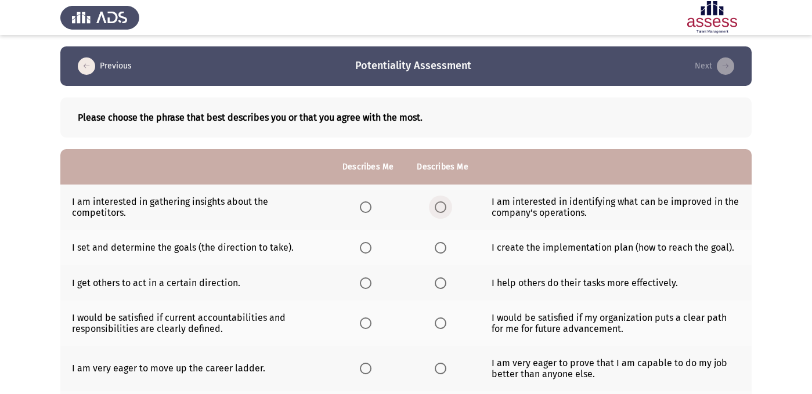
click at [437, 208] on span "Select an option" at bounding box center [441, 207] width 12 height 12
click at [437, 208] on input "Select an option" at bounding box center [441, 207] width 12 height 12
click at [365, 245] on span "Select an option" at bounding box center [366, 248] width 12 height 12
click at [365, 245] on input "Select an option" at bounding box center [366, 248] width 12 height 12
click at [436, 203] on span "Select an option" at bounding box center [441, 207] width 12 height 12
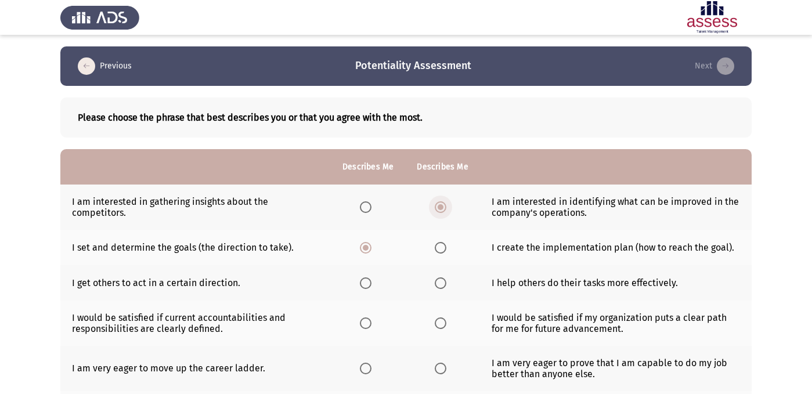
click at [436, 203] on input "Select an option" at bounding box center [441, 207] width 12 height 12
click at [438, 255] on th at bounding box center [442, 247] width 74 height 35
click at [438, 247] on span "Select an option" at bounding box center [441, 248] width 12 height 12
click at [438, 247] on input "Select an option" at bounding box center [441, 248] width 12 height 12
click at [361, 213] on span "Select an option" at bounding box center [366, 207] width 12 height 12
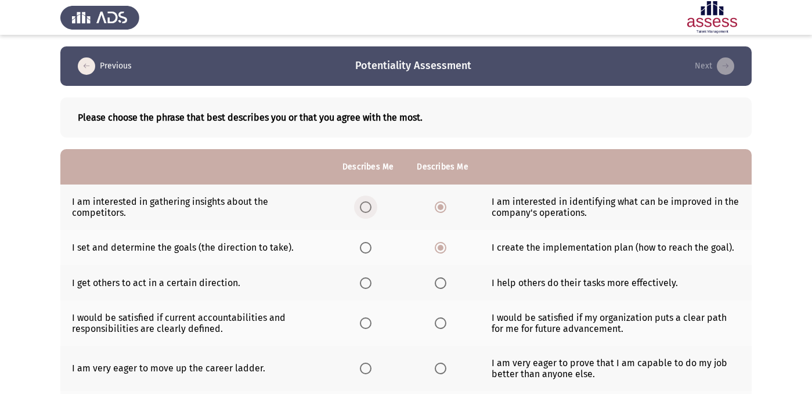
click at [361, 213] on input "Select an option" at bounding box center [366, 207] width 12 height 12
click at [439, 207] on span "Select an option" at bounding box center [441, 207] width 12 height 12
click at [439, 207] on input "Select an option" at bounding box center [441, 207] width 12 height 12
click at [439, 205] on span "Select an option" at bounding box center [441, 207] width 6 height 6
click at [439, 205] on input "Select an option" at bounding box center [441, 207] width 12 height 12
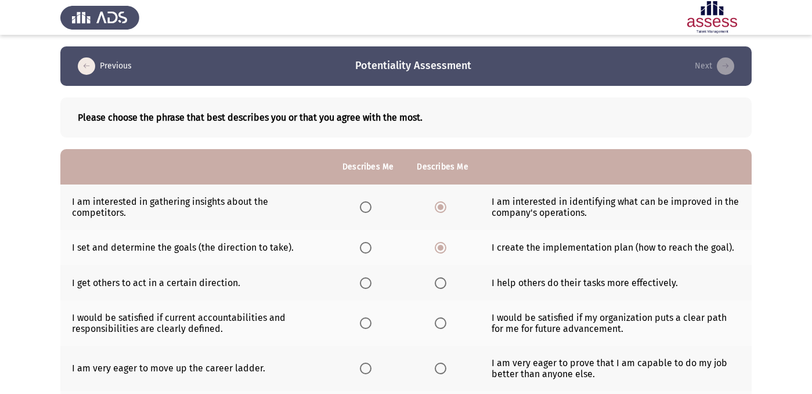
click at [85, 65] on icon "load previous page" at bounding box center [86, 65] width 17 height 17
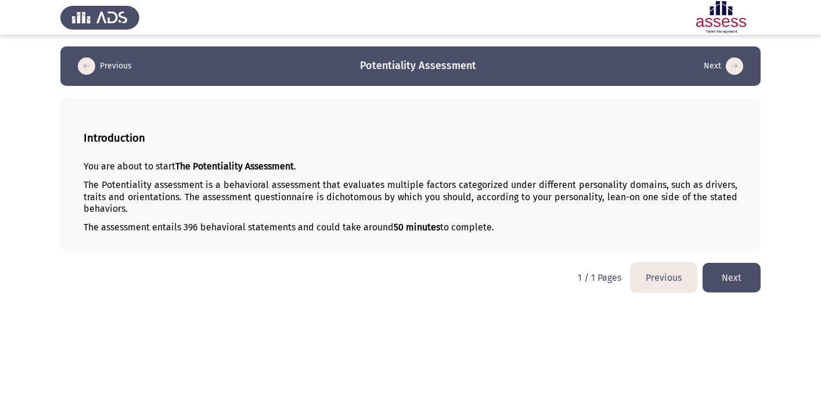
click at [716, 267] on button "Next" at bounding box center [731, 278] width 58 height 30
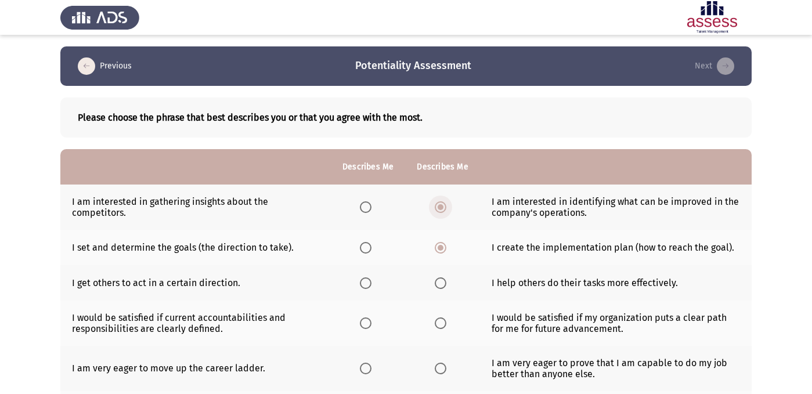
click at [439, 205] on span "Select an option" at bounding box center [441, 207] width 6 height 6
click at [439, 205] on input "Select an option" at bounding box center [441, 207] width 12 height 12
click at [441, 250] on span "Select an option" at bounding box center [441, 248] width 12 height 12
click at [441, 250] on input "Select an option" at bounding box center [441, 248] width 12 height 12
click at [436, 274] on th at bounding box center [442, 282] width 74 height 35
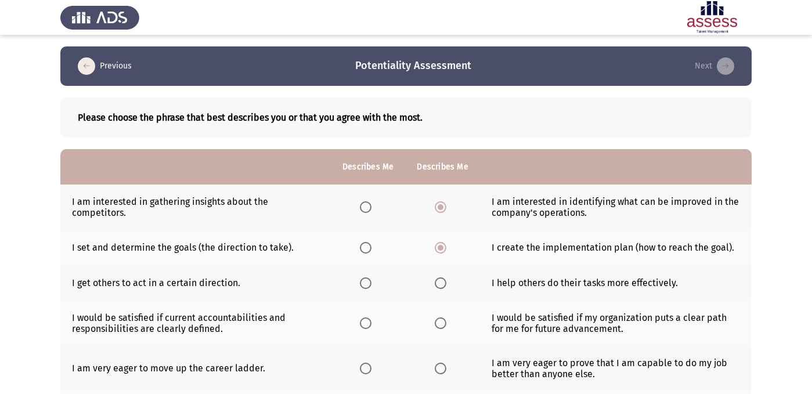
click at [440, 277] on span "Select an option" at bounding box center [441, 283] width 12 height 12
click at [440, 277] on input "Select an option" at bounding box center [441, 283] width 12 height 12
click at [442, 319] on span "Select an option" at bounding box center [441, 323] width 12 height 12
click at [442, 319] on input "Select an option" at bounding box center [441, 323] width 12 height 12
click at [439, 208] on span "Select an option" at bounding box center [441, 207] width 6 height 6
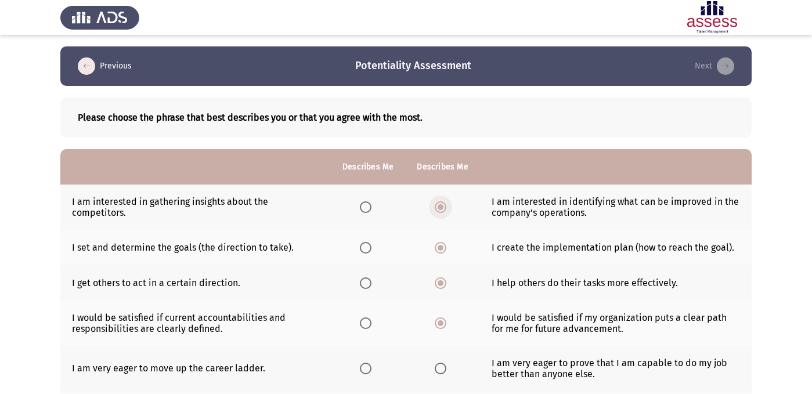
click at [439, 208] on input "Select an option" at bounding box center [441, 207] width 12 height 12
click at [439, 252] on span "Select an option" at bounding box center [441, 248] width 12 height 12
click at [439, 252] on input "Select an option" at bounding box center [441, 248] width 12 height 12
click at [366, 210] on span "Select an option" at bounding box center [366, 207] width 12 height 12
click at [366, 210] on input "Select an option" at bounding box center [366, 207] width 12 height 12
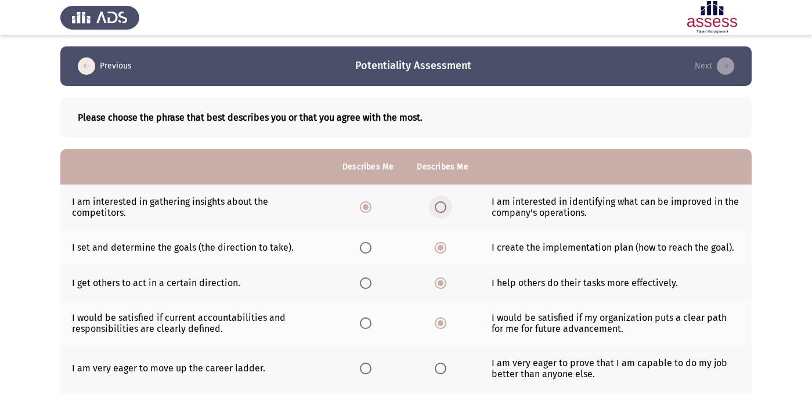
click at [445, 205] on label "Select an option" at bounding box center [443, 207] width 16 height 12
click at [445, 205] on input "Select an option" at bounding box center [441, 207] width 12 height 12
click at [364, 201] on span "Select an option" at bounding box center [366, 207] width 12 height 12
click at [364, 201] on input "Select an option" at bounding box center [366, 207] width 12 height 12
click at [363, 250] on span "Select an option" at bounding box center [366, 248] width 12 height 12
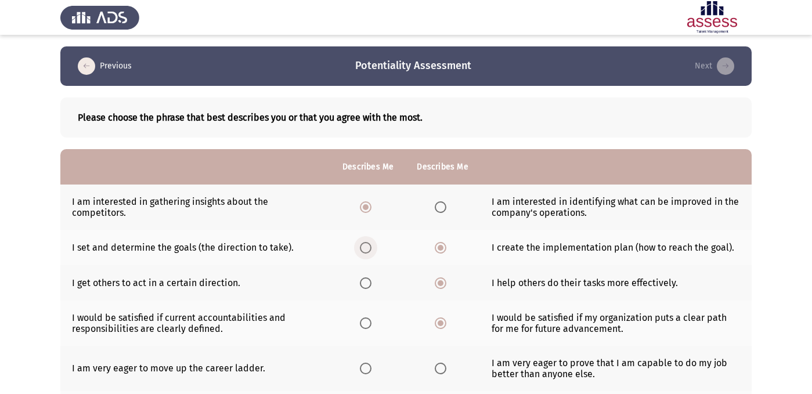
click at [363, 250] on input "Select an option" at bounding box center [366, 248] width 12 height 12
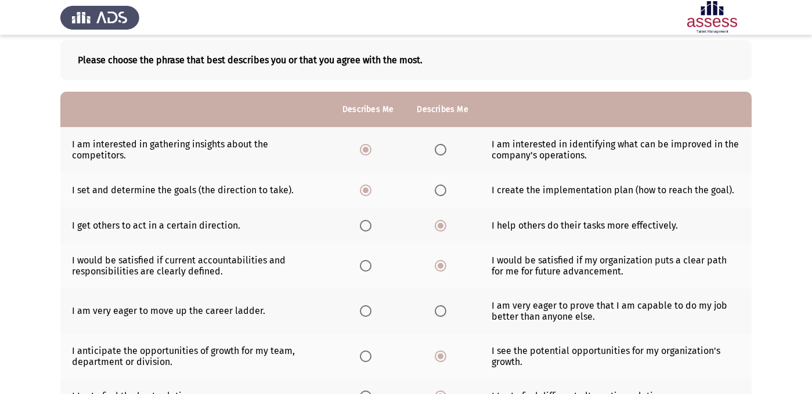
scroll to position [64, 0]
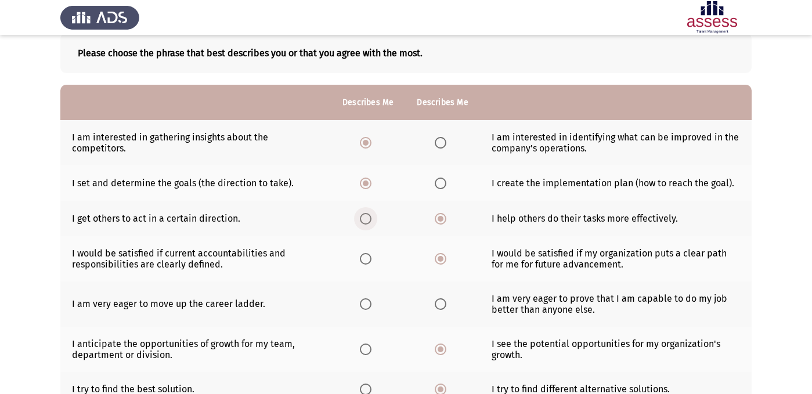
click at [363, 219] on span "Select an option" at bounding box center [366, 219] width 12 height 12
click at [363, 219] on input "Select an option" at bounding box center [366, 219] width 12 height 12
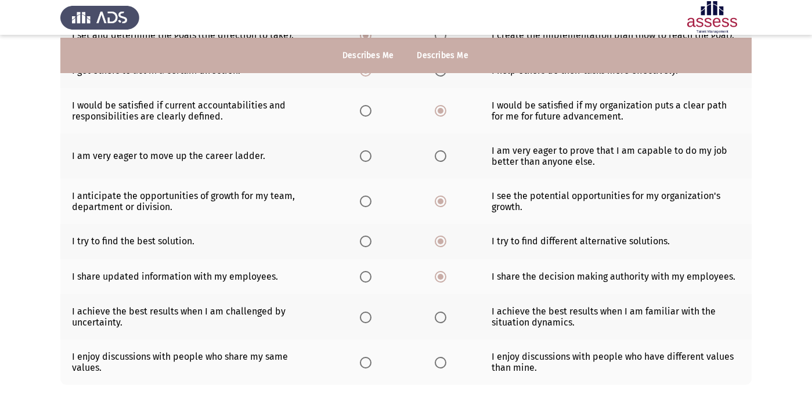
scroll to position [215, 0]
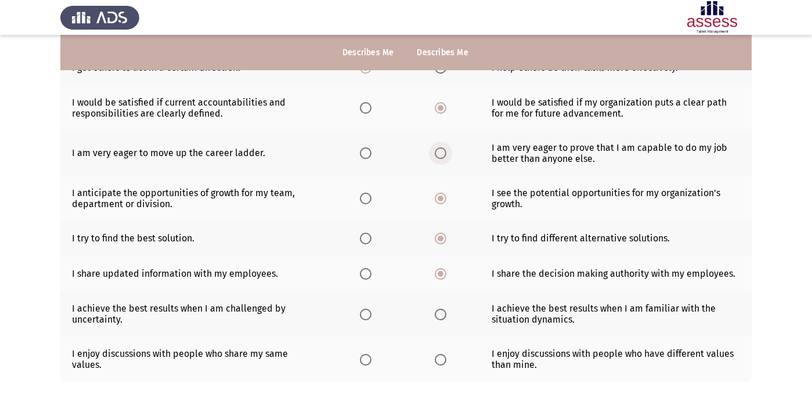
click at [440, 153] on span "Select an option" at bounding box center [441, 153] width 12 height 12
click at [440, 153] on input "Select an option" at bounding box center [441, 153] width 12 height 12
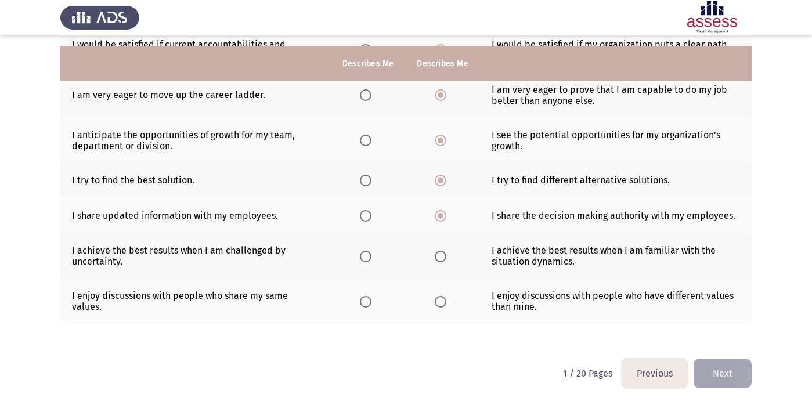
scroll to position [284, 0]
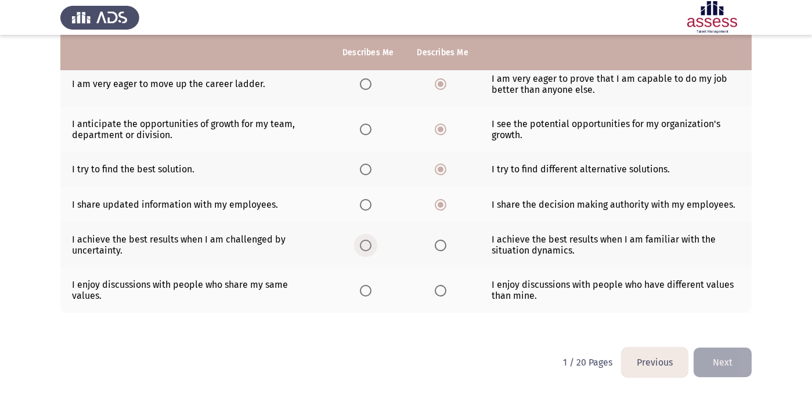
click at [369, 242] on span "Select an option" at bounding box center [366, 246] width 12 height 12
click at [369, 242] on input "Select an option" at bounding box center [366, 246] width 12 height 12
click at [436, 293] on span "Select an option" at bounding box center [441, 291] width 12 height 12
click at [436, 293] on input "Select an option" at bounding box center [441, 291] width 12 height 12
click at [734, 358] on button "Next" at bounding box center [722, 363] width 58 height 30
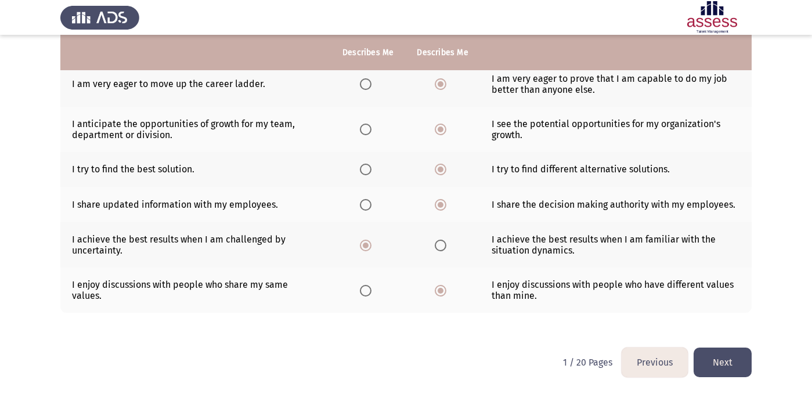
scroll to position [0, 0]
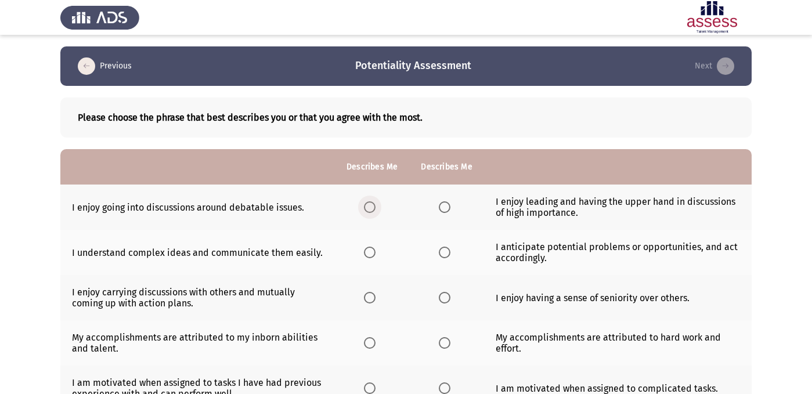
click at [364, 207] on span "Select an option" at bounding box center [370, 207] width 12 height 12
click at [364, 207] on input "Select an option" at bounding box center [370, 207] width 12 height 12
click at [442, 204] on span "Select an option" at bounding box center [445, 207] width 12 height 12
click at [442, 204] on input "Select an option" at bounding box center [445, 207] width 12 height 12
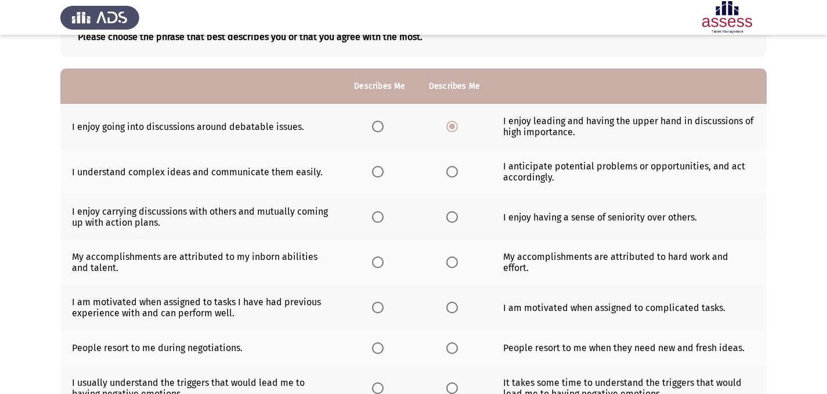
scroll to position [79, 0]
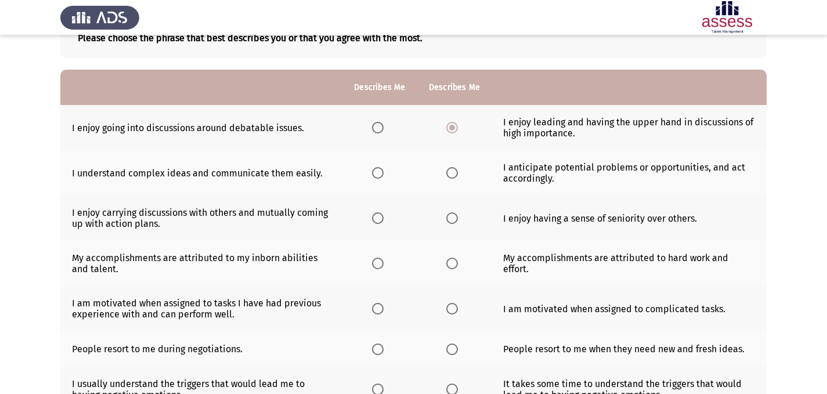
click at [452, 174] on span "Select an option" at bounding box center [452, 173] width 12 height 12
click at [452, 174] on input "Select an option" at bounding box center [452, 173] width 12 height 12
click at [380, 223] on span "Select an option" at bounding box center [378, 218] width 12 height 12
click at [380, 223] on input "Select an option" at bounding box center [378, 218] width 12 height 12
click at [452, 263] on span "Select an option" at bounding box center [452, 263] width 0 height 0
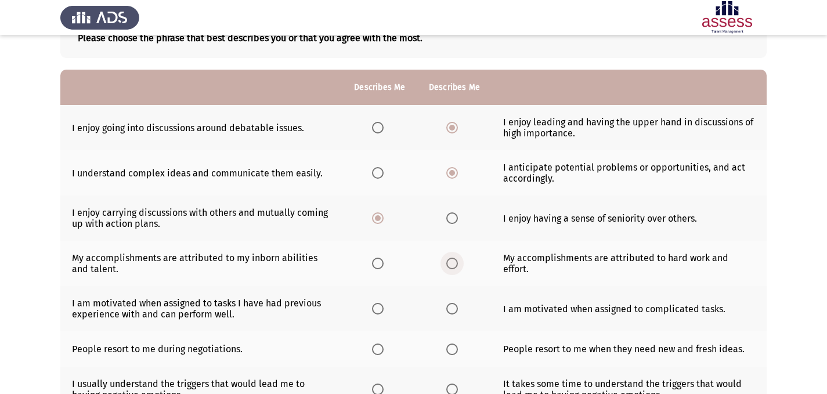
click at [450, 263] on input "Select an option" at bounding box center [452, 264] width 12 height 12
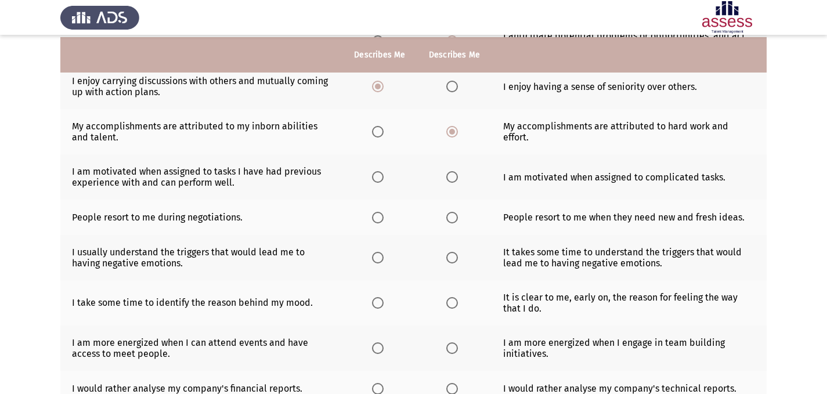
scroll to position [214, 0]
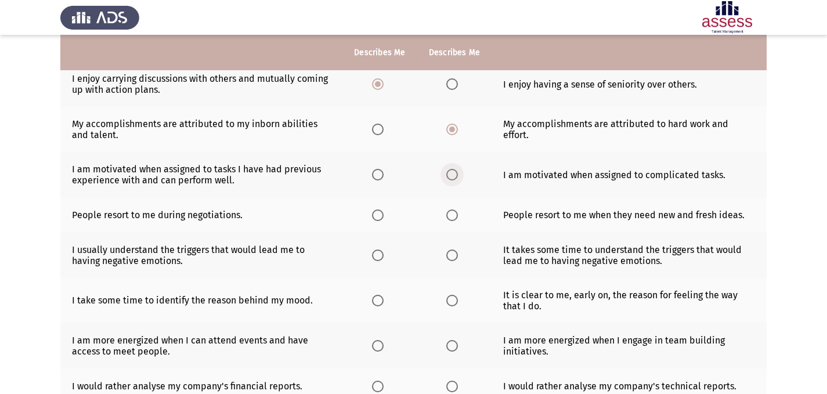
click at [451, 175] on span "Select an option" at bounding box center [452, 175] width 12 height 12
click at [451, 175] on input "Select an option" at bounding box center [452, 175] width 12 height 12
click at [380, 214] on span "Select an option" at bounding box center [378, 215] width 12 height 12
click at [380, 214] on input "Select an option" at bounding box center [378, 215] width 12 height 12
click at [373, 258] on span "Select an option" at bounding box center [378, 256] width 12 height 12
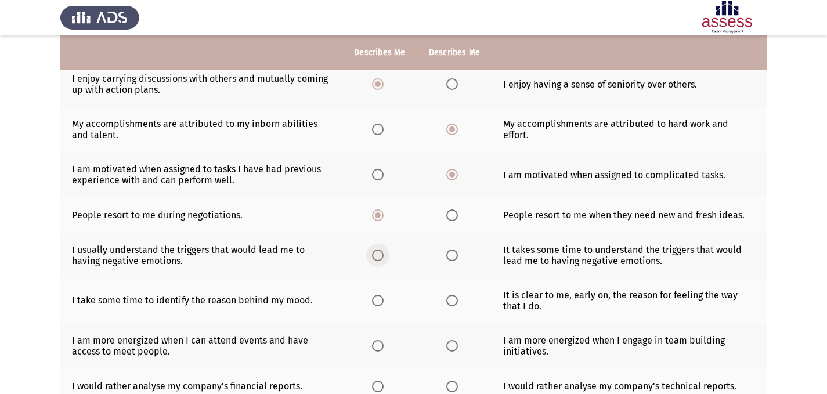
click at [373, 258] on input "Select an option" at bounding box center [378, 256] width 12 height 12
click at [450, 302] on span "Select an option" at bounding box center [452, 301] width 12 height 12
click at [450, 302] on input "Select an option" at bounding box center [452, 301] width 12 height 12
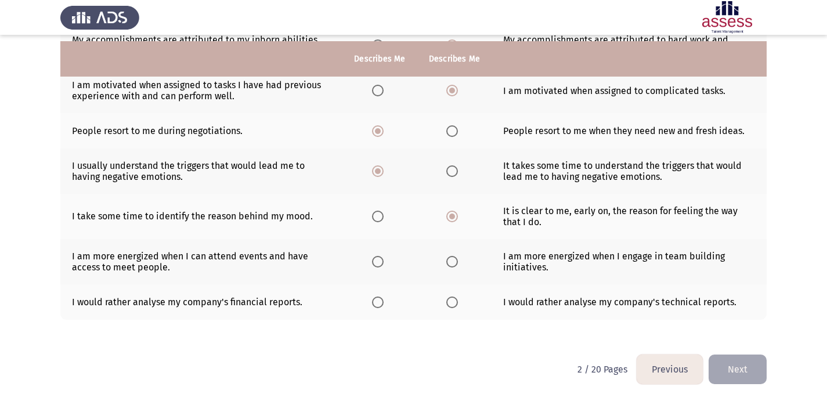
scroll to position [304, 0]
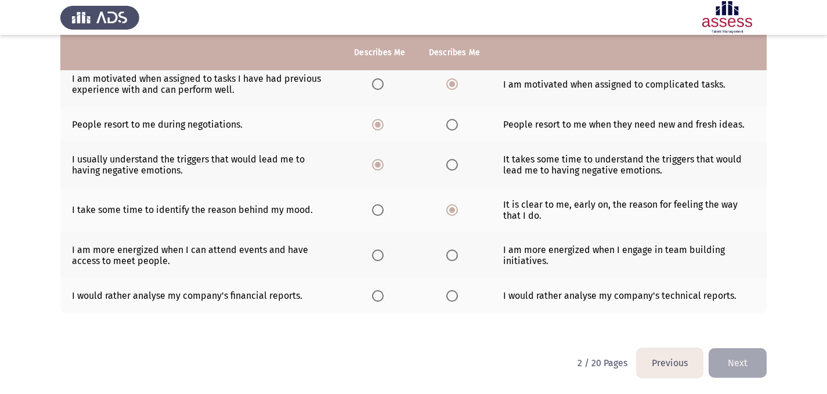
click at [377, 256] on span "Select an option" at bounding box center [378, 256] width 12 height 12
click at [377, 256] on input "Select an option" at bounding box center [378, 256] width 12 height 12
click at [375, 301] on span "Select an option" at bounding box center [378, 296] width 12 height 12
click at [375, 301] on input "Select an option" at bounding box center [378, 296] width 12 height 12
click at [729, 356] on button "Next" at bounding box center [738, 363] width 58 height 30
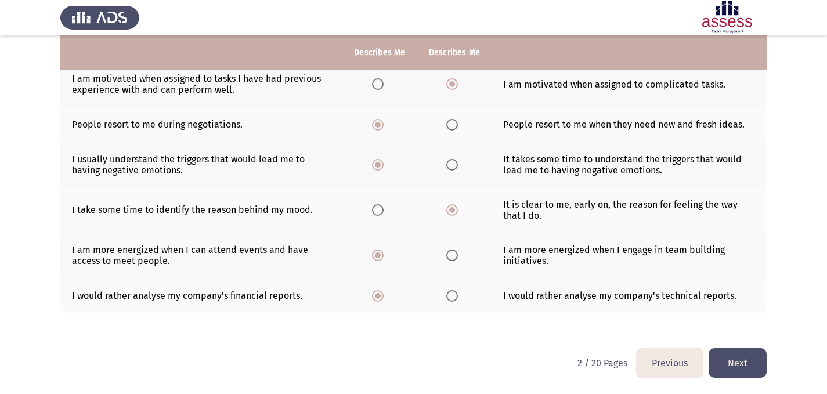
scroll to position [0, 0]
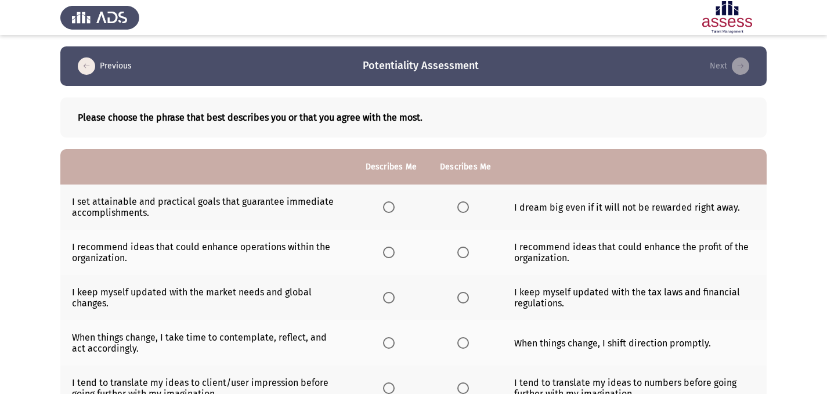
click at [387, 211] on span "Select an option" at bounding box center [389, 207] width 12 height 12
click at [387, 211] on input "Select an option" at bounding box center [389, 207] width 12 height 12
click at [460, 250] on span "Select an option" at bounding box center [463, 253] width 12 height 12
click at [460, 250] on input "Select an option" at bounding box center [463, 253] width 12 height 12
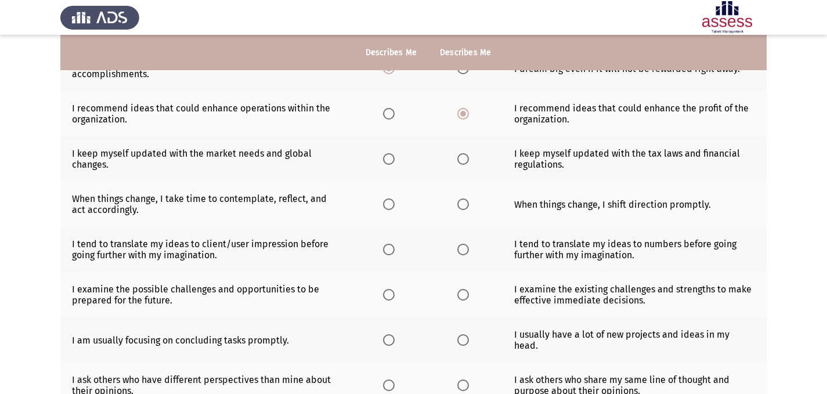
scroll to position [140, 0]
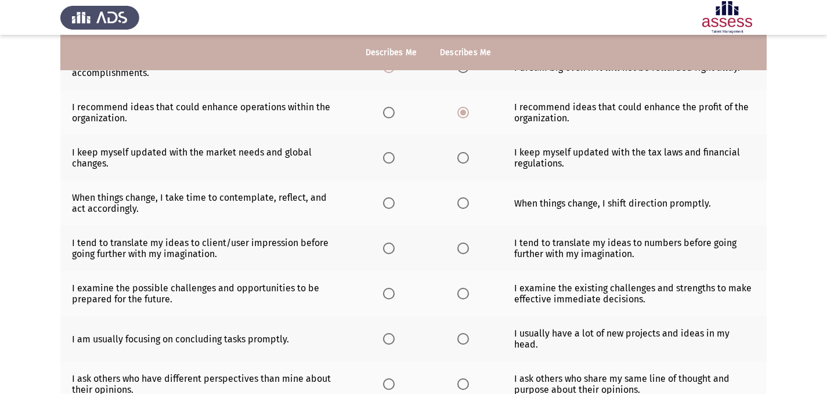
click at [391, 162] on span "Select an option" at bounding box center [389, 158] width 12 height 12
click at [391, 162] on input "Select an option" at bounding box center [389, 158] width 12 height 12
click at [467, 205] on span "Select an option" at bounding box center [463, 203] width 12 height 12
click at [467, 205] on input "Select an option" at bounding box center [463, 203] width 12 height 12
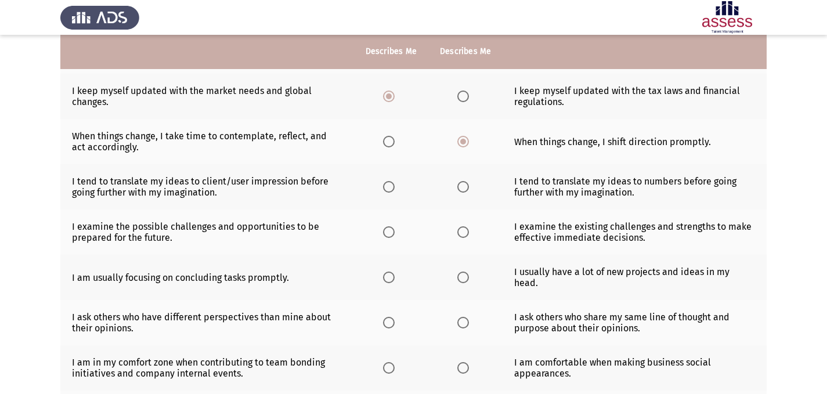
scroll to position [202, 0]
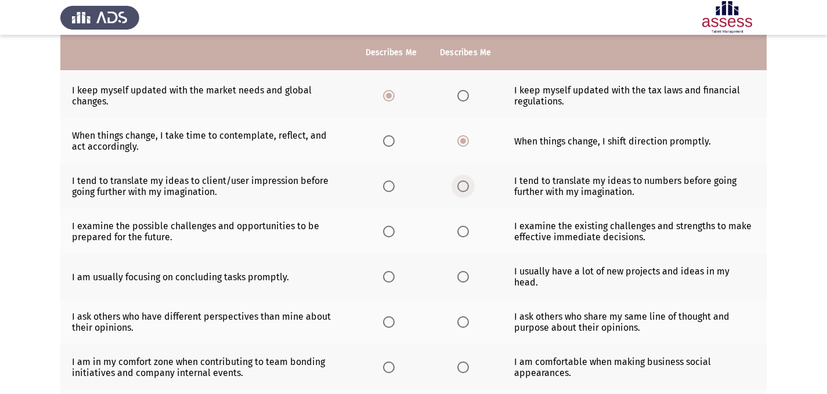
click at [467, 185] on span "Select an option" at bounding box center [463, 186] width 12 height 12
click at [467, 185] on input "Select an option" at bounding box center [463, 186] width 12 height 12
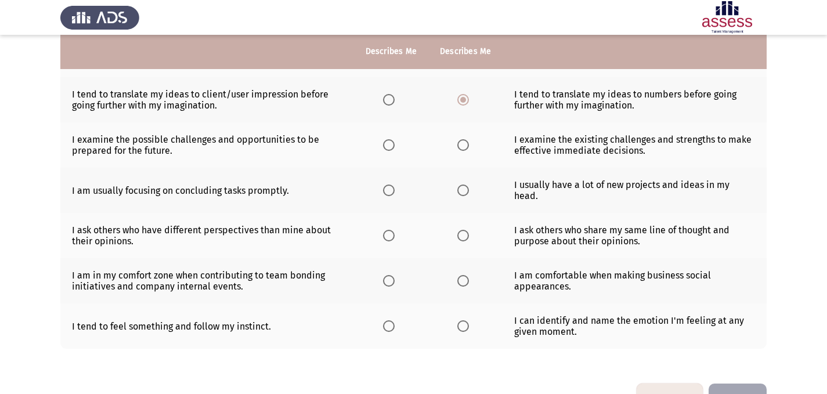
scroll to position [291, 0]
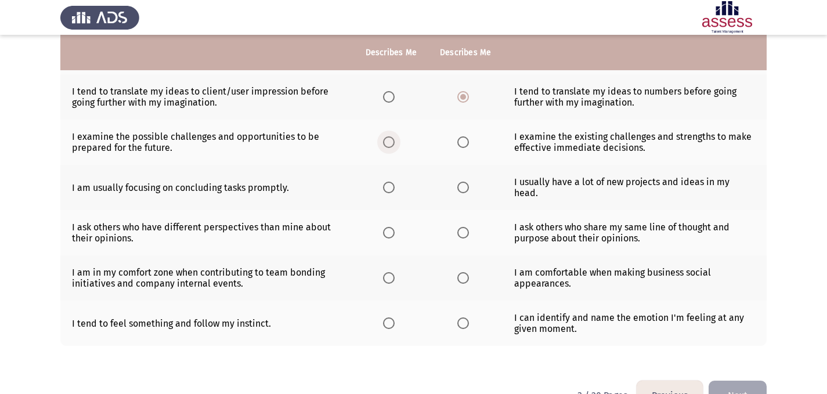
click at [388, 144] on span "Select an option" at bounding box center [389, 142] width 12 height 12
click at [388, 144] on input "Select an option" at bounding box center [389, 142] width 12 height 12
click at [391, 183] on span "Select an option" at bounding box center [389, 188] width 12 height 12
click at [391, 183] on input "Select an option" at bounding box center [389, 188] width 12 height 12
click at [391, 227] on span "Select an option" at bounding box center [389, 233] width 12 height 12
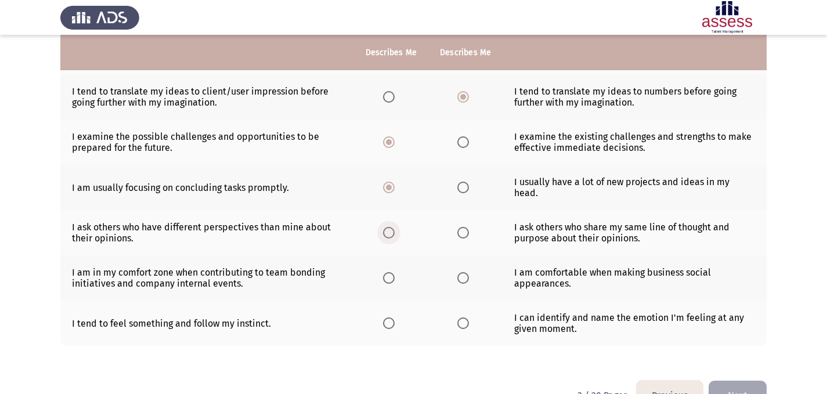
click at [391, 227] on input "Select an option" at bounding box center [389, 233] width 12 height 12
click at [391, 272] on span "Select an option" at bounding box center [389, 278] width 12 height 12
click at [391, 272] on input "Select an option" at bounding box center [389, 278] width 12 height 12
click at [405, 353] on div "Please choose the phrase that best describes you or that you agree with the mos…" at bounding box center [413, 82] width 706 height 574
click at [464, 317] on span "Select an option" at bounding box center [463, 323] width 12 height 12
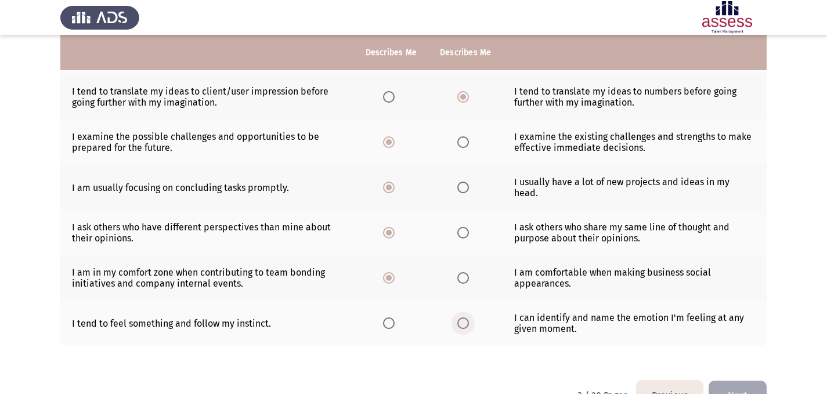
click at [464, 317] on input "Select an option" at bounding box center [463, 323] width 12 height 12
click at [733, 381] on button "Next" at bounding box center [738, 396] width 58 height 30
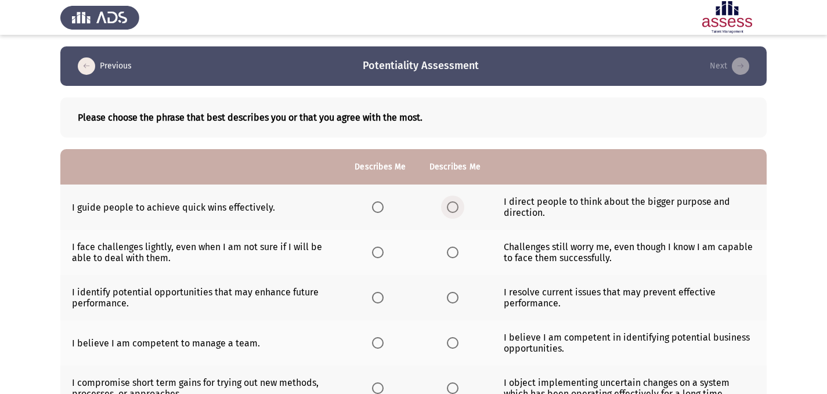
click at [454, 207] on span "Select an option" at bounding box center [453, 207] width 12 height 12
click at [454, 207] on input "Select an option" at bounding box center [453, 207] width 12 height 12
click at [451, 251] on span "Select an option" at bounding box center [453, 253] width 12 height 12
click at [451, 251] on input "Select an option" at bounding box center [453, 253] width 12 height 12
click at [382, 302] on span "Select an option" at bounding box center [378, 298] width 12 height 12
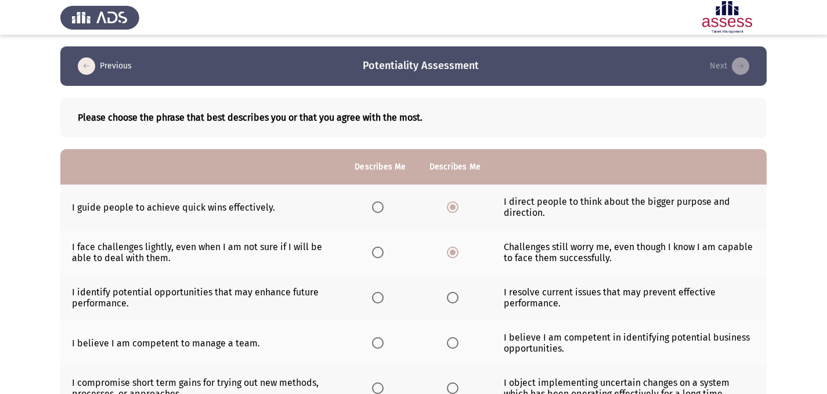
click at [382, 302] on input "Select an option" at bounding box center [378, 298] width 12 height 12
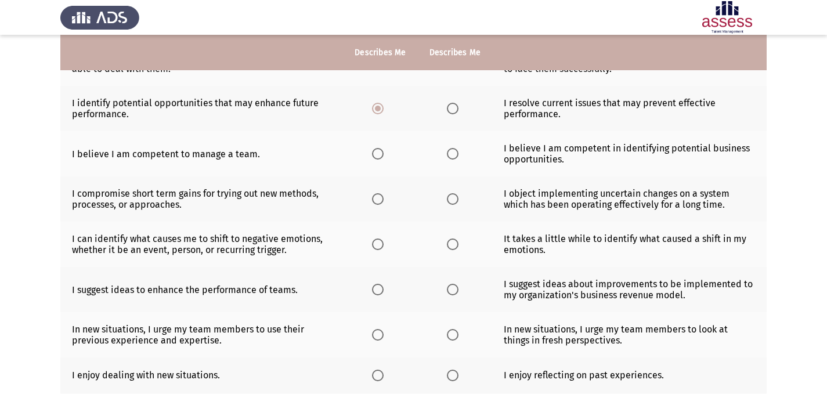
scroll to position [188, 0]
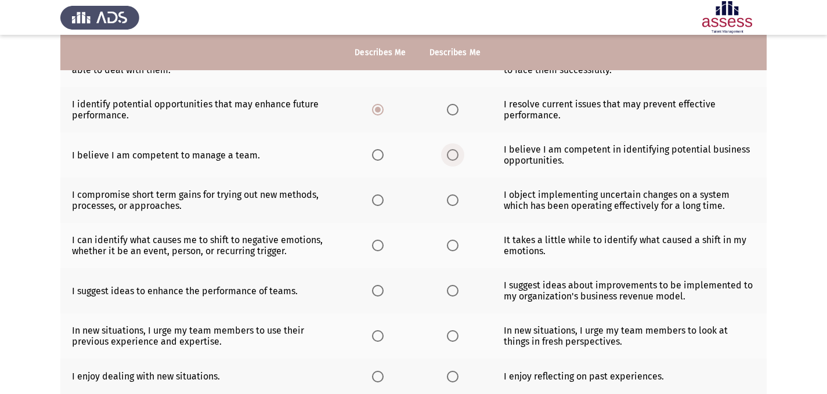
click at [453, 157] on span "Select an option" at bounding box center [453, 155] width 12 height 12
click at [453, 157] on input "Select an option" at bounding box center [453, 155] width 12 height 12
click at [379, 203] on span "Select an option" at bounding box center [378, 200] width 12 height 12
click at [379, 203] on input "Select an option" at bounding box center [378, 200] width 12 height 12
click at [794, 146] on app-assessment-container "Previous Potentiality Assessment Next Please choose the phrase that best descri…" at bounding box center [413, 166] width 827 height 616
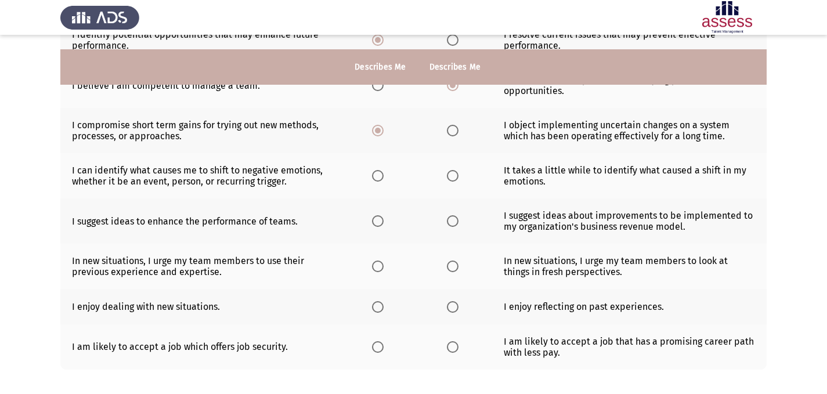
scroll to position [281, 0]
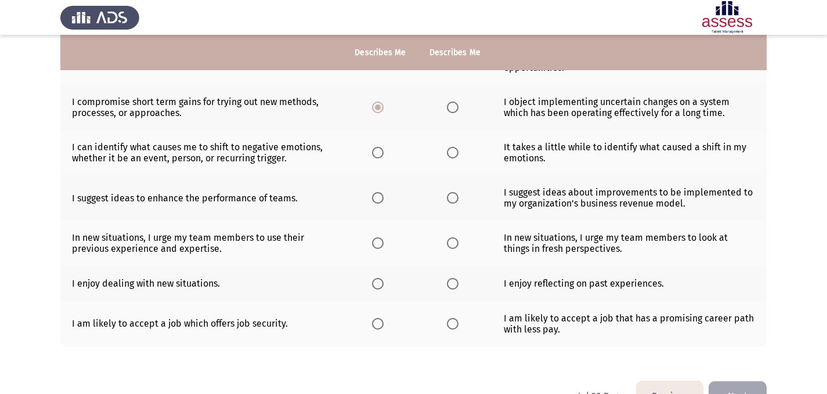
click at [378, 147] on span "Select an option" at bounding box center [378, 153] width 12 height 12
click at [378, 147] on input "Select an option" at bounding box center [378, 153] width 12 height 12
click at [454, 196] on span "Select an option" at bounding box center [453, 198] width 12 height 12
click at [454, 196] on input "Select an option" at bounding box center [453, 198] width 12 height 12
click at [776, 199] on app-assessment-container "Previous Potentiality Assessment Next Please choose the phrase that best descri…" at bounding box center [413, 74] width 827 height 616
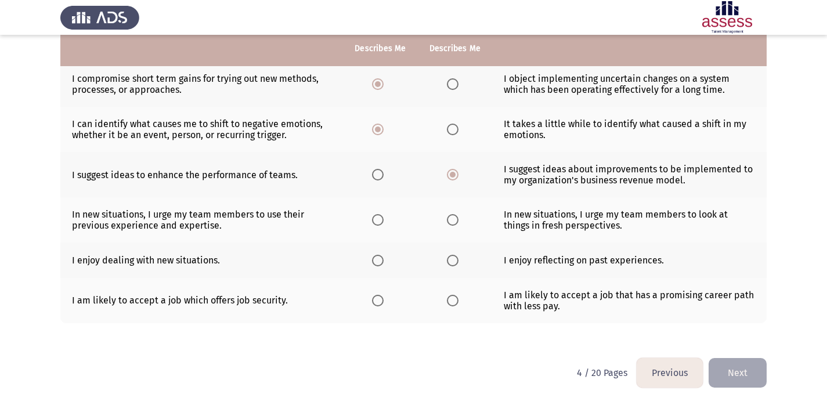
scroll to position [315, 0]
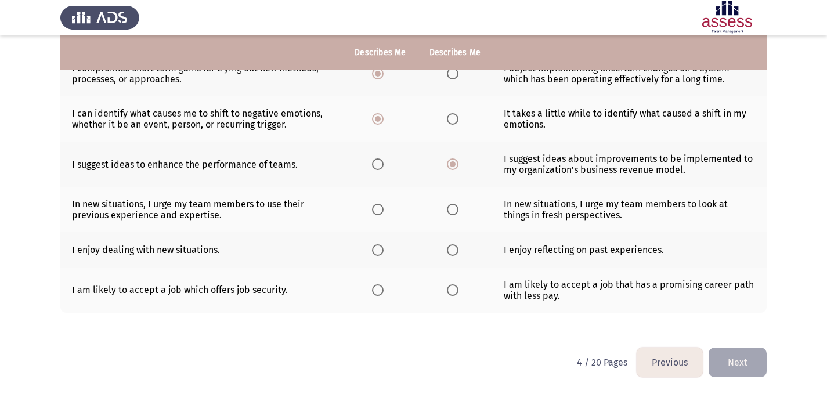
click at [380, 212] on span "Select an option" at bounding box center [378, 210] width 12 height 12
click at [380, 212] on input "Select an option" at bounding box center [378, 210] width 12 height 12
click at [455, 211] on span "Select an option" at bounding box center [453, 210] width 12 height 12
click at [455, 211] on input "Select an option" at bounding box center [453, 210] width 12 height 12
click at [380, 252] on span "Select an option" at bounding box center [378, 250] width 12 height 12
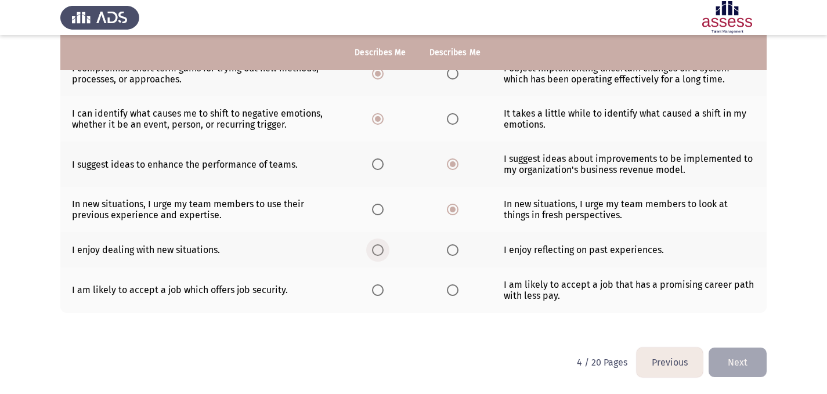
click at [380, 252] on input "Select an option" at bounding box center [378, 250] width 12 height 12
click at [451, 294] on span "Select an option" at bounding box center [453, 290] width 12 height 12
click at [451, 294] on input "Select an option" at bounding box center [453, 290] width 12 height 12
click at [752, 355] on button "Next" at bounding box center [738, 363] width 58 height 30
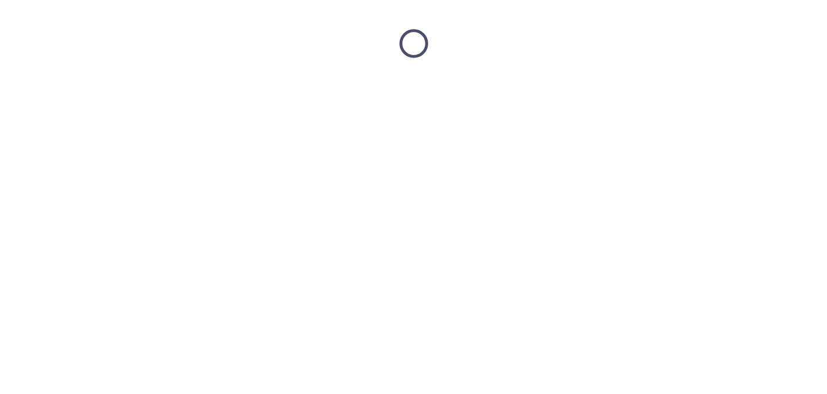
scroll to position [0, 0]
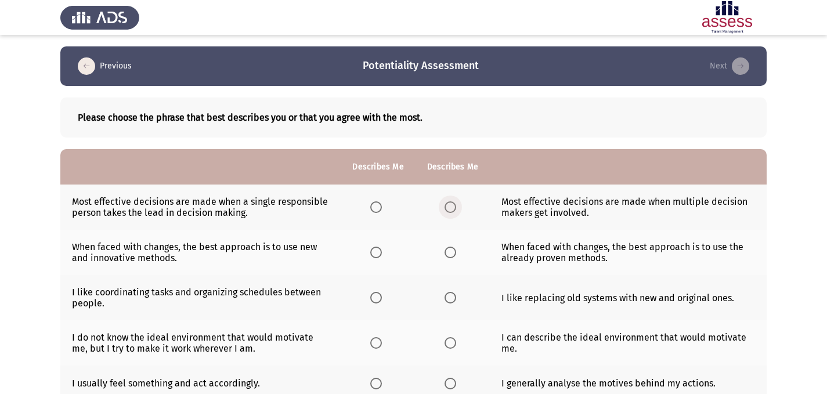
click at [450, 207] on span "Select an option" at bounding box center [450, 207] width 0 height 0
click at [449, 207] on input "Select an option" at bounding box center [451, 207] width 12 height 12
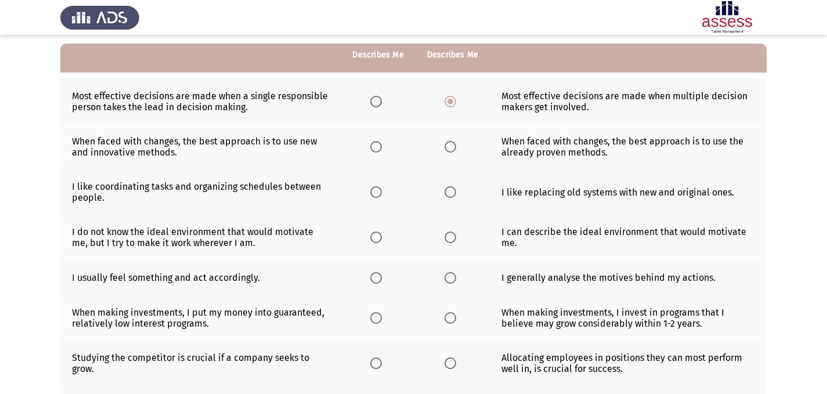
scroll to position [108, 0]
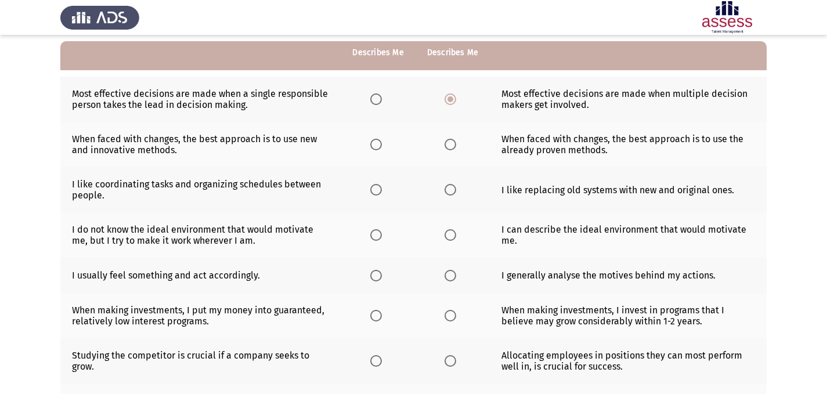
click at [378, 143] on span "Select an option" at bounding box center [376, 145] width 12 height 12
click at [378, 143] on input "Select an option" at bounding box center [376, 145] width 12 height 12
click at [450, 189] on span "Select an option" at bounding box center [451, 190] width 12 height 12
click at [450, 189] on input "Select an option" at bounding box center [451, 190] width 12 height 12
click at [453, 234] on span "Select an option" at bounding box center [451, 235] width 12 height 12
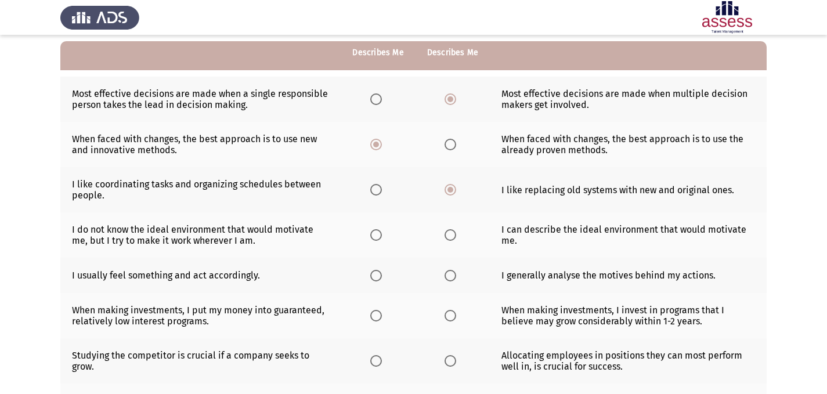
click at [453, 234] on input "Select an option" at bounding box center [451, 235] width 12 height 12
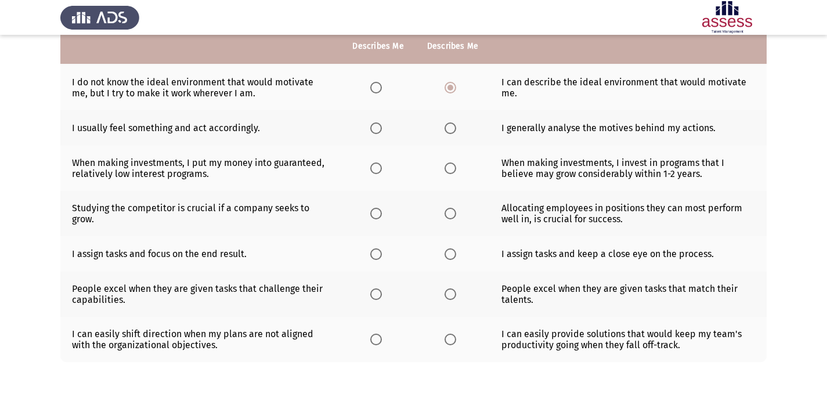
scroll to position [256, 0]
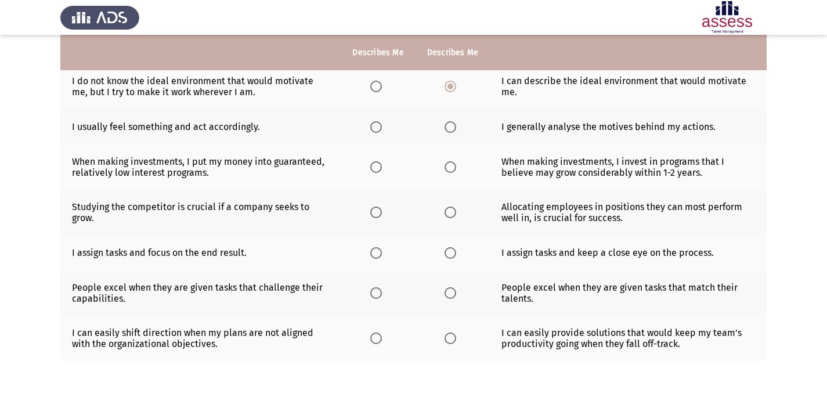
click at [446, 128] on span "Select an option" at bounding box center [451, 127] width 12 height 12
click at [446, 128] on input "Select an option" at bounding box center [451, 127] width 12 height 12
click at [445, 169] on span "Select an option" at bounding box center [451, 167] width 12 height 12
click at [445, 169] on input "Select an option" at bounding box center [451, 167] width 12 height 12
click at [377, 215] on span "Select an option" at bounding box center [376, 213] width 12 height 12
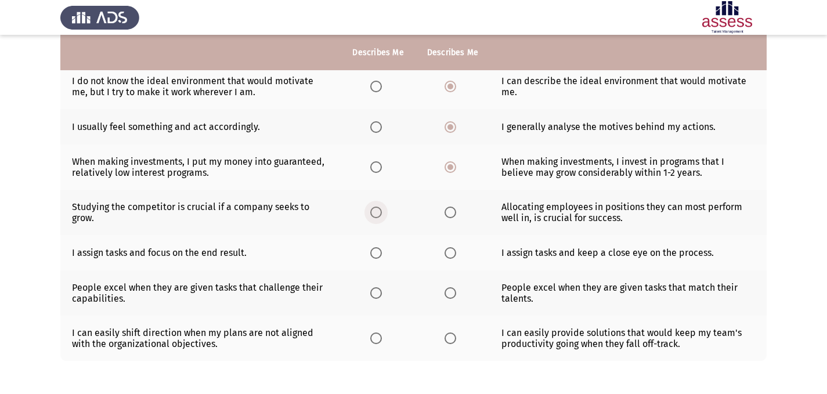
click at [377, 215] on input "Select an option" at bounding box center [376, 213] width 12 height 12
click at [377, 254] on span "Select an option" at bounding box center [376, 253] width 12 height 12
click at [377, 254] on input "Select an option" at bounding box center [376, 253] width 12 height 12
click at [449, 291] on span "Select an option" at bounding box center [451, 293] width 12 height 12
click at [449, 291] on input "Select an option" at bounding box center [451, 293] width 12 height 12
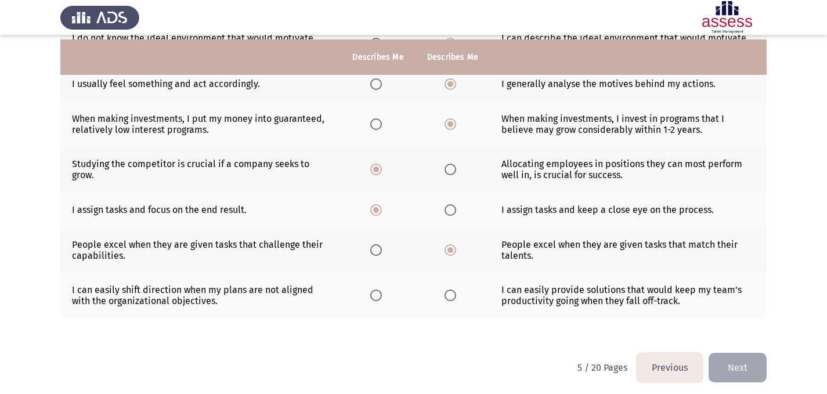
scroll to position [304, 0]
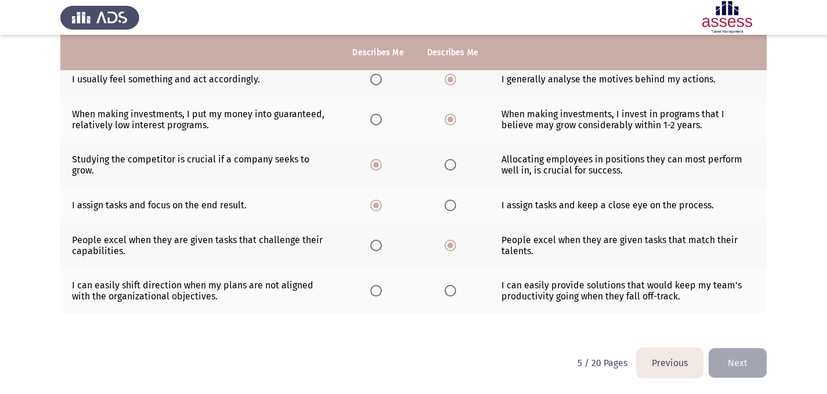
click at [381, 290] on span "Select an option" at bounding box center [376, 291] width 12 height 12
click at [381, 290] on input "Select an option" at bounding box center [376, 291] width 12 height 12
click at [448, 294] on span "Select an option" at bounding box center [451, 291] width 12 height 12
click at [448, 294] on input "Select an option" at bounding box center [451, 291] width 12 height 12
click at [738, 363] on button "Next" at bounding box center [738, 363] width 58 height 30
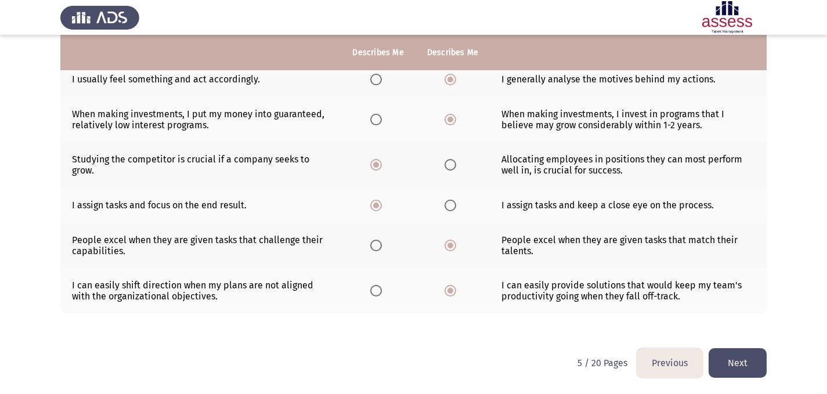
scroll to position [0, 0]
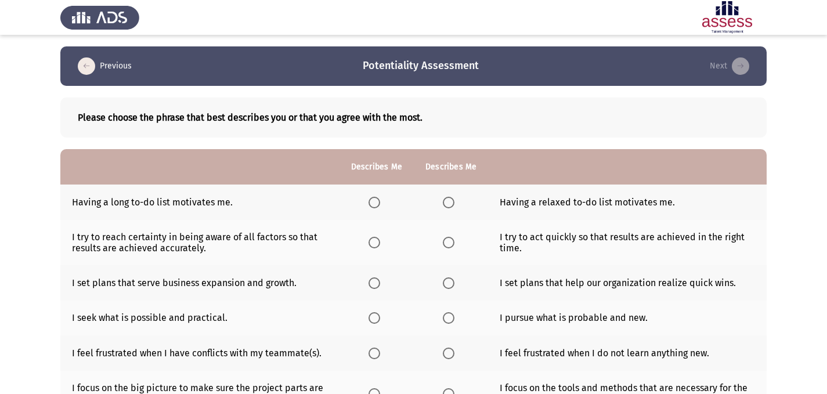
click at [448, 200] on span "Select an option" at bounding box center [449, 203] width 12 height 12
click at [448, 200] on input "Select an option" at bounding box center [449, 203] width 12 height 12
click at [796, 132] on app-assessment-container "Previous Potentiality Assessment Next Please choose the phrase that best descri…" at bounding box center [413, 329] width 827 height 566
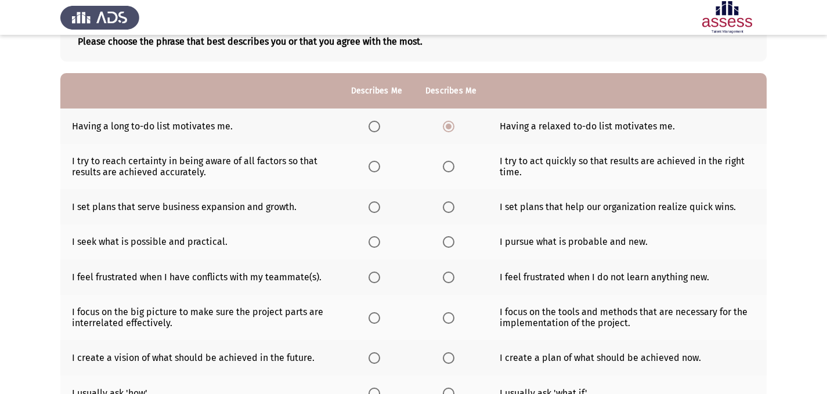
scroll to position [98, 0]
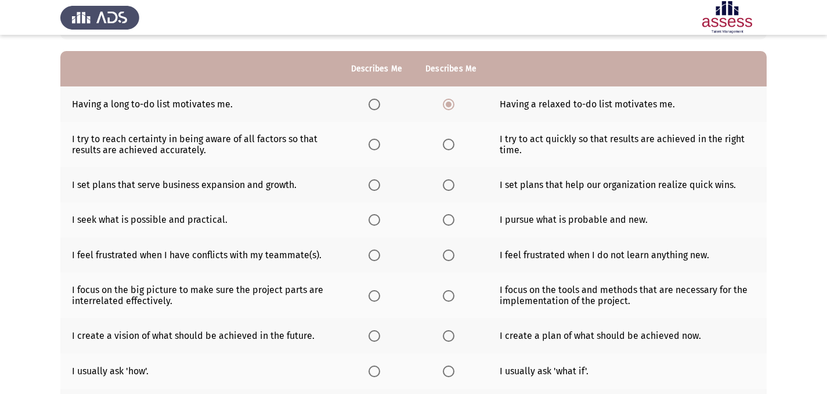
click at [372, 143] on span "Select an option" at bounding box center [374, 145] width 12 height 12
click at [372, 143] on input "Select an option" at bounding box center [374, 145] width 12 height 12
click at [375, 190] on span "Select an option" at bounding box center [374, 185] width 12 height 12
click at [375, 190] on input "Select an option" at bounding box center [374, 185] width 12 height 12
click at [374, 220] on span "Select an option" at bounding box center [374, 220] width 0 height 0
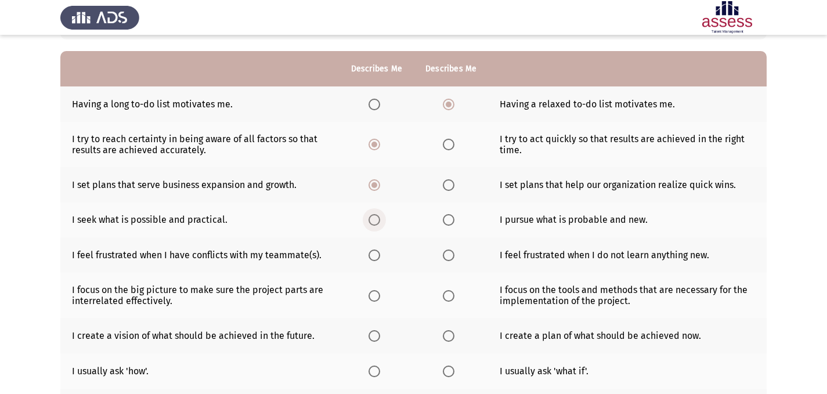
click at [373, 219] on input "Select an option" at bounding box center [374, 220] width 12 height 12
click at [794, 197] on app-assessment-container "Previous Potentiality Assessment Next Please choose the phrase that best descri…" at bounding box center [413, 231] width 827 height 566
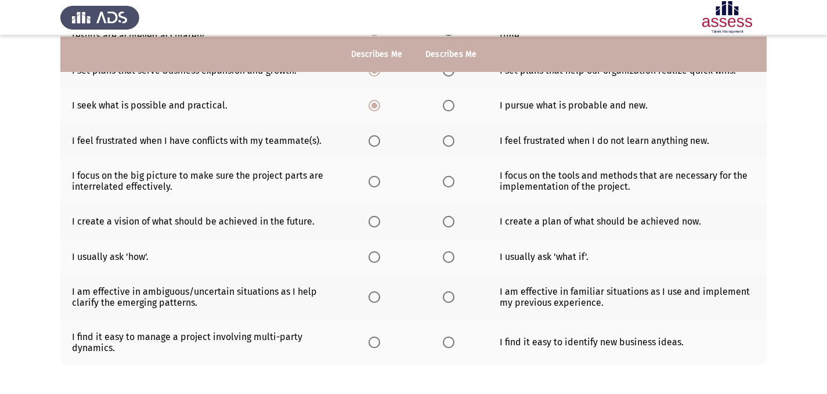
scroll to position [214, 0]
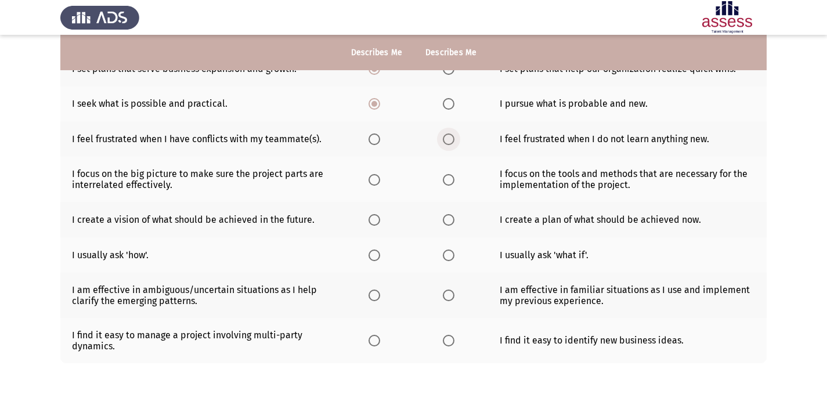
click at [445, 137] on span "Select an option" at bounding box center [449, 139] width 12 height 12
click at [445, 137] on input "Select an option" at bounding box center [449, 139] width 12 height 12
click at [375, 179] on span "Select an option" at bounding box center [374, 180] width 12 height 12
click at [375, 179] on input "Select an option" at bounding box center [374, 180] width 12 height 12
click at [375, 218] on span "Select an option" at bounding box center [374, 220] width 12 height 12
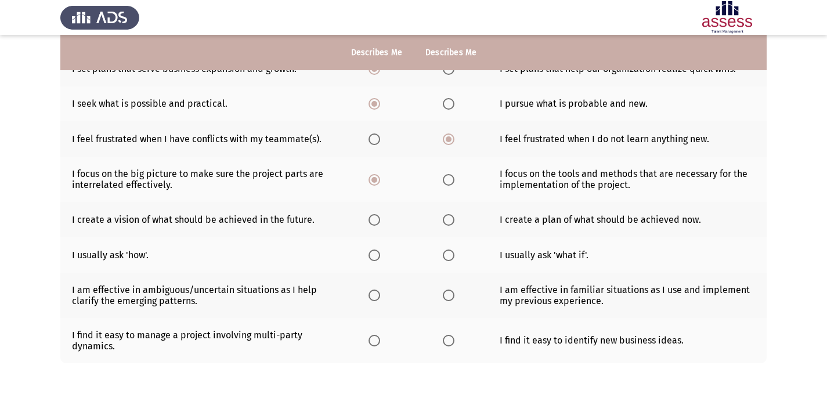
click at [375, 218] on input "Select an option" at bounding box center [374, 220] width 12 height 12
click at [451, 218] on span "Select an option" at bounding box center [449, 220] width 12 height 12
click at [451, 218] on input "Select an option" at bounding box center [449, 220] width 12 height 12
click at [449, 254] on span "Select an option" at bounding box center [449, 256] width 12 height 12
click at [449, 254] on input "Select an option" at bounding box center [449, 256] width 12 height 12
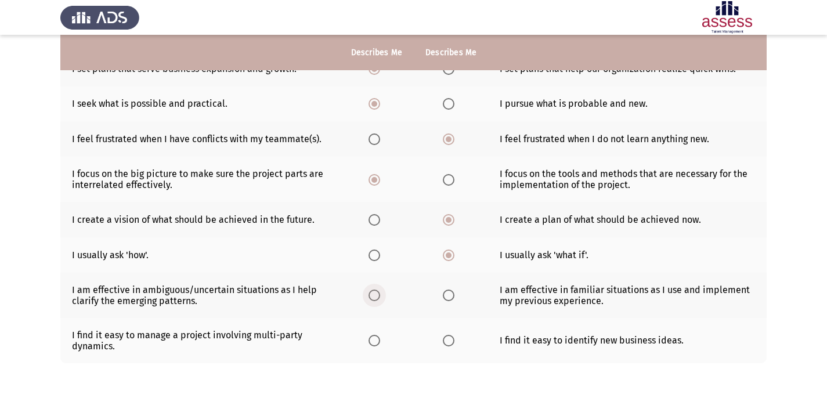
click at [371, 291] on span "Select an option" at bounding box center [374, 296] width 12 height 12
click at [371, 291] on input "Select an option" at bounding box center [374, 296] width 12 height 12
click at [790, 214] on app-assessment-container "Previous Potentiality Assessment Next Please choose the phrase that best descri…" at bounding box center [413, 115] width 827 height 566
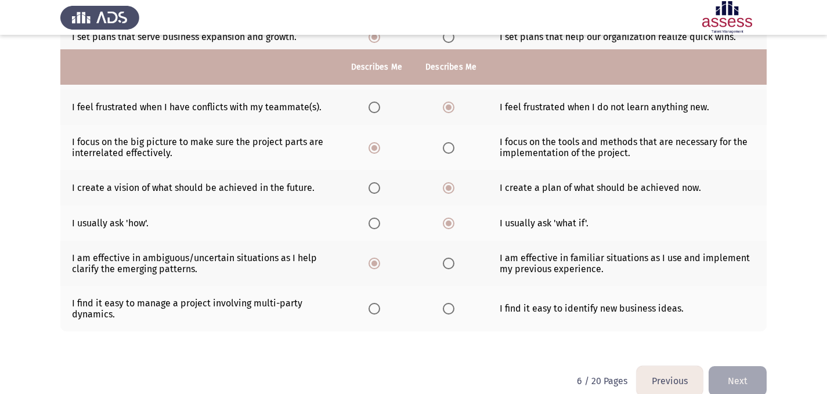
scroll to position [264, 0]
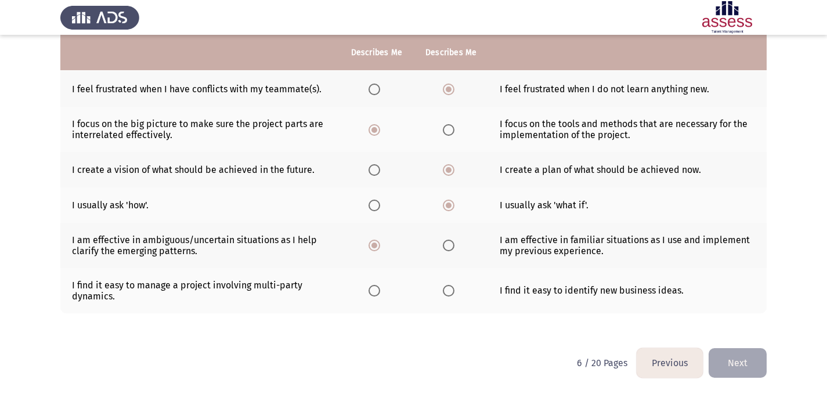
click at [443, 287] on span "Select an option" at bounding box center [449, 291] width 12 height 12
click at [443, 287] on input "Select an option" at bounding box center [449, 291] width 12 height 12
click at [731, 357] on button "Next" at bounding box center [738, 363] width 58 height 30
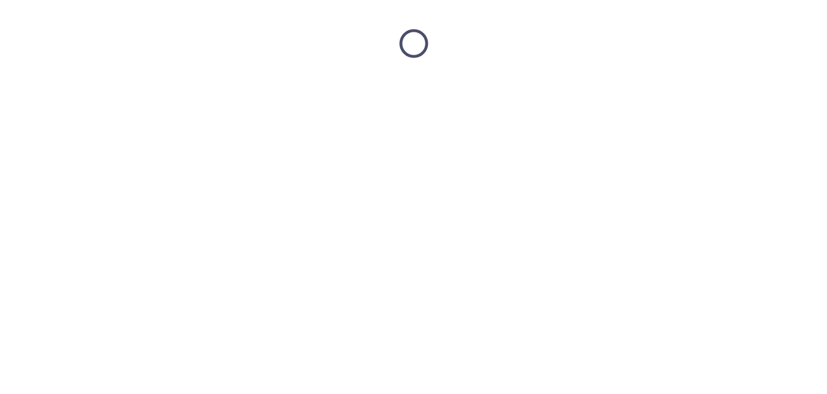
scroll to position [0, 0]
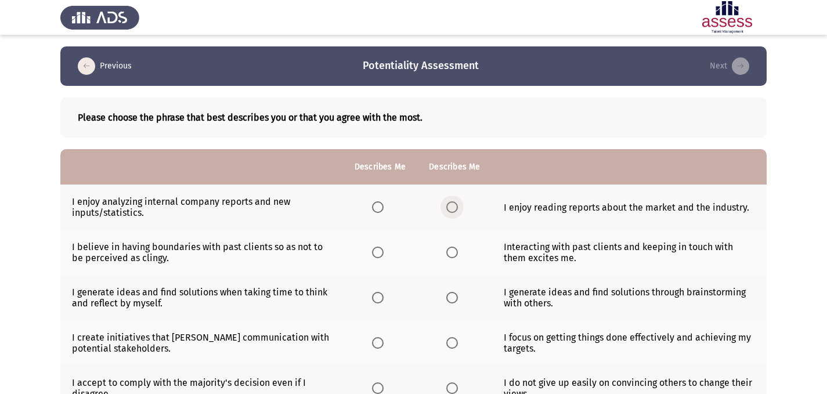
click at [451, 203] on span "Select an option" at bounding box center [452, 207] width 12 height 12
click at [451, 203] on input "Select an option" at bounding box center [452, 207] width 12 height 12
click at [450, 253] on span "Select an option" at bounding box center [452, 253] width 12 height 12
click at [450, 253] on input "Select an option" at bounding box center [452, 253] width 12 height 12
click at [375, 298] on span "Select an option" at bounding box center [378, 298] width 12 height 12
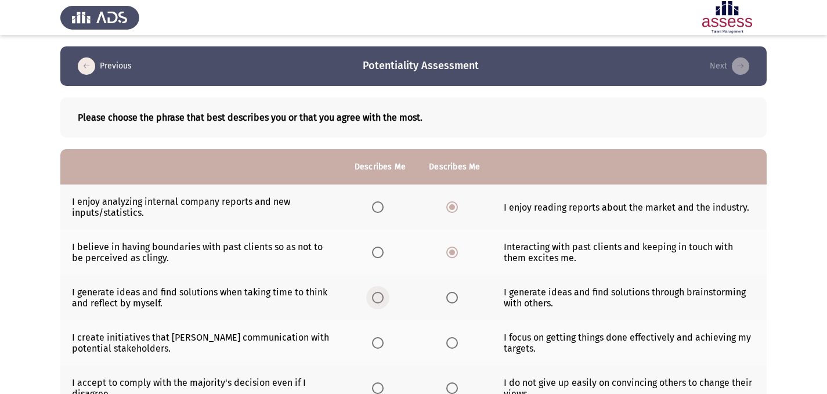
click at [375, 298] on input "Select an option" at bounding box center [378, 298] width 12 height 12
click at [781, 204] on app-assessment-container "Previous Potentiality Assessment Next Please choose the phrase that best descri…" at bounding box center [413, 364] width 827 height 637
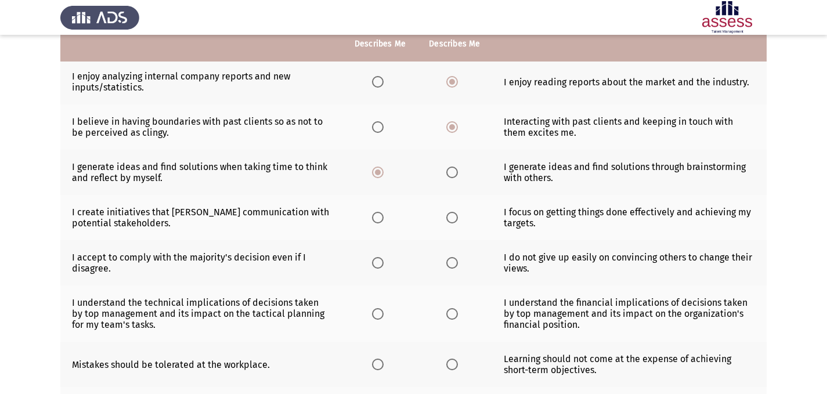
scroll to position [139, 0]
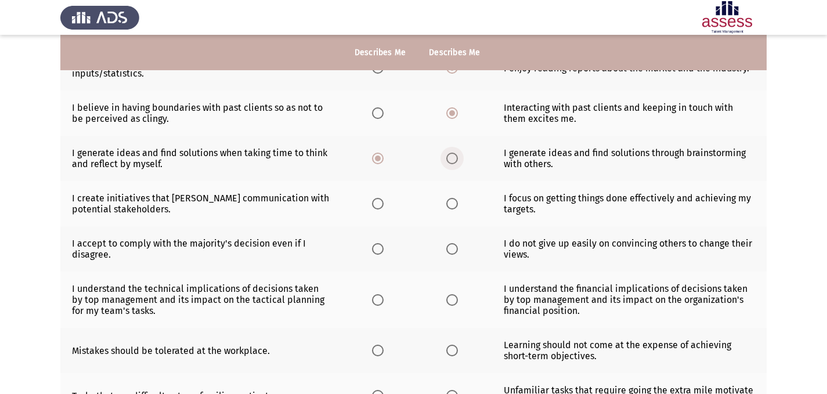
click at [453, 161] on span "Select an option" at bounding box center [452, 159] width 12 height 12
click at [453, 161] on input "Select an option" at bounding box center [452, 159] width 12 height 12
click at [376, 207] on span "Select an option" at bounding box center [378, 204] width 12 height 12
click at [376, 207] on input "Select an option" at bounding box center [378, 204] width 12 height 12
click at [458, 247] on label "Select an option" at bounding box center [454, 249] width 16 height 12
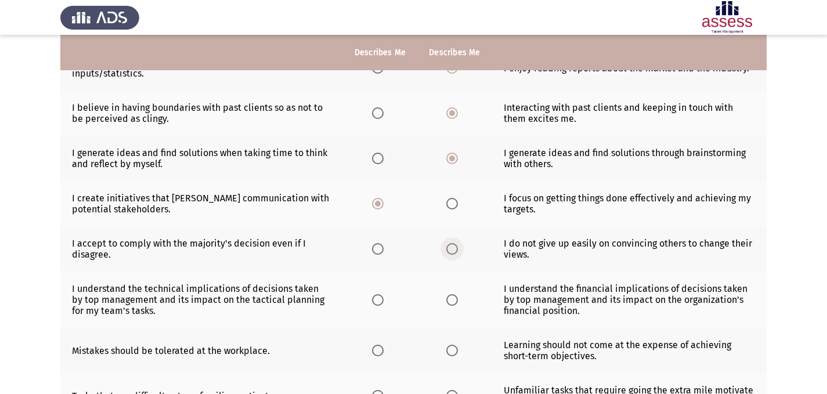
click at [458, 247] on input "Select an option" at bounding box center [452, 249] width 12 height 12
click at [783, 214] on app-assessment-container "Previous Potentiality Assessment Next Please choose the phrase that best descri…" at bounding box center [413, 225] width 827 height 637
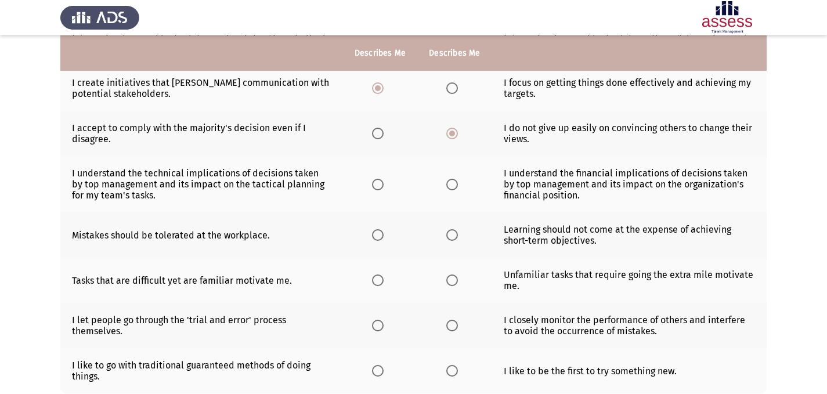
scroll to position [255, 0]
click at [378, 136] on span "Select an option" at bounding box center [378, 133] width 12 height 12
click at [378, 136] on input "Select an option" at bounding box center [378, 133] width 12 height 12
click at [455, 186] on span "Select an option" at bounding box center [452, 184] width 12 height 12
click at [455, 186] on input "Select an option" at bounding box center [452, 184] width 12 height 12
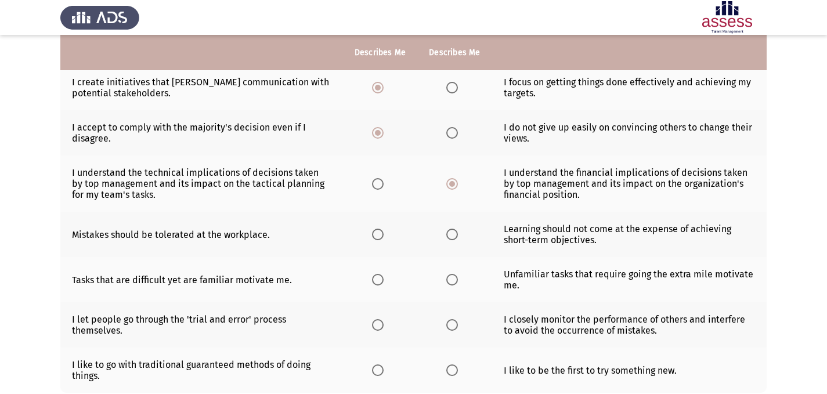
click at [798, 200] on app-assessment-container "Previous Potentiality Assessment Next Please choose the phrase that best descri…" at bounding box center [413, 109] width 827 height 637
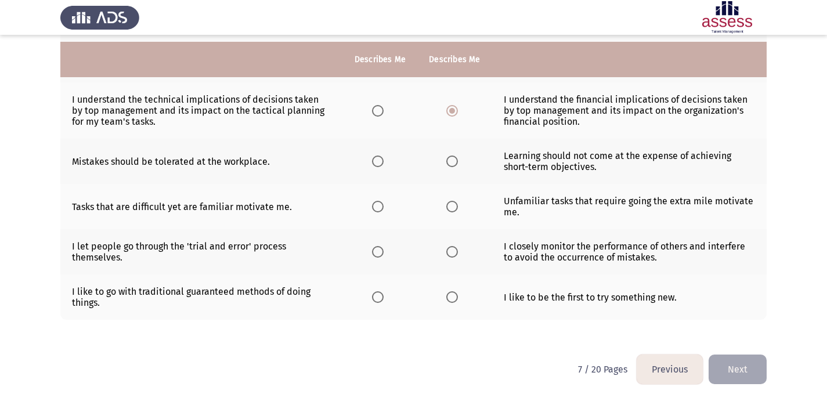
scroll to position [335, 0]
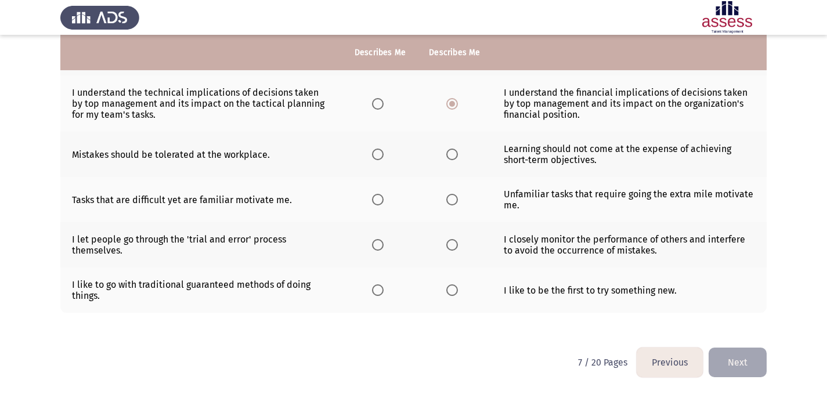
click at [380, 153] on span "Select an option" at bounding box center [378, 155] width 12 height 12
click at [380, 153] on input "Select an option" at bounding box center [378, 155] width 12 height 12
click at [453, 201] on span "Select an option" at bounding box center [452, 200] width 12 height 12
click at [453, 201] on input "Select an option" at bounding box center [452, 200] width 12 height 12
click at [378, 247] on span "Select an option" at bounding box center [378, 245] width 12 height 12
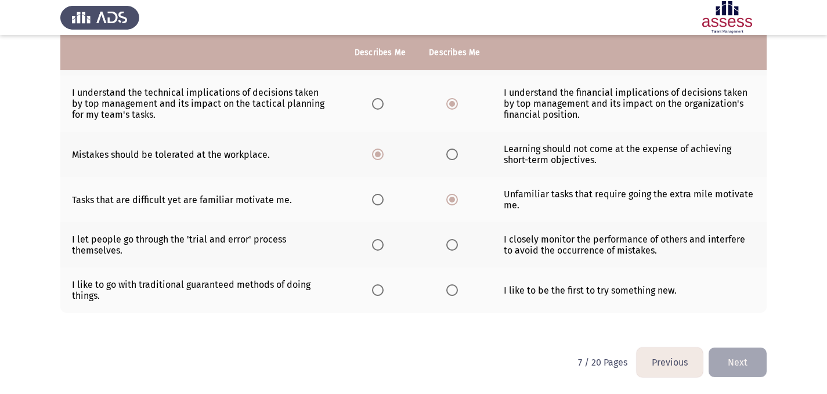
click at [378, 247] on input "Select an option" at bounding box center [378, 245] width 12 height 12
click at [454, 287] on span "Select an option" at bounding box center [452, 290] width 12 height 12
click at [454, 287] on input "Select an option" at bounding box center [452, 290] width 12 height 12
click at [739, 363] on button "Next" at bounding box center [738, 363] width 58 height 30
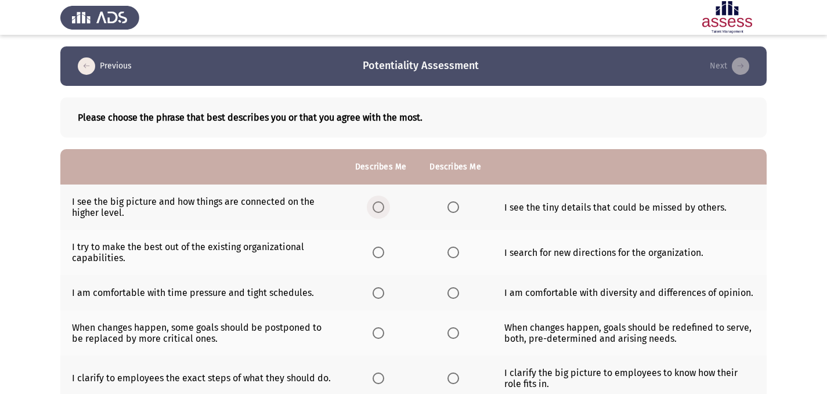
click at [374, 208] on span "Select an option" at bounding box center [379, 207] width 12 height 12
click at [374, 208] on input "Select an option" at bounding box center [379, 207] width 12 height 12
click at [729, 223] on td "I see the tiny details that could be missed by others." at bounding box center [630, 207] width 274 height 45
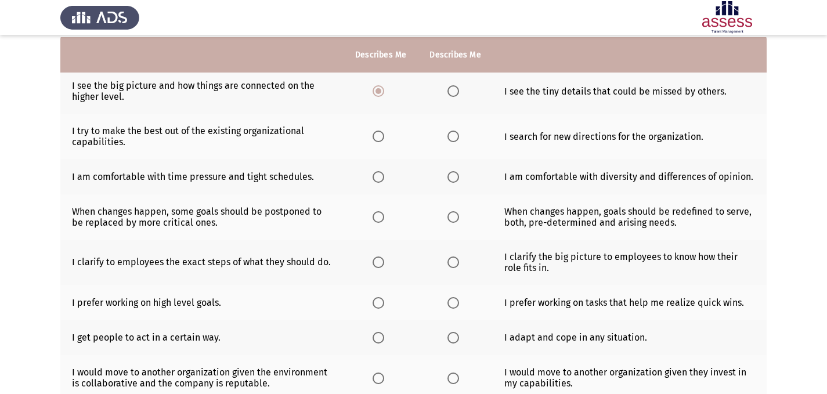
scroll to position [139, 0]
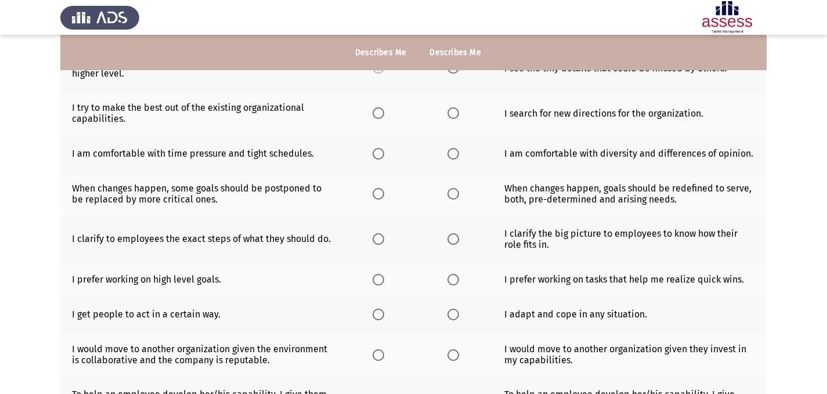
click at [451, 115] on span "Select an option" at bounding box center [453, 113] width 12 height 12
click at [451, 115] on input "Select an option" at bounding box center [453, 113] width 12 height 12
click at [450, 155] on span "Select an option" at bounding box center [453, 154] width 12 height 12
click at [450, 155] on input "Select an option" at bounding box center [453, 154] width 12 height 12
click at [447, 198] on span "Select an option" at bounding box center [453, 194] width 12 height 12
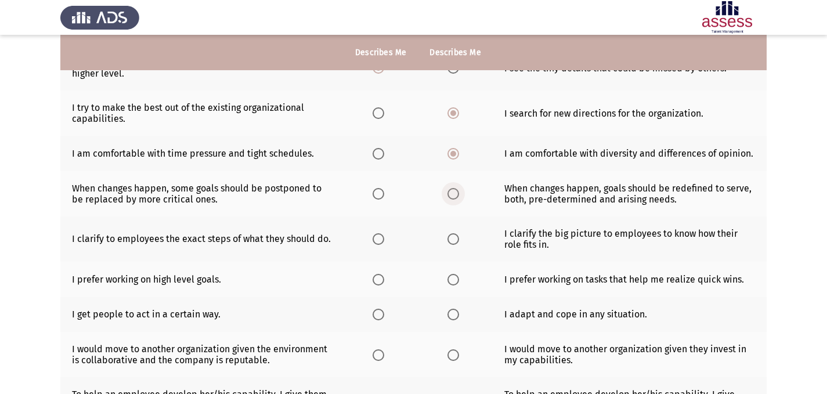
click at [447, 198] on input "Select an option" at bounding box center [453, 194] width 12 height 12
click at [791, 226] on app-assessment-container "Previous Potentiality Assessment Next Please choose the phrase that best descri…" at bounding box center [413, 200] width 827 height 586
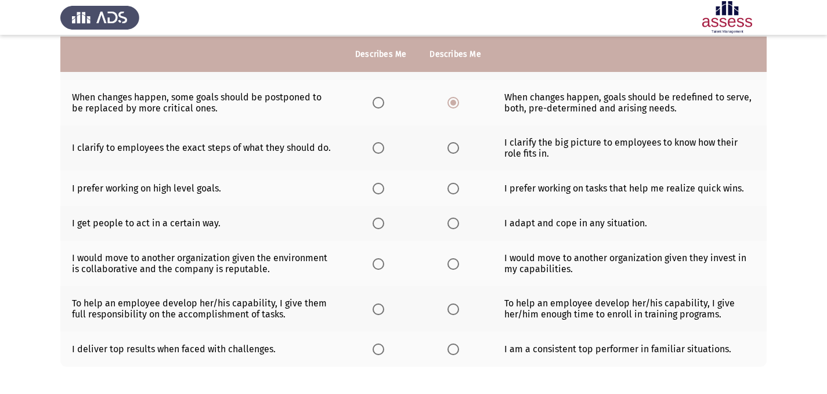
scroll to position [232, 0]
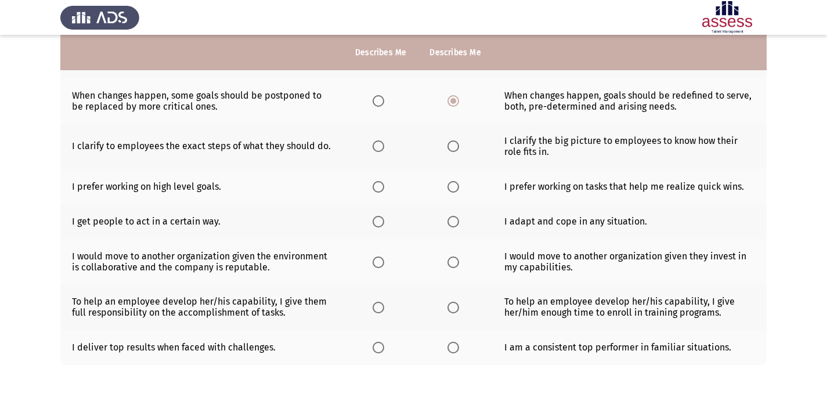
click at [451, 151] on span "Select an option" at bounding box center [453, 146] width 12 height 12
click at [451, 151] on input "Select an option" at bounding box center [453, 146] width 12 height 12
click at [381, 186] on span "Select an option" at bounding box center [379, 187] width 12 height 12
click at [381, 186] on input "Select an option" at bounding box center [379, 187] width 12 height 12
click at [794, 182] on app-assessment-container "Previous Potentiality Assessment Next Please choose the phrase that best descri…" at bounding box center [413, 107] width 827 height 586
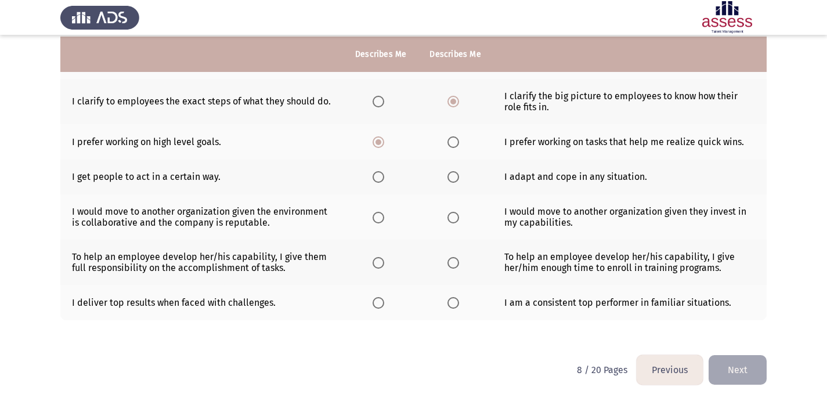
scroll to position [279, 0]
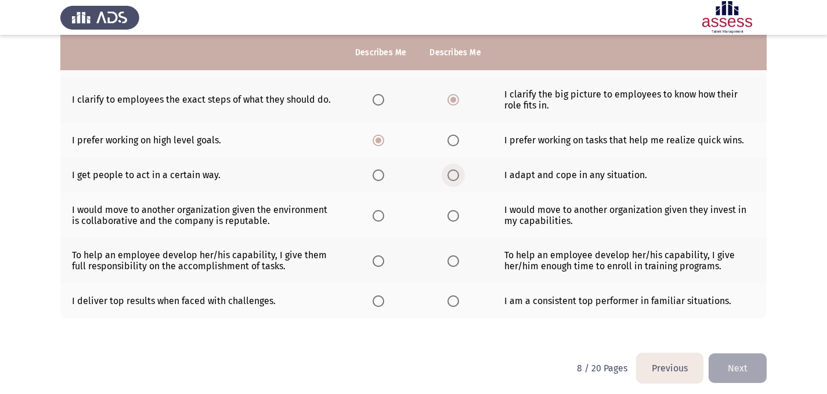
click at [454, 173] on span "Select an option" at bounding box center [453, 175] width 12 height 12
click at [454, 173] on input "Select an option" at bounding box center [453, 175] width 12 height 12
click at [380, 214] on span "Select an option" at bounding box center [379, 216] width 12 height 12
click at [380, 214] on input "Select an option" at bounding box center [379, 216] width 12 height 12
click at [376, 258] on span "Select an option" at bounding box center [379, 261] width 12 height 12
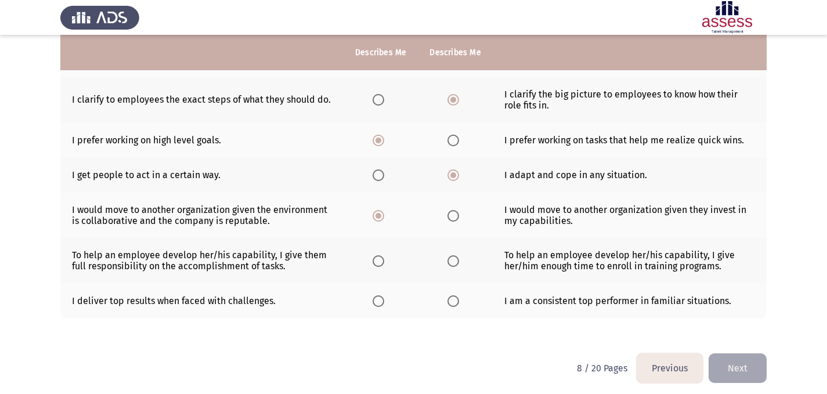
click at [376, 258] on input "Select an option" at bounding box center [379, 261] width 12 height 12
click at [381, 334] on div "Please choose the phrase that best describes you or that you agree with the mos…" at bounding box center [413, 74] width 706 height 534
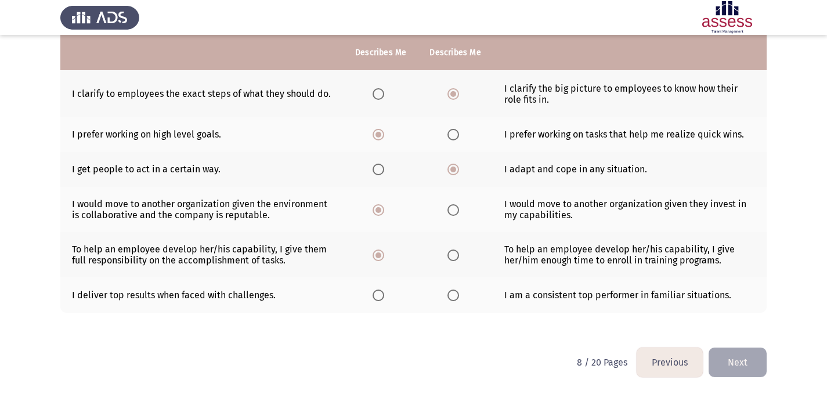
click at [381, 299] on span "Select an option" at bounding box center [379, 296] width 12 height 12
click at [381, 299] on input "Select an option" at bounding box center [379, 296] width 12 height 12
click at [735, 357] on button "Next" at bounding box center [738, 363] width 58 height 30
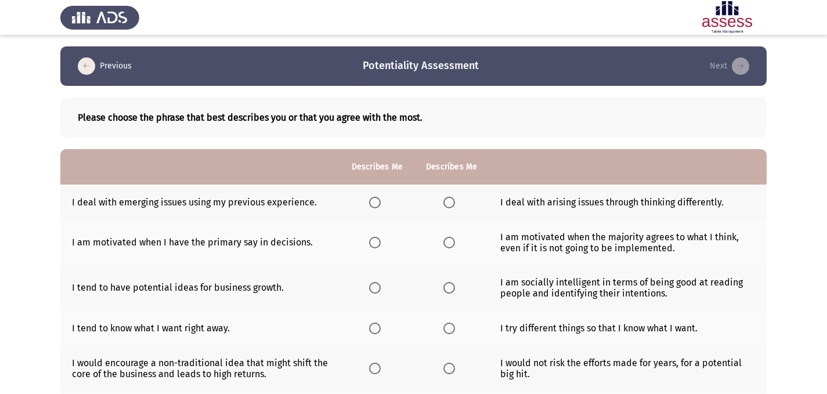
click at [451, 205] on span "Select an option" at bounding box center [449, 203] width 12 height 12
click at [451, 205] on input "Select an option" at bounding box center [449, 203] width 12 height 12
click at [373, 243] on span "Select an option" at bounding box center [375, 243] width 12 height 12
click at [373, 243] on input "Select an option" at bounding box center [375, 243] width 12 height 12
click at [375, 285] on span "Select an option" at bounding box center [375, 288] width 12 height 12
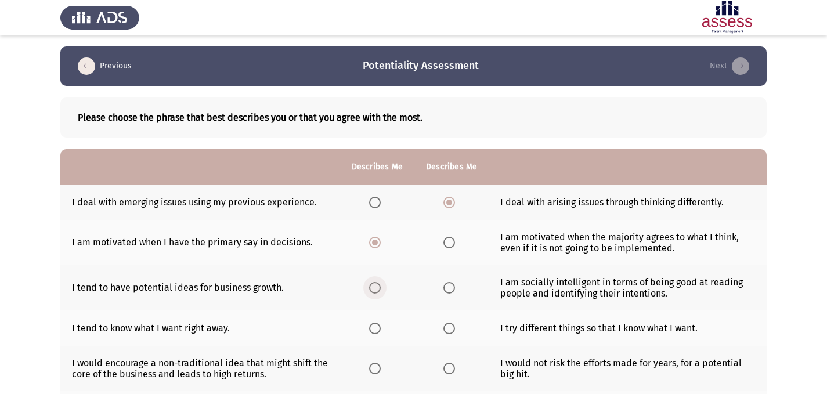
click at [375, 285] on input "Select an option" at bounding box center [375, 288] width 12 height 12
click at [787, 209] on app-assessment-container "Previous Potentiality Assessment Next Please choose the phrase that best descri…" at bounding box center [413, 343] width 827 height 595
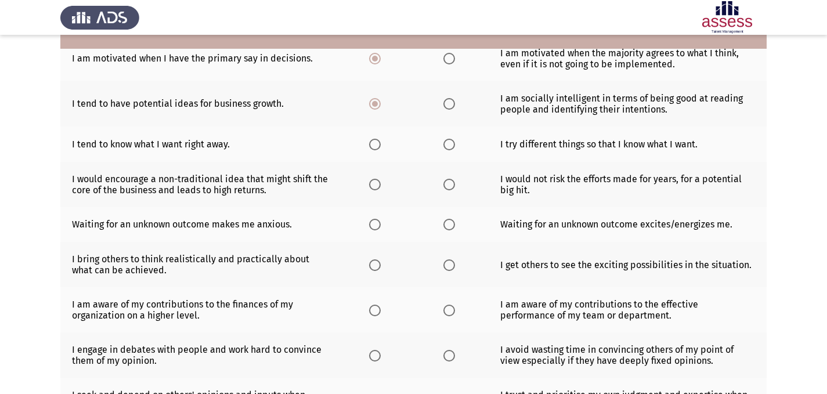
scroll to position [186, 0]
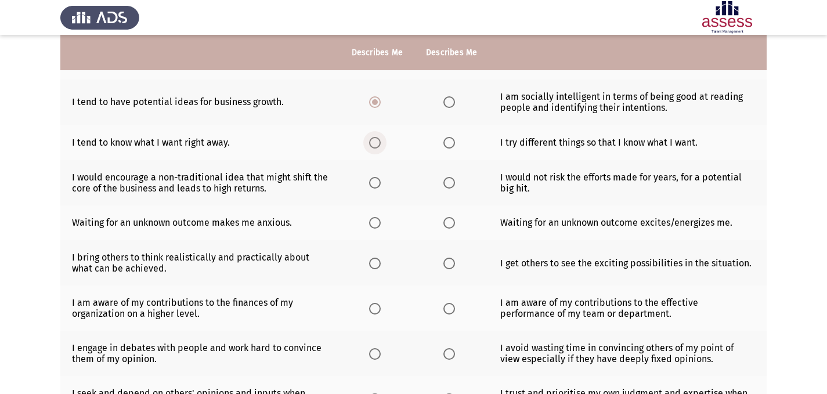
click at [380, 145] on span "Select an option" at bounding box center [375, 143] width 12 height 12
click at [380, 145] on input "Select an option" at bounding box center [375, 143] width 12 height 12
click at [380, 187] on span "Select an option" at bounding box center [375, 183] width 12 height 12
click at [380, 187] on input "Select an option" at bounding box center [375, 183] width 12 height 12
click at [449, 182] on span "Select an option" at bounding box center [449, 183] width 12 height 12
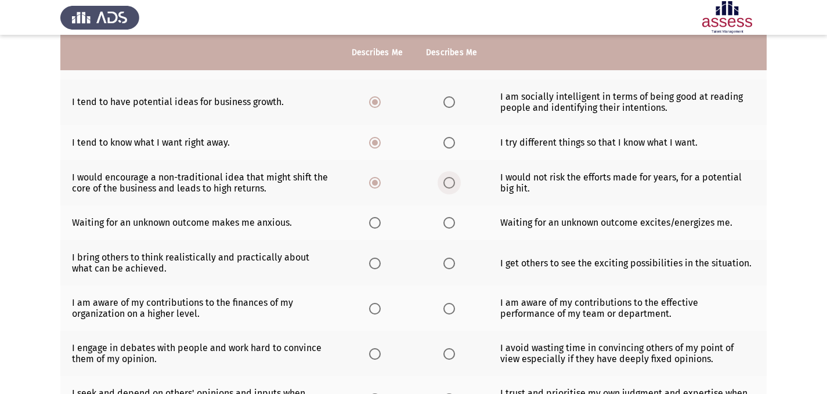
click at [449, 182] on input "Select an option" at bounding box center [449, 183] width 12 height 12
click at [783, 162] on app-assessment-container "Previous Potentiality Assessment Next Please choose the phrase that best descri…" at bounding box center [413, 158] width 827 height 595
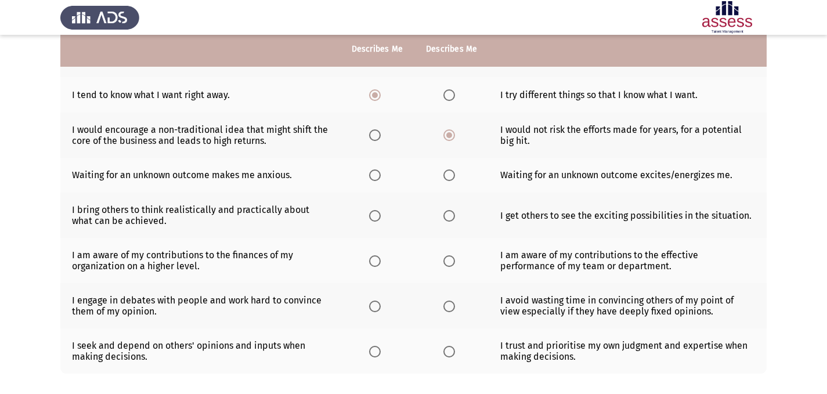
scroll to position [255, 0]
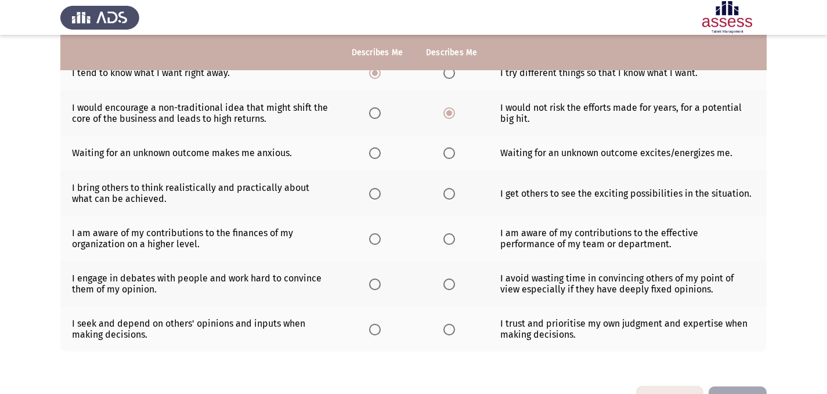
click at [372, 155] on span "Select an option" at bounding box center [375, 153] width 12 height 12
click at [372, 155] on input "Select an option" at bounding box center [375, 153] width 12 height 12
click at [374, 193] on span "Select an option" at bounding box center [375, 194] width 12 height 12
click at [374, 193] on input "Select an option" at bounding box center [375, 194] width 12 height 12
click at [377, 244] on span "Select an option" at bounding box center [375, 239] width 12 height 12
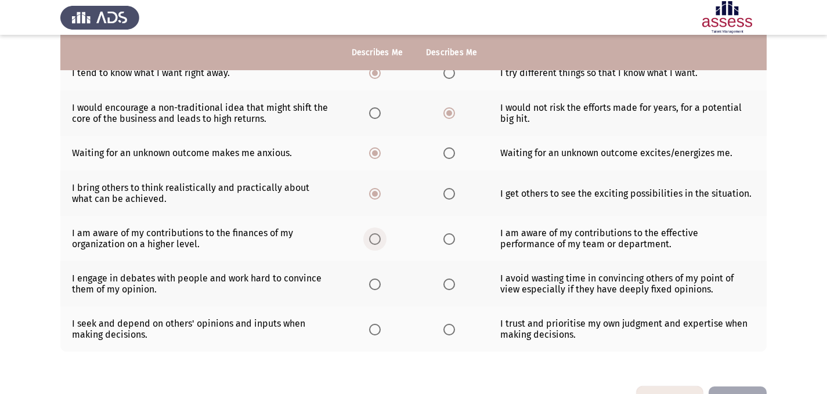
click at [377, 244] on input "Select an option" at bounding box center [375, 239] width 12 height 12
click at [321, 349] on td "I seek and depend on others' opinions and inputs when making decisions." at bounding box center [200, 328] width 280 height 45
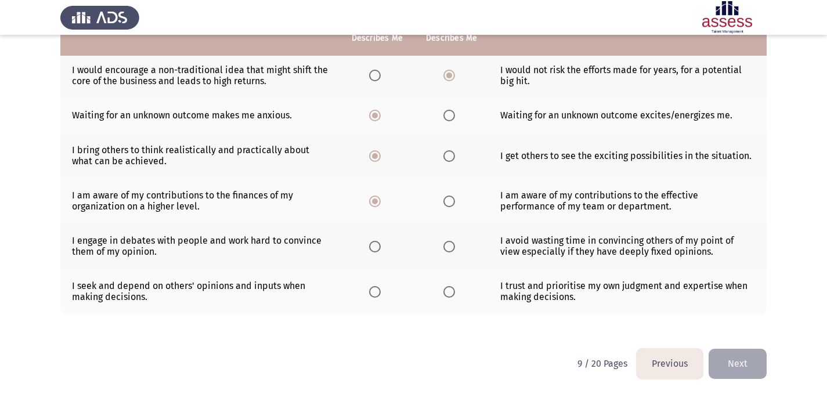
scroll to position [294, 0]
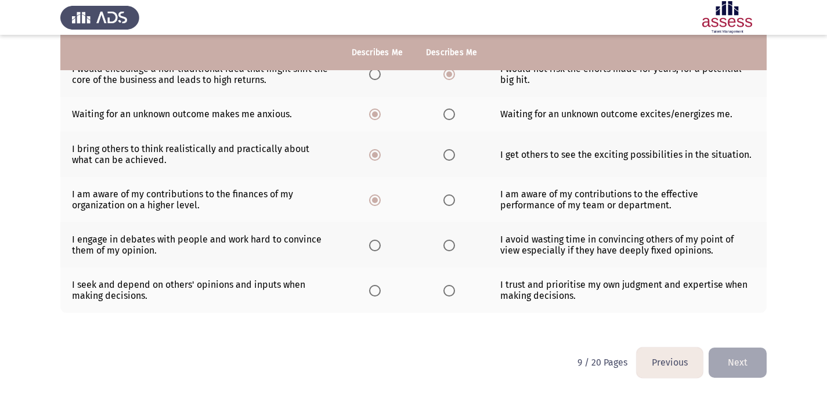
click at [374, 252] on th at bounding box center [377, 244] width 74 height 45
click at [375, 245] on span "Select an option" at bounding box center [375, 246] width 12 height 12
click at [375, 245] on input "Select an option" at bounding box center [375, 246] width 12 height 12
click at [449, 287] on span "Select an option" at bounding box center [449, 291] width 12 height 12
click at [449, 287] on input "Select an option" at bounding box center [449, 291] width 12 height 12
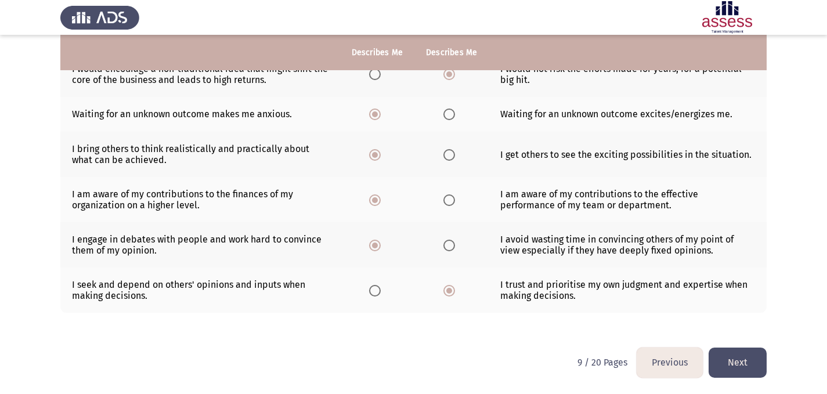
click at [742, 360] on button "Next" at bounding box center [738, 363] width 58 height 30
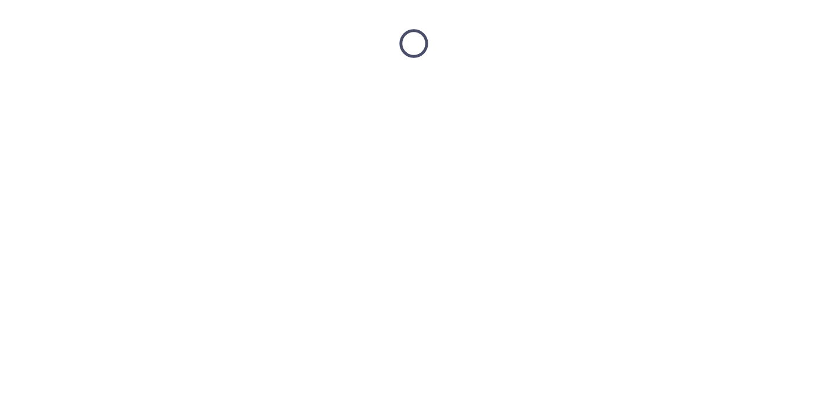
scroll to position [0, 0]
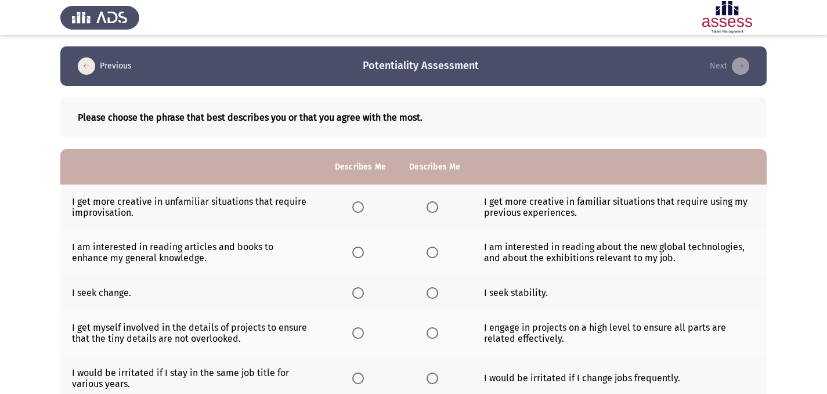
click at [803, 124] on app-assessment-container "Previous Potentiality Assessment Next Please choose the phrase that best descri…" at bounding box center [413, 349] width 827 height 606
click at [433, 206] on span "Select an option" at bounding box center [433, 207] width 12 height 12
click at [433, 206] on input "Select an option" at bounding box center [433, 207] width 12 height 12
click at [428, 253] on span "Select an option" at bounding box center [433, 253] width 12 height 12
click at [428, 253] on input "Select an option" at bounding box center [433, 253] width 12 height 12
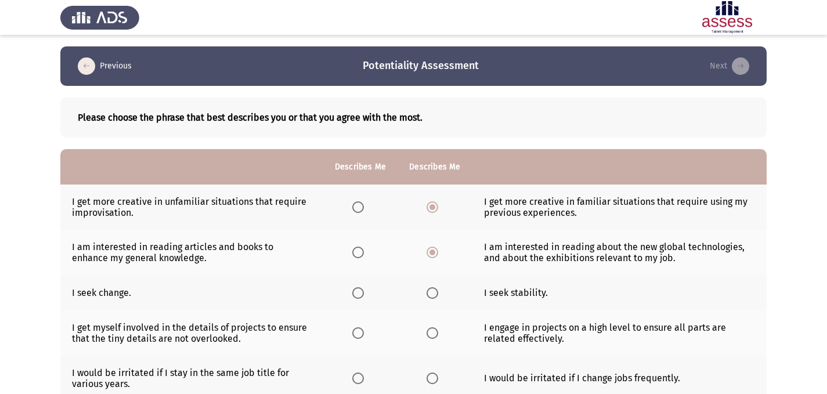
click at [434, 296] on span "Select an option" at bounding box center [433, 293] width 12 height 12
click at [434, 296] on input "Select an option" at bounding box center [433, 293] width 12 height 12
click at [776, 254] on app-assessment-container "Previous Potentiality Assessment Next Please choose the phrase that best descri…" at bounding box center [413, 349] width 827 height 606
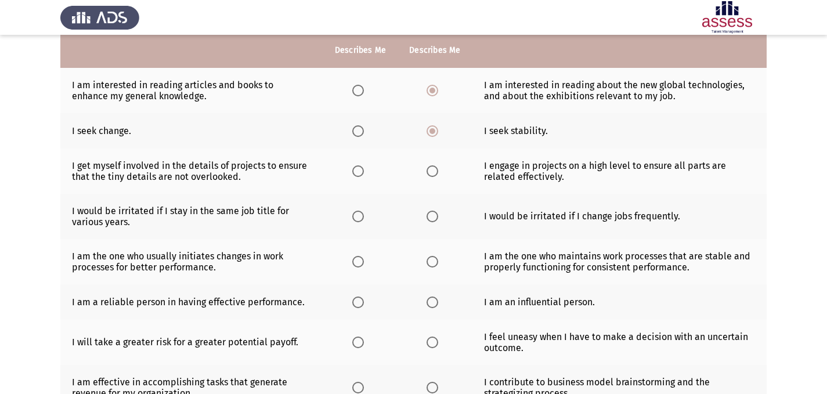
scroll to position [164, 0]
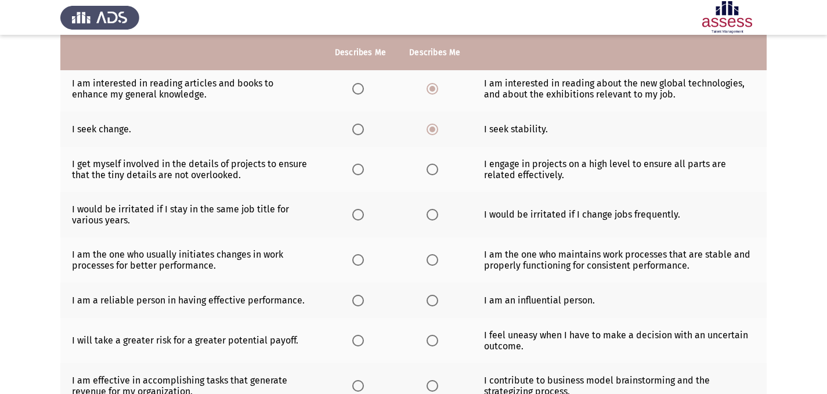
click at [433, 172] on span "Select an option" at bounding box center [433, 170] width 12 height 12
click at [433, 172] on input "Select an option" at bounding box center [433, 170] width 12 height 12
click at [433, 220] on span "Select an option" at bounding box center [433, 215] width 12 height 12
click at [433, 220] on input "Select an option" at bounding box center [433, 215] width 12 height 12
click at [357, 258] on span "Select an option" at bounding box center [358, 260] width 12 height 12
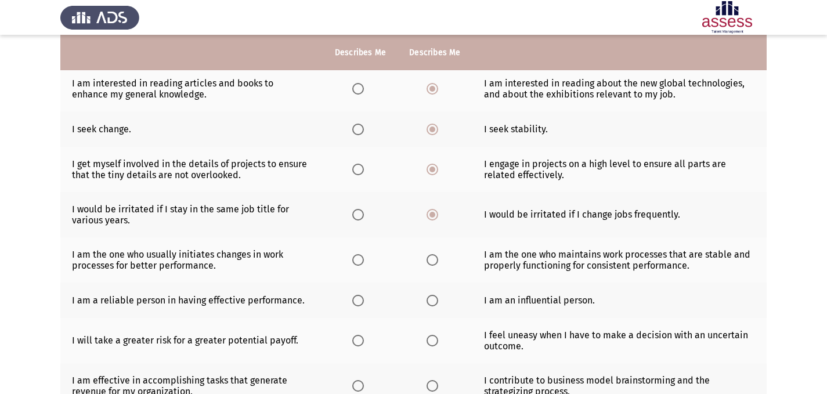
click at [357, 258] on input "Select an option" at bounding box center [358, 260] width 12 height 12
click at [775, 204] on app-assessment-container "Previous Potentiality Assessment Next Please choose the phrase that best descri…" at bounding box center [413, 186] width 827 height 606
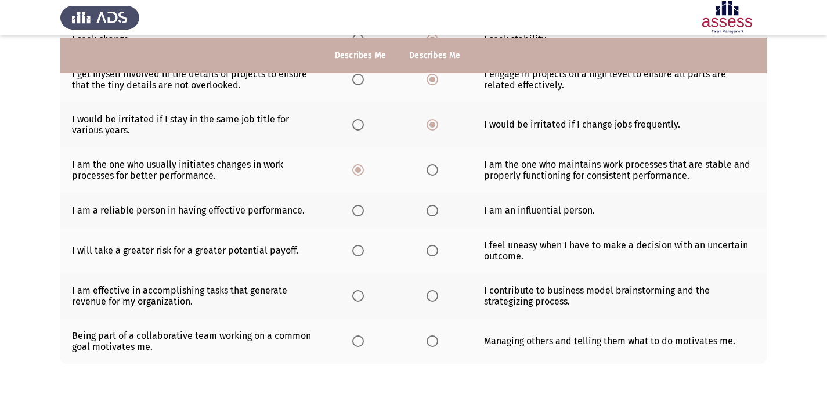
scroll to position [256, 0]
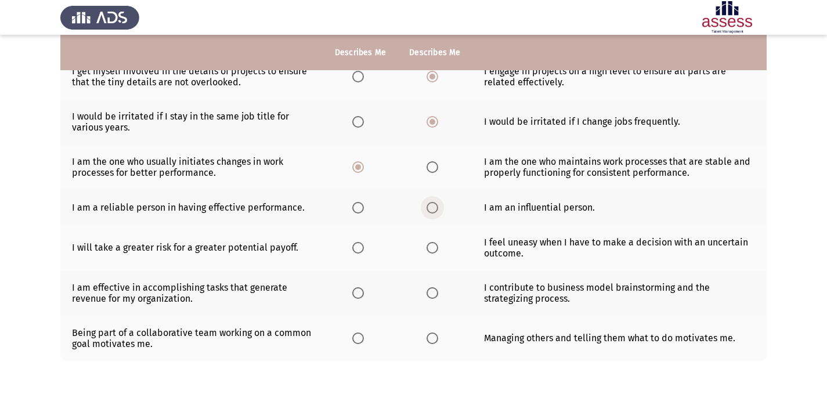
click at [430, 208] on span "Select an option" at bounding box center [433, 208] width 12 height 12
click at [430, 208] on input "Select an option" at bounding box center [433, 208] width 12 height 12
click at [428, 250] on span "Select an option" at bounding box center [433, 248] width 12 height 12
click at [428, 250] on input "Select an option" at bounding box center [433, 248] width 12 height 12
click at [353, 297] on span "Select an option" at bounding box center [358, 293] width 12 height 12
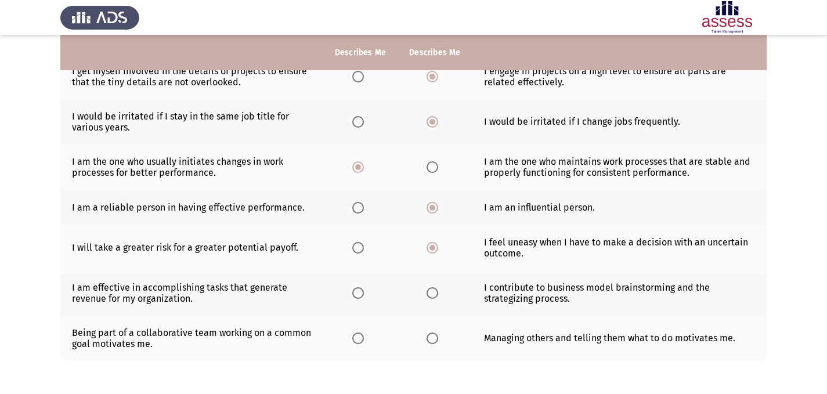
click at [353, 297] on input "Select an option" at bounding box center [358, 293] width 12 height 12
click at [767, 273] on app-assessment-container "Previous Potentiality Assessment Next Please choose the phrase that best descri…" at bounding box center [413, 93] width 827 height 606
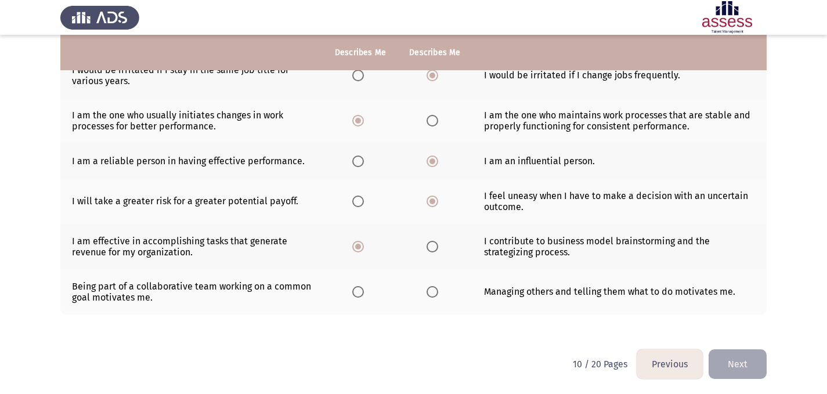
scroll to position [304, 0]
click at [352, 293] on span "Select an option" at bounding box center [358, 291] width 12 height 12
click at [352, 293] on input "Select an option" at bounding box center [358, 291] width 12 height 12
click at [756, 369] on button "Next" at bounding box center [738, 363] width 58 height 30
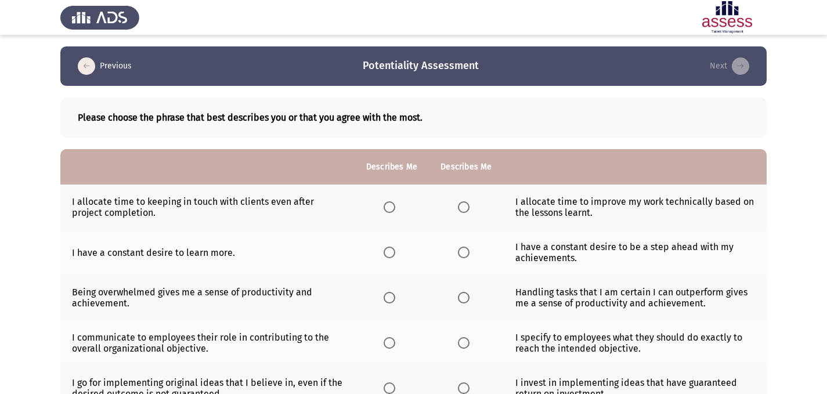
click at [467, 212] on span "Select an option" at bounding box center [464, 207] width 12 height 12
click at [467, 212] on input "Select an option" at bounding box center [464, 207] width 12 height 12
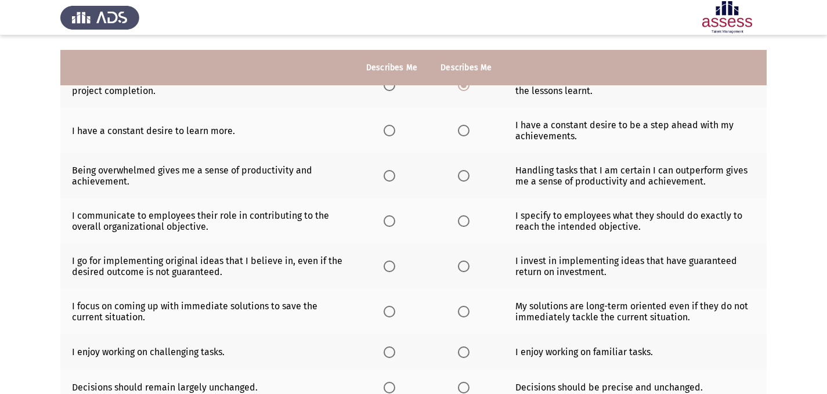
scroll to position [118, 0]
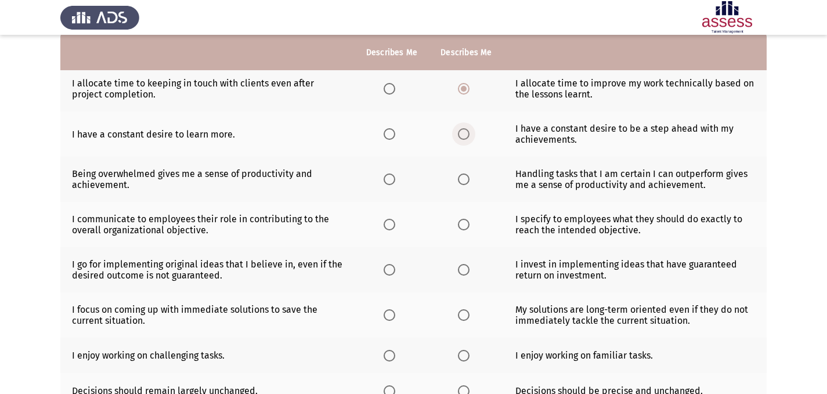
click at [462, 135] on span "Select an option" at bounding box center [464, 134] width 12 height 12
click at [462, 135] on input "Select an option" at bounding box center [464, 134] width 12 height 12
click at [393, 178] on span "Select an option" at bounding box center [390, 180] width 12 height 12
click at [393, 178] on input "Select an option" at bounding box center [390, 180] width 12 height 12
click at [390, 223] on span "Select an option" at bounding box center [390, 225] width 12 height 12
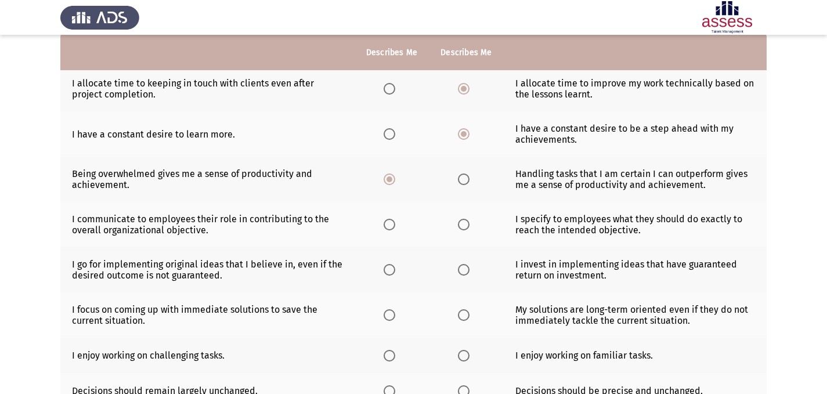
click at [390, 223] on input "Select an option" at bounding box center [390, 225] width 12 height 12
click at [462, 268] on span "Select an option" at bounding box center [464, 270] width 12 height 12
click at [462, 268] on input "Select an option" at bounding box center [464, 270] width 12 height 12
click at [727, 250] on td "I invest in implementing ideas that have guaranteed return on investment." at bounding box center [635, 269] width 263 height 45
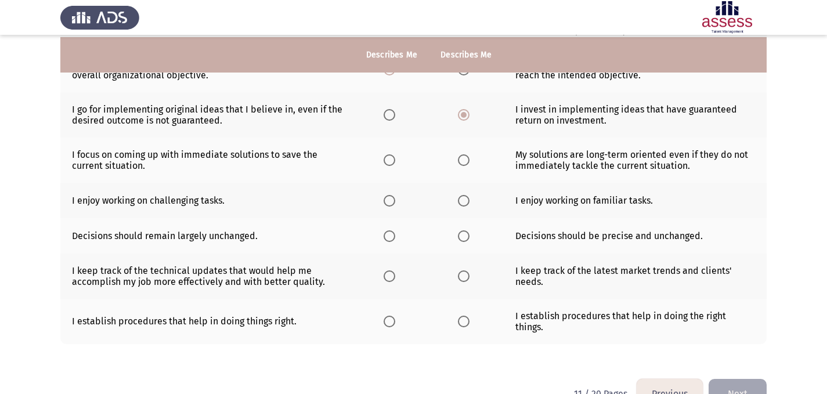
scroll to position [294, 0]
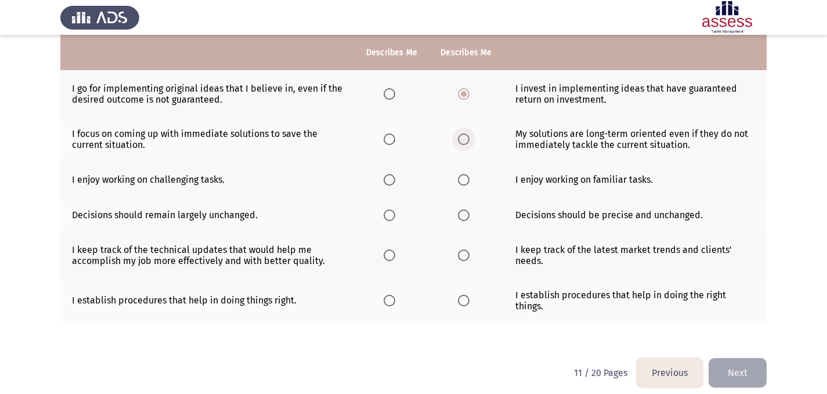
click at [465, 140] on span "Select an option" at bounding box center [464, 139] width 12 height 12
click at [465, 140] on input "Select an option" at bounding box center [464, 139] width 12 height 12
click at [389, 178] on span "Select an option" at bounding box center [390, 180] width 12 height 12
click at [389, 178] on input "Select an option" at bounding box center [390, 180] width 12 height 12
click at [466, 218] on span "Select an option" at bounding box center [464, 215] width 12 height 12
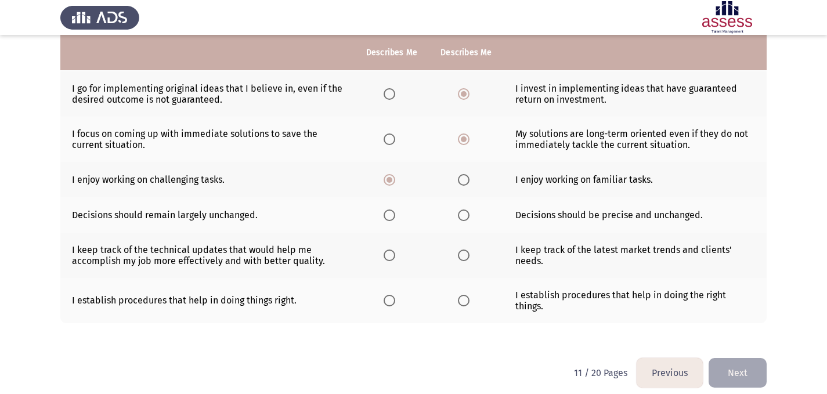
click at [466, 218] on input "Select an option" at bounding box center [464, 215] width 12 height 12
click at [464, 255] on span "Select an option" at bounding box center [464, 256] width 12 height 12
click at [464, 255] on input "Select an option" at bounding box center [464, 256] width 12 height 12
click at [466, 295] on span "Select an option" at bounding box center [464, 301] width 12 height 12
click at [466, 295] on input "Select an option" at bounding box center [464, 301] width 12 height 12
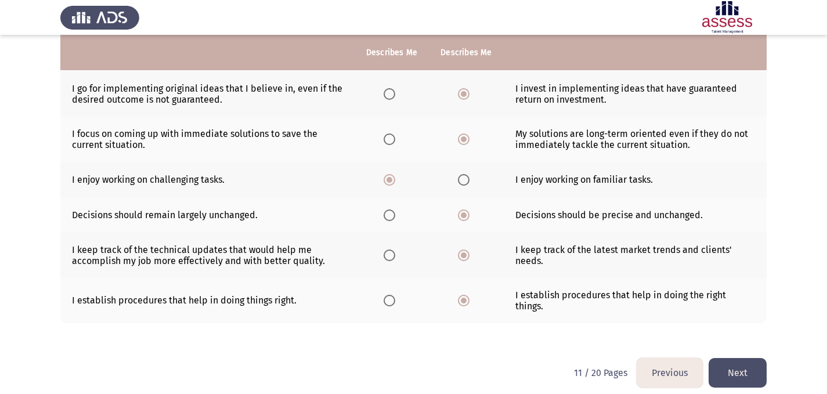
click at [729, 360] on button "Next" at bounding box center [738, 373] width 58 height 30
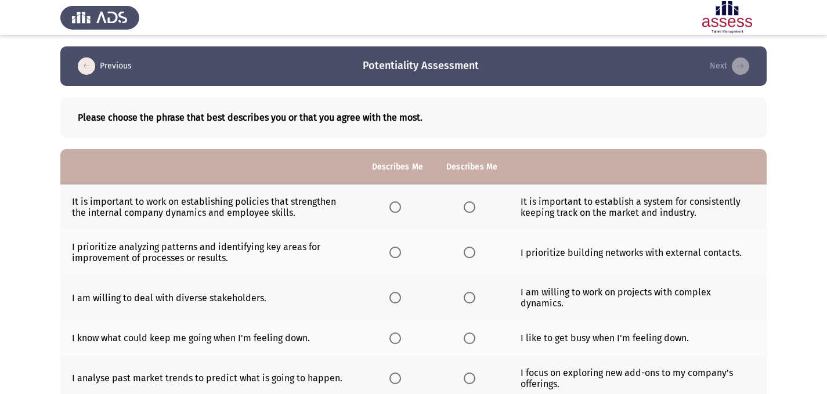
click at [469, 207] on span "Select an option" at bounding box center [470, 207] width 12 height 12
click at [469, 207] on input "Select an option" at bounding box center [470, 207] width 12 height 12
click at [401, 252] on label "Select an option" at bounding box center [397, 253] width 16 height 12
click at [401, 252] on input "Select an option" at bounding box center [395, 253] width 12 height 12
click at [800, 199] on app-assessment-container "Previous Potentiality Assessment Next Please choose the phrase that best descri…" at bounding box center [413, 339] width 827 height 586
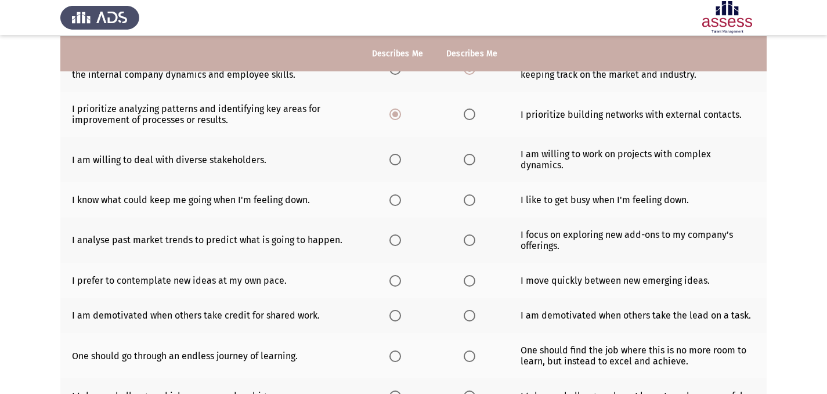
scroll to position [139, 0]
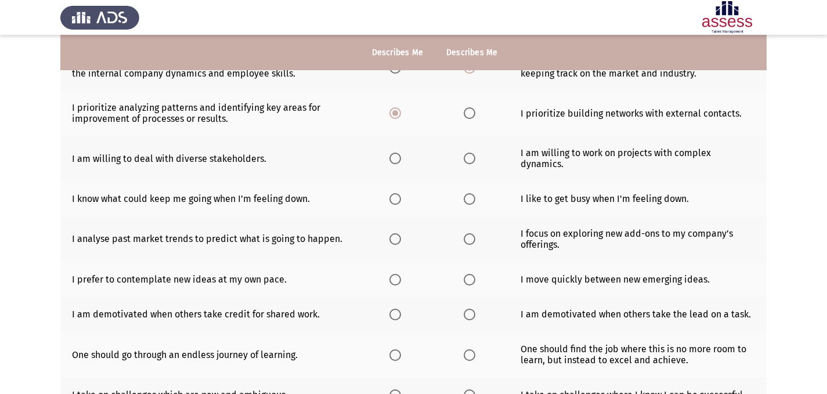
click at [399, 155] on span "Select an option" at bounding box center [395, 159] width 12 height 12
click at [399, 155] on input "Select an option" at bounding box center [395, 159] width 12 height 12
click at [397, 193] on span "Select an option" at bounding box center [395, 199] width 12 height 12
click at [397, 193] on input "Select an option" at bounding box center [395, 199] width 12 height 12
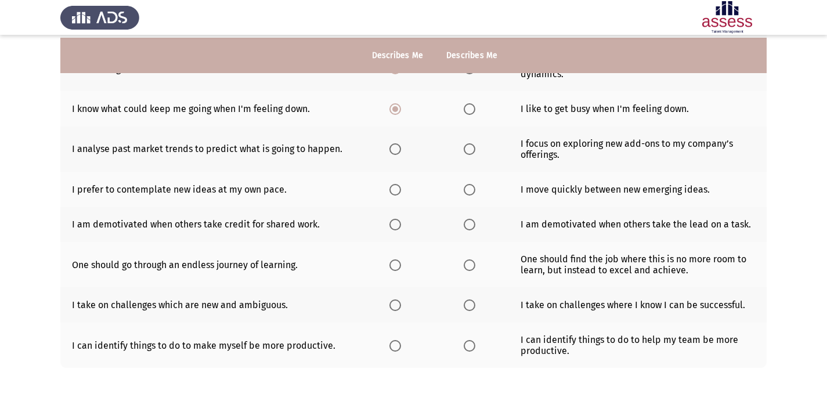
scroll to position [232, 0]
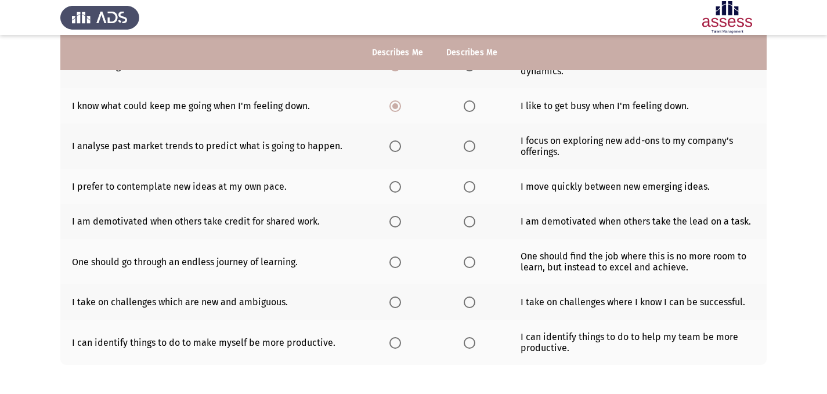
click at [469, 140] on span "Select an option" at bounding box center [470, 146] width 12 height 12
click at [469, 140] on input "Select an option" at bounding box center [470, 146] width 12 height 12
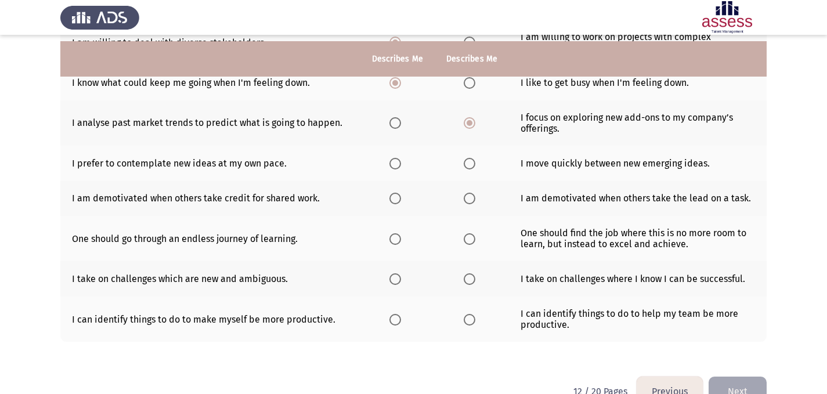
scroll to position [274, 0]
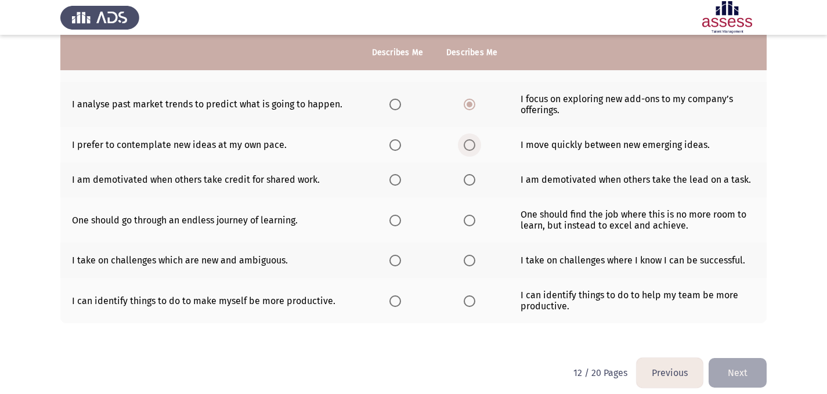
click at [469, 139] on span "Select an option" at bounding box center [470, 145] width 12 height 12
click at [469, 139] on input "Select an option" at bounding box center [470, 145] width 12 height 12
click at [399, 174] on span "Select an option" at bounding box center [395, 180] width 12 height 12
click at [399, 174] on input "Select an option" at bounding box center [395, 180] width 12 height 12
click at [396, 215] on span "Select an option" at bounding box center [395, 221] width 12 height 12
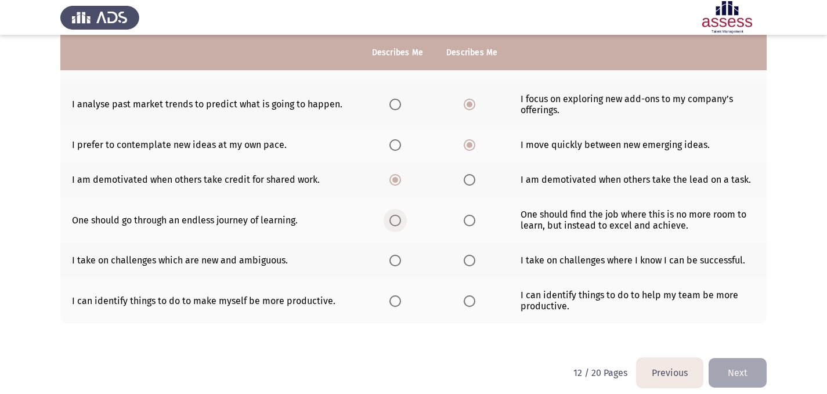
click at [396, 215] on input "Select an option" at bounding box center [395, 221] width 12 height 12
click at [396, 255] on span "Select an option" at bounding box center [395, 261] width 12 height 12
click at [396, 255] on input "Select an option" at bounding box center [395, 261] width 12 height 12
click at [374, 335] on div "Please choose the phrase that best describes you or that you agree with the mos…" at bounding box center [413, 79] width 706 height 534
click at [466, 295] on span "Select an option" at bounding box center [470, 301] width 12 height 12
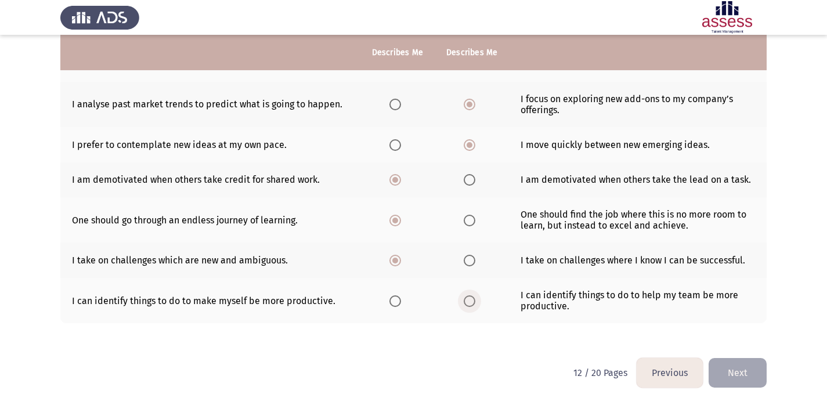
click at [466, 295] on input "Select an option" at bounding box center [470, 301] width 12 height 12
click at [740, 366] on button "Next" at bounding box center [738, 373] width 58 height 30
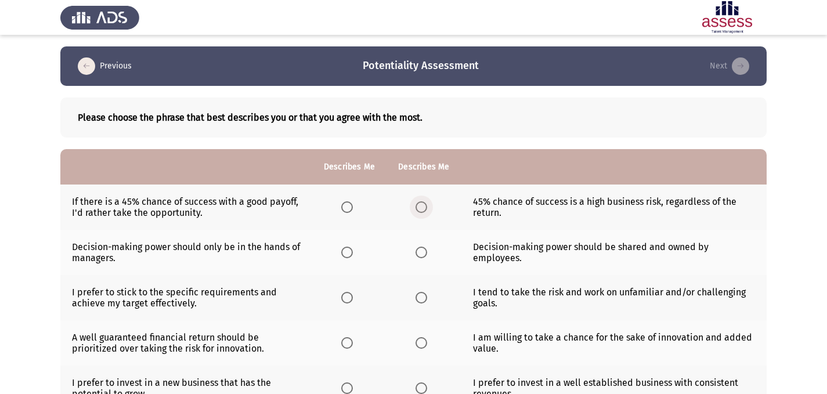
click at [422, 205] on span "Select an option" at bounding box center [421, 207] width 12 height 12
click at [422, 205] on input "Select an option" at bounding box center [421, 207] width 12 height 12
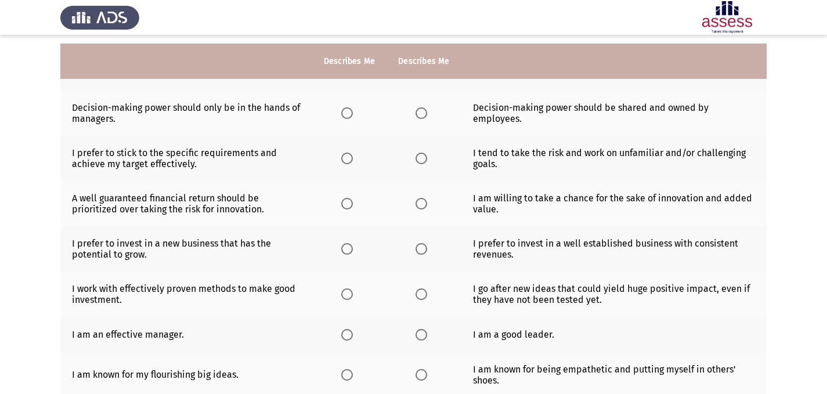
scroll to position [162, 0]
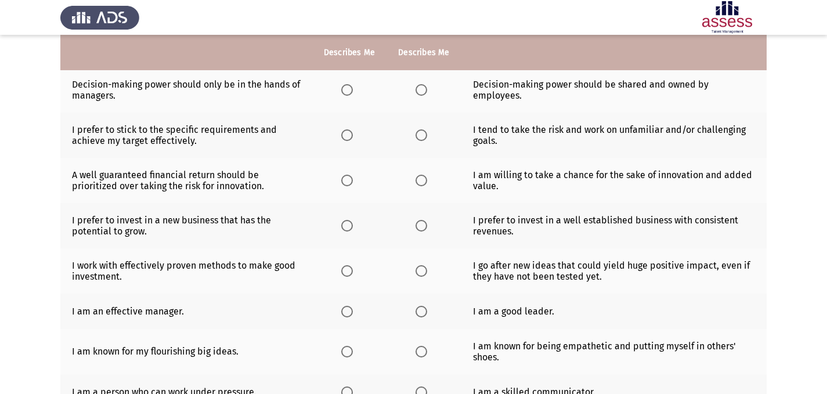
click at [348, 96] on th at bounding box center [349, 89] width 74 height 45
click at [348, 94] on span "Select an option" at bounding box center [347, 90] width 12 height 12
click at [348, 94] on input "Select an option" at bounding box center [347, 90] width 12 height 12
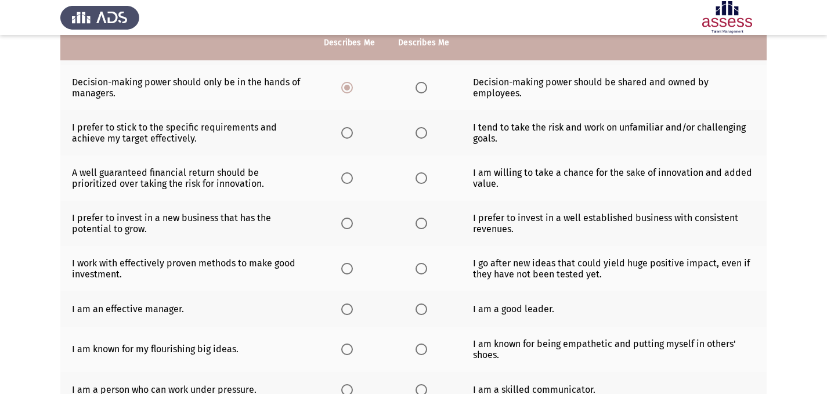
scroll to position [142, 0]
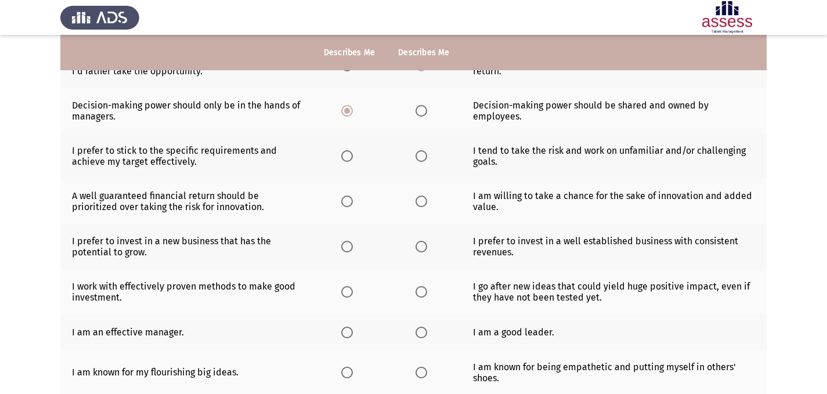
click at [341, 158] on span "Select an option" at bounding box center [347, 156] width 12 height 12
click at [341, 158] on input "Select an option" at bounding box center [347, 156] width 12 height 12
click at [349, 197] on span "Select an option" at bounding box center [347, 202] width 12 height 12
click at [349, 197] on input "Select an option" at bounding box center [347, 202] width 12 height 12
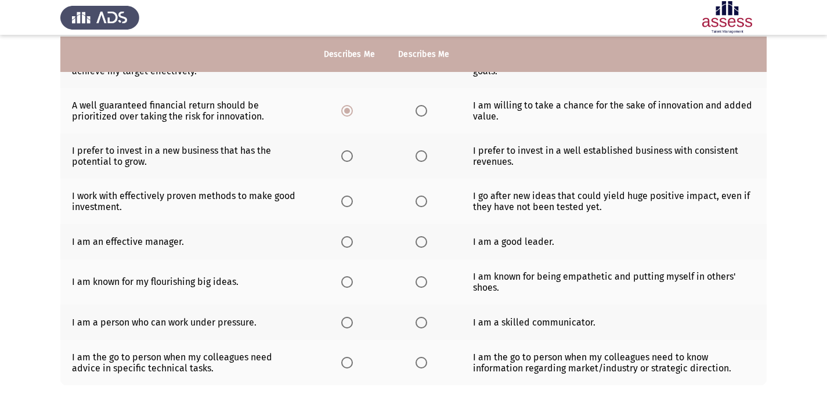
scroll to position [234, 0]
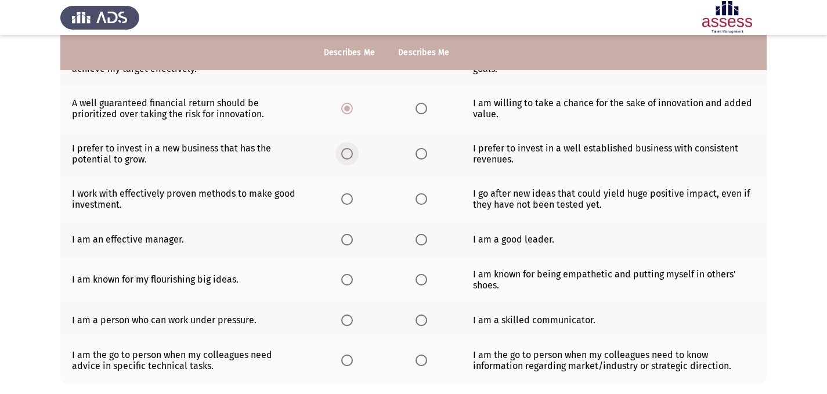
click at [345, 153] on span "Select an option" at bounding box center [347, 154] width 12 height 12
click at [345, 153] on input "Select an option" at bounding box center [347, 154] width 12 height 12
click at [353, 198] on label "Select an option" at bounding box center [349, 199] width 16 height 12
click at [353, 198] on input "Select an option" at bounding box center [347, 199] width 12 height 12
click at [417, 237] on span "Select an option" at bounding box center [421, 240] width 12 height 12
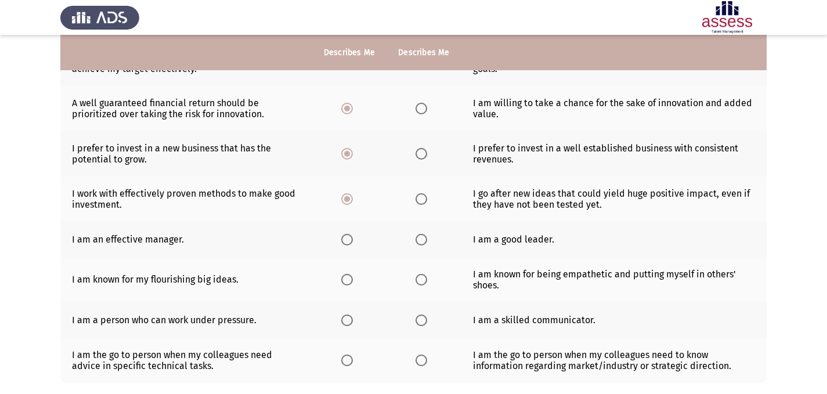
click at [417, 237] on input "Select an option" at bounding box center [421, 240] width 12 height 12
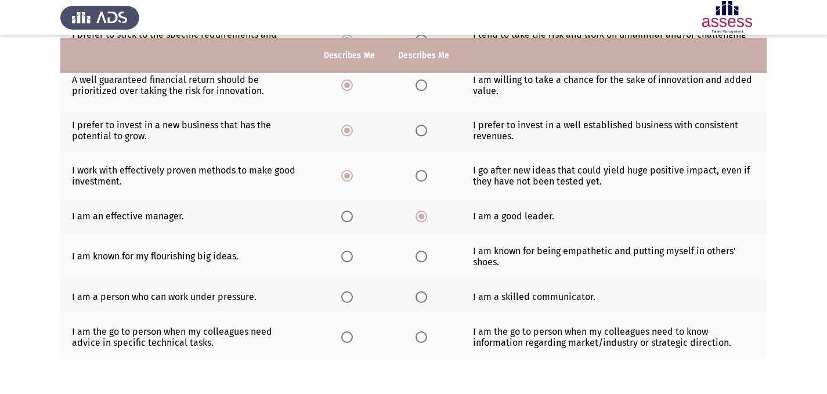
scroll to position [281, 0]
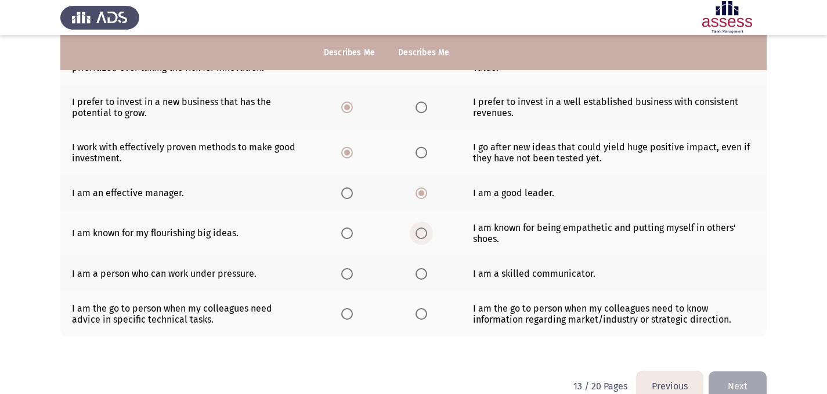
click at [425, 229] on span "Select an option" at bounding box center [421, 233] width 12 height 12
click at [425, 229] on input "Select an option" at bounding box center [421, 233] width 12 height 12
click at [421, 276] on span "Select an option" at bounding box center [421, 274] width 12 height 12
click at [421, 276] on input "Select an option" at bounding box center [421, 274] width 12 height 12
click at [384, 353] on div "Please choose the phrase that best describes you or that you agree with the mos…" at bounding box center [413, 82] width 706 height 555
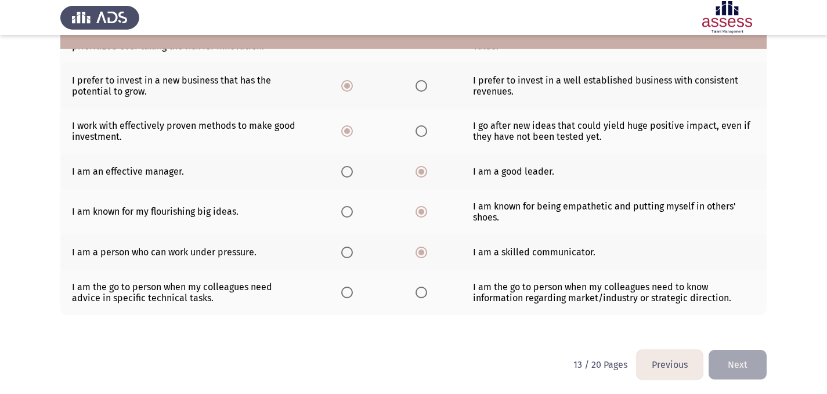
scroll to position [304, 0]
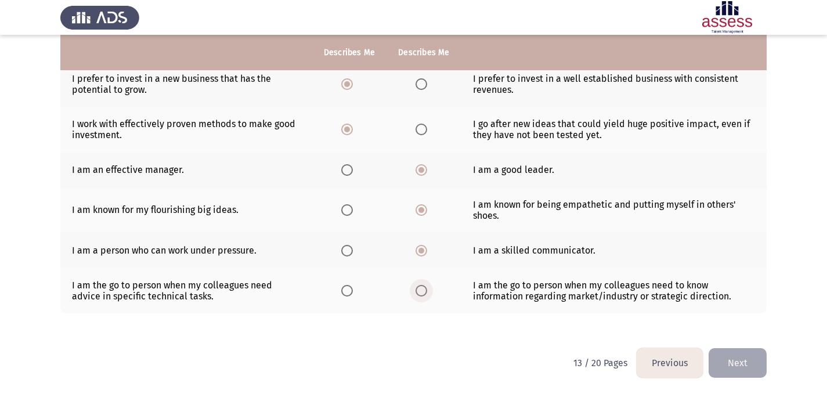
click at [421, 286] on span "Select an option" at bounding box center [421, 291] width 12 height 12
click at [421, 286] on input "Select an option" at bounding box center [421, 291] width 12 height 12
click at [727, 359] on button "Next" at bounding box center [738, 363] width 58 height 30
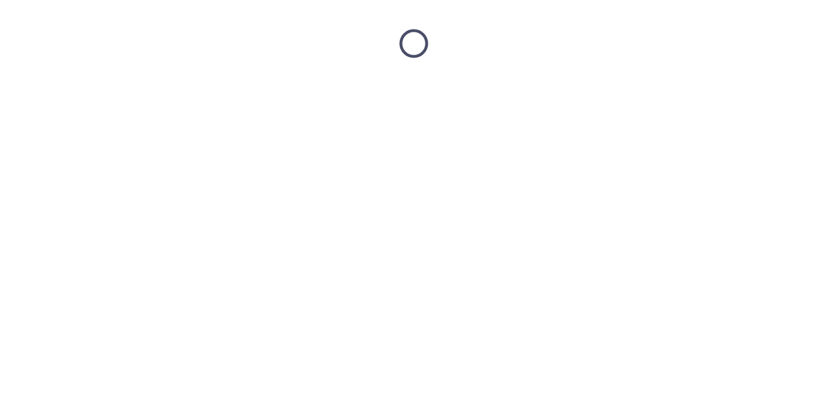
scroll to position [0, 0]
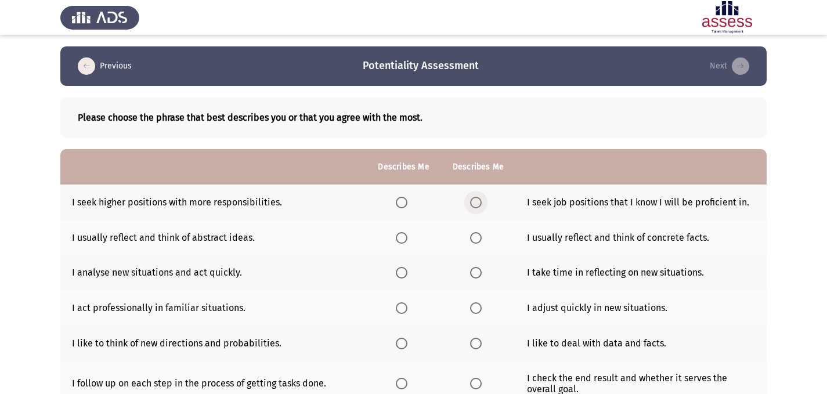
click at [472, 201] on span "Select an option" at bounding box center [476, 203] width 12 height 12
click at [472, 201] on input "Select an option" at bounding box center [476, 203] width 12 height 12
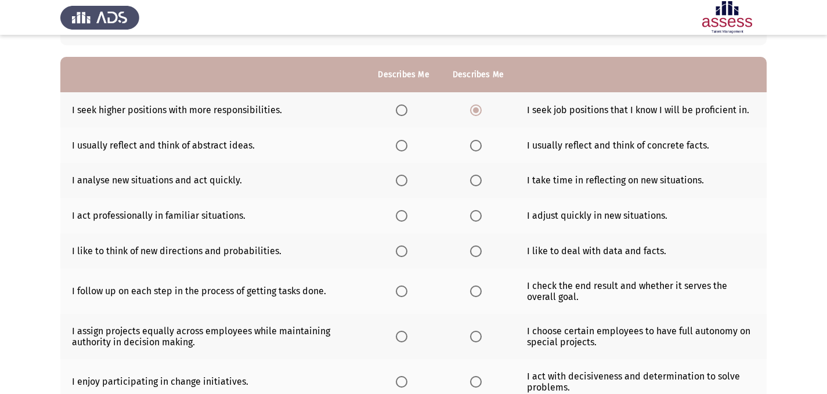
scroll to position [93, 0]
click at [478, 146] on span "Select an option" at bounding box center [476, 145] width 12 height 12
click at [478, 146] on input "Select an option" at bounding box center [476, 145] width 12 height 12
click at [399, 180] on span "Select an option" at bounding box center [402, 180] width 12 height 12
click at [399, 180] on input "Select an option" at bounding box center [402, 180] width 12 height 12
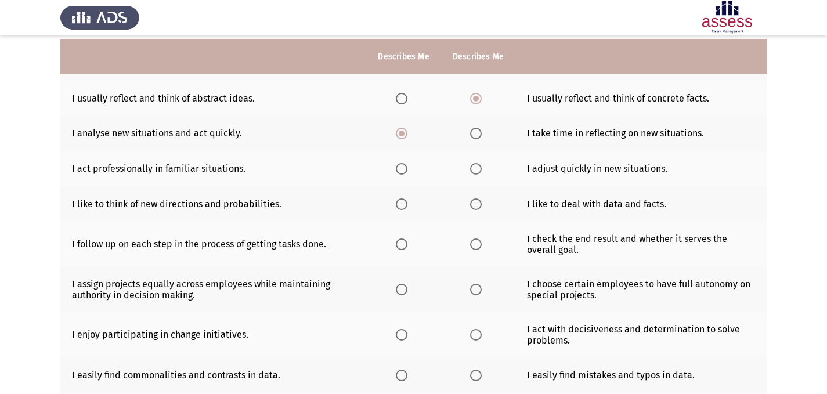
scroll to position [162, 0]
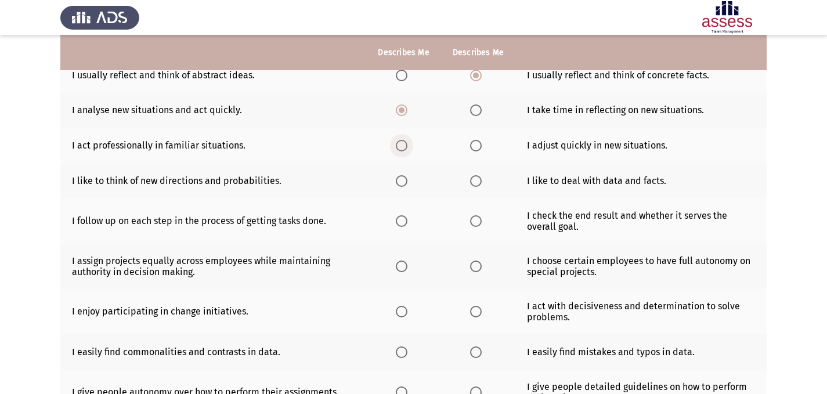
click at [403, 146] on span "Select an option" at bounding box center [402, 146] width 12 height 12
click at [403, 146] on input "Select an option" at bounding box center [402, 146] width 12 height 12
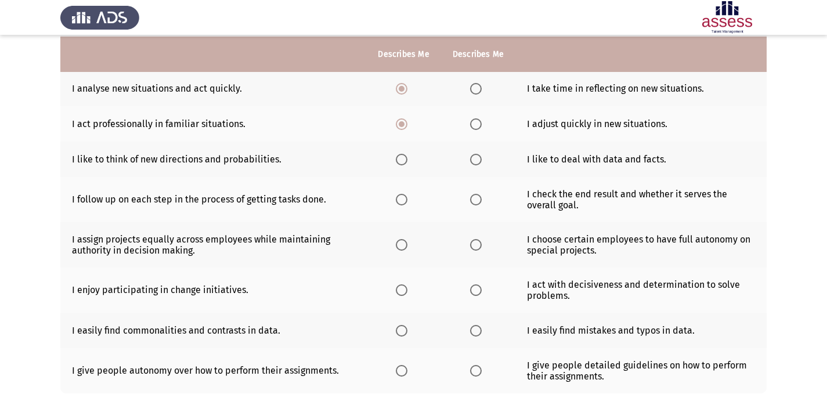
scroll to position [186, 0]
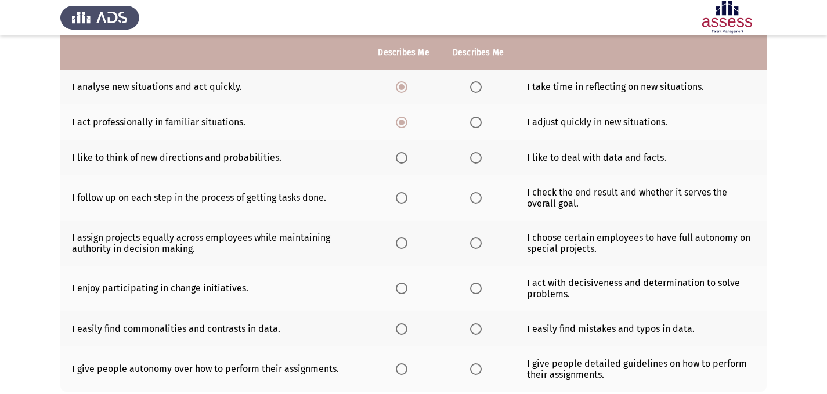
click at [476, 124] on span "Select an option" at bounding box center [476, 123] width 12 height 12
click at [476, 124] on input "Select an option" at bounding box center [476, 123] width 12 height 12
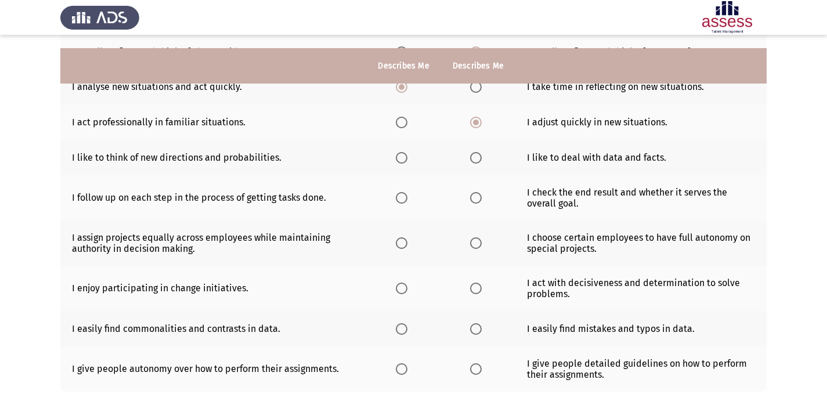
scroll to position [209, 0]
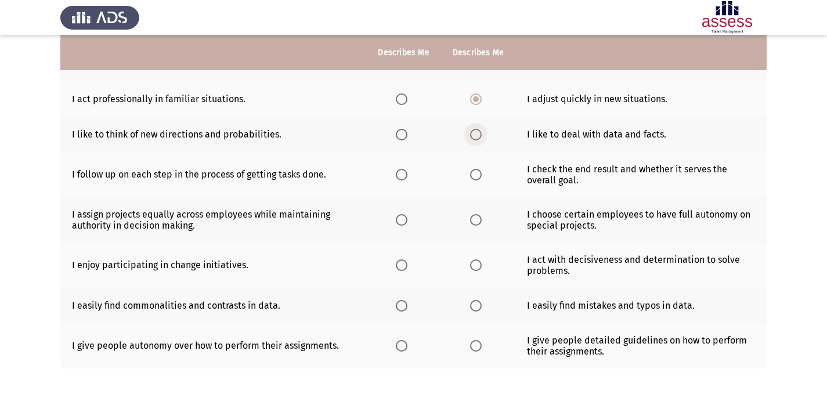
click at [470, 138] on span "Select an option" at bounding box center [476, 135] width 12 height 12
click at [470, 138] on input "Select an option" at bounding box center [476, 135] width 12 height 12
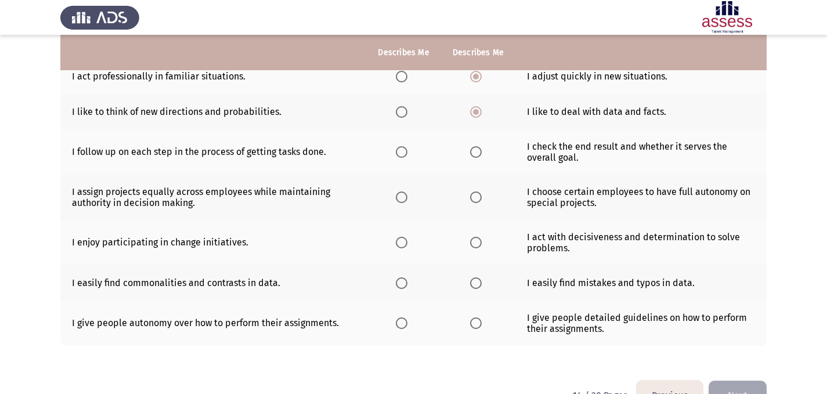
scroll to position [232, 0]
click at [478, 150] on span "Select an option" at bounding box center [476, 152] width 12 height 12
click at [478, 150] on input "Select an option" at bounding box center [476, 152] width 12 height 12
click at [478, 195] on span "Select an option" at bounding box center [476, 197] width 12 height 12
click at [478, 195] on input "Select an option" at bounding box center [476, 197] width 12 height 12
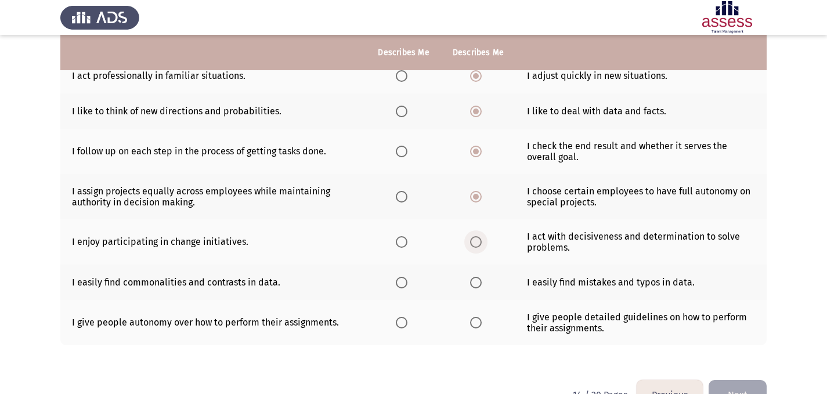
click at [474, 243] on span "Select an option" at bounding box center [476, 242] width 12 height 12
click at [474, 243] on input "Select an option" at bounding box center [476, 242] width 12 height 12
click at [400, 285] on span "Select an option" at bounding box center [402, 283] width 12 height 12
click at [400, 285] on input "Select an option" at bounding box center [402, 283] width 12 height 12
click at [403, 317] on span "Select an option" at bounding box center [402, 323] width 12 height 12
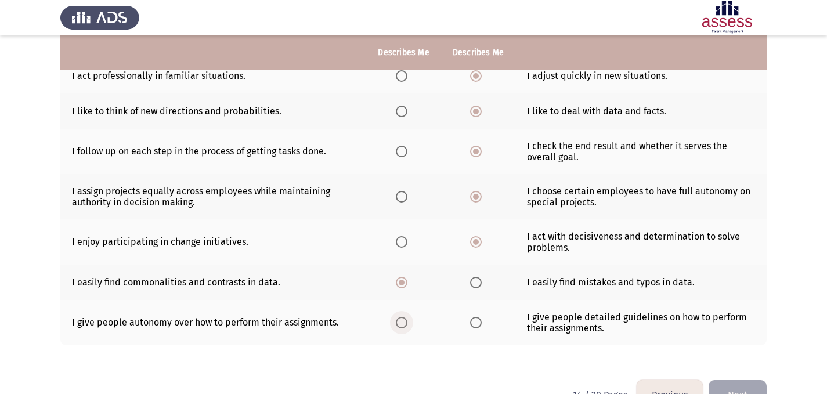
click at [403, 317] on input "Select an option" at bounding box center [402, 323] width 12 height 12
click at [736, 385] on button "Next" at bounding box center [738, 395] width 58 height 30
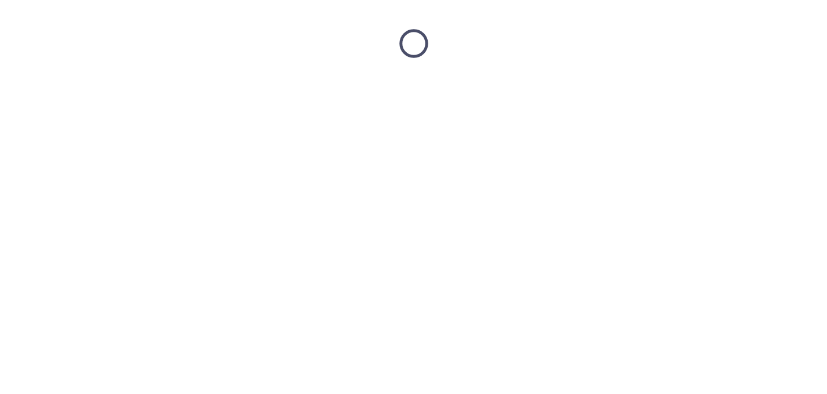
scroll to position [0, 0]
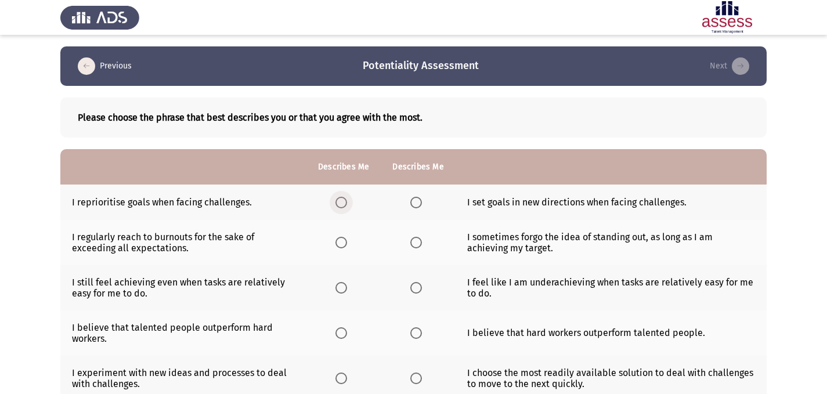
click at [340, 201] on span "Select an option" at bounding box center [341, 203] width 12 height 12
click at [340, 201] on input "Select an option" at bounding box center [341, 203] width 12 height 12
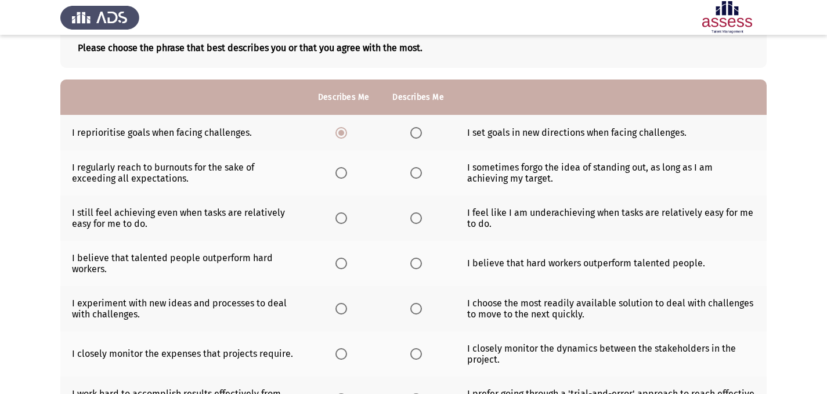
scroll to position [93, 0]
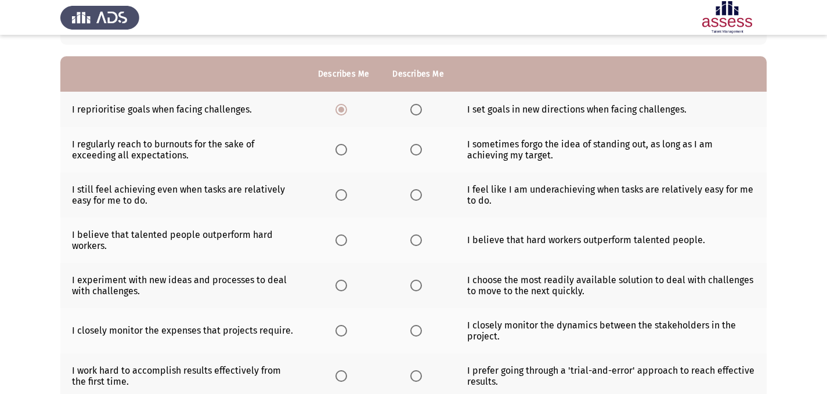
click at [343, 148] on span "Select an option" at bounding box center [341, 150] width 12 height 12
click at [343, 148] on input "Select an option" at bounding box center [341, 150] width 12 height 12
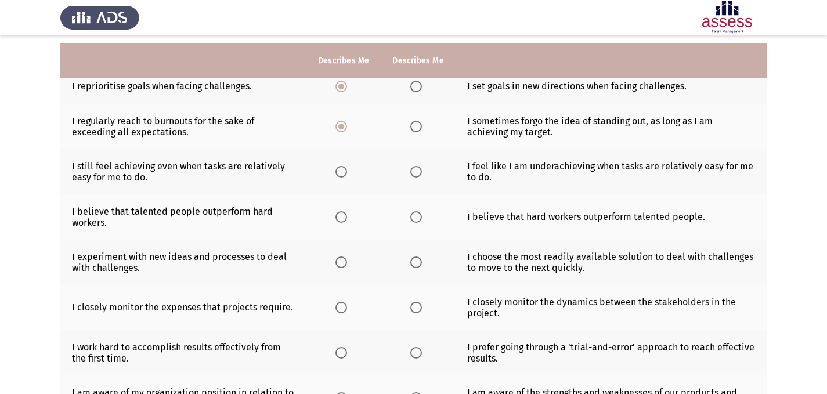
scroll to position [139, 0]
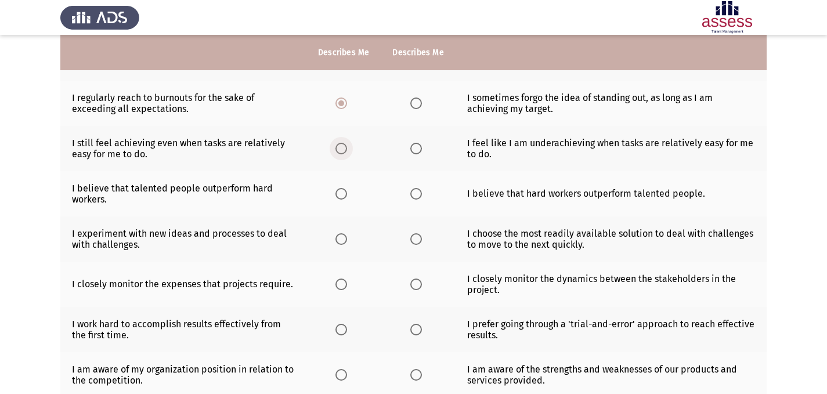
click at [341, 151] on span "Select an option" at bounding box center [341, 149] width 12 height 12
click at [341, 151] on input "Select an option" at bounding box center [341, 149] width 12 height 12
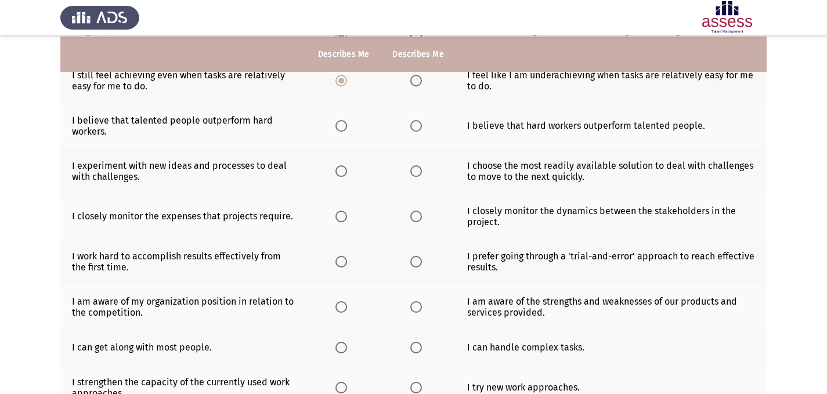
scroll to position [209, 0]
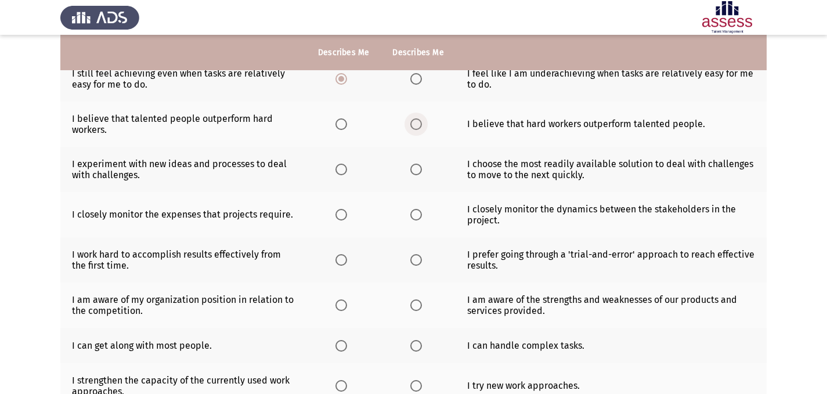
click at [418, 121] on span "Select an option" at bounding box center [416, 124] width 12 height 12
click at [418, 121] on input "Select an option" at bounding box center [416, 124] width 12 height 12
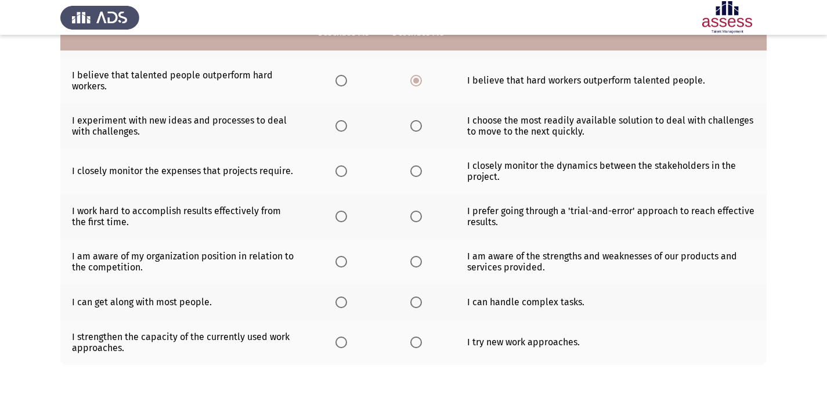
scroll to position [255, 0]
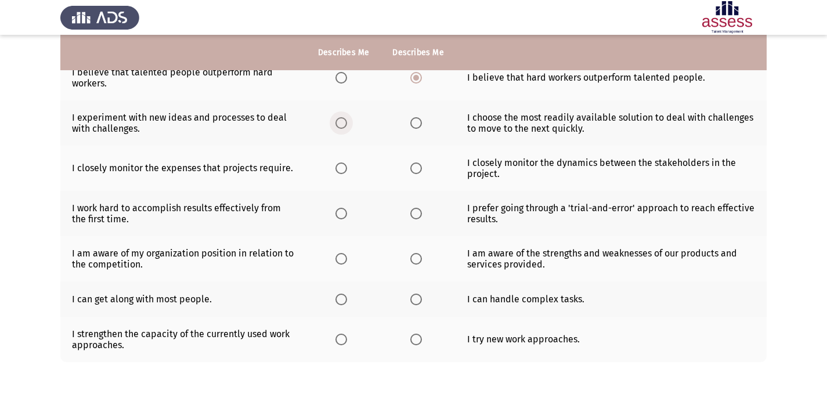
click at [343, 123] on span "Select an option" at bounding box center [341, 123] width 12 height 12
click at [343, 123] on input "Select an option" at bounding box center [341, 123] width 12 height 12
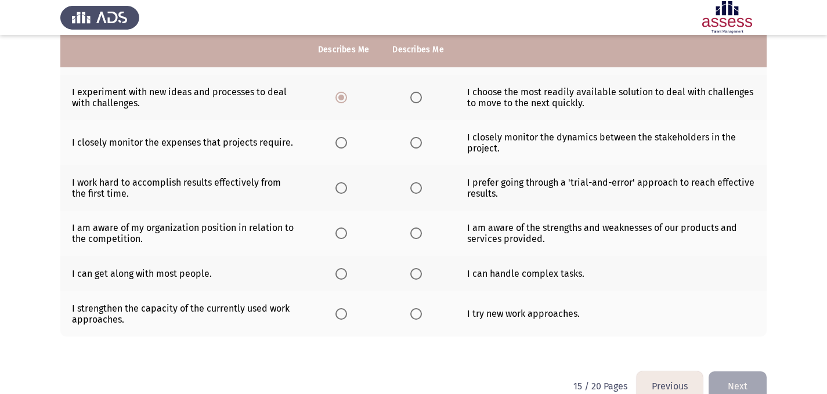
scroll to position [302, 0]
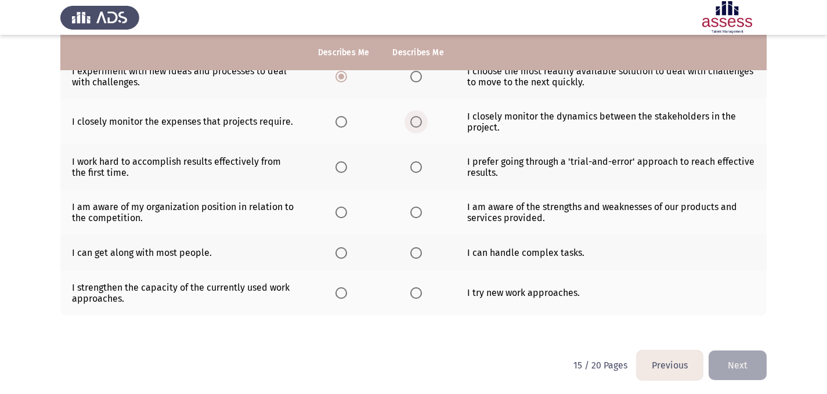
click at [410, 121] on span "Select an option" at bounding box center [416, 122] width 12 height 12
click at [410, 121] on input "Select an option" at bounding box center [416, 122] width 12 height 12
click at [338, 165] on span "Select an option" at bounding box center [341, 167] width 12 height 12
click at [338, 165] on input "Select an option" at bounding box center [341, 167] width 12 height 12
click at [411, 212] on span "Select an option" at bounding box center [416, 213] width 12 height 12
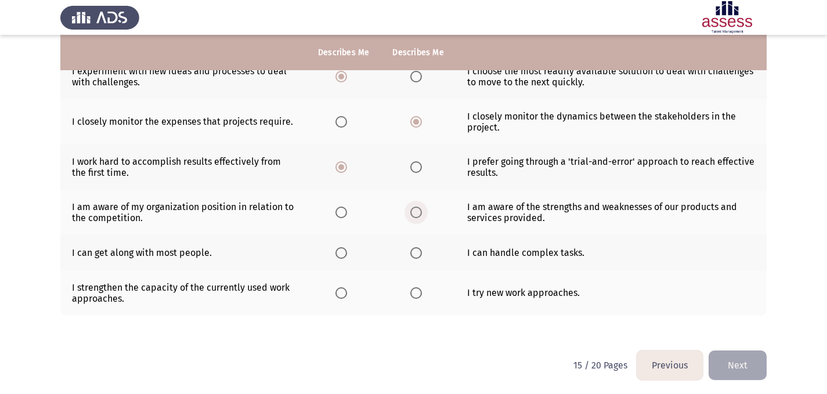
click at [411, 212] on input "Select an option" at bounding box center [416, 213] width 12 height 12
click at [346, 252] on span "Select an option" at bounding box center [341, 253] width 12 height 12
click at [346, 252] on input "Select an option" at bounding box center [341, 253] width 12 height 12
click at [345, 292] on span "Select an option" at bounding box center [341, 293] width 12 height 12
click at [345, 292] on input "Select an option" at bounding box center [341, 293] width 12 height 12
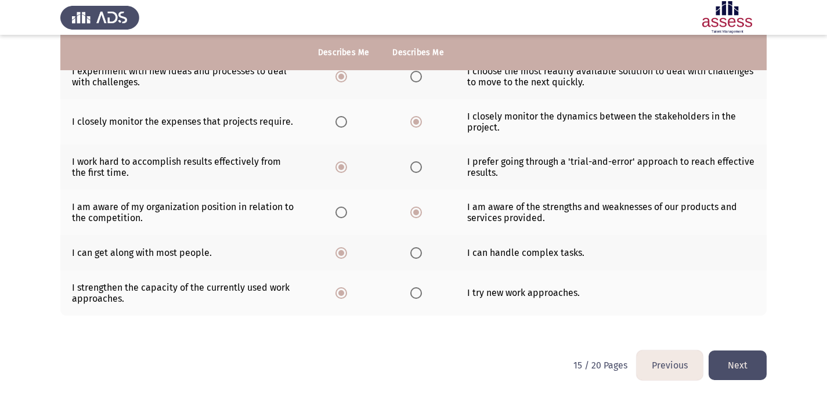
click at [733, 364] on button "Next" at bounding box center [738, 365] width 58 height 30
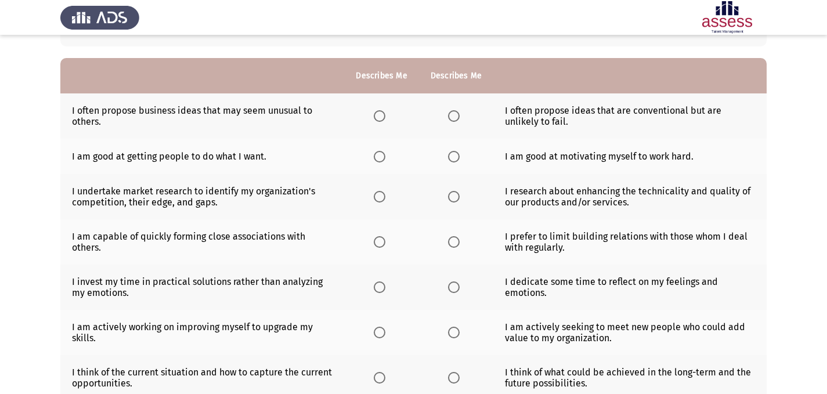
scroll to position [93, 0]
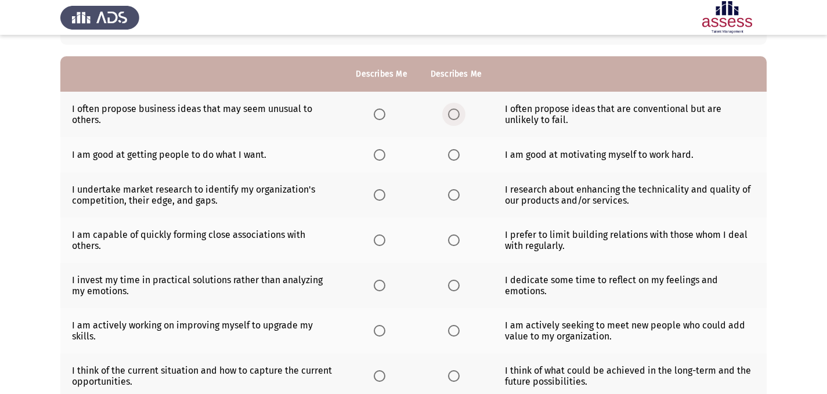
click at [455, 115] on span "Select an option" at bounding box center [454, 115] width 12 height 12
click at [455, 115] on input "Select an option" at bounding box center [454, 115] width 12 height 12
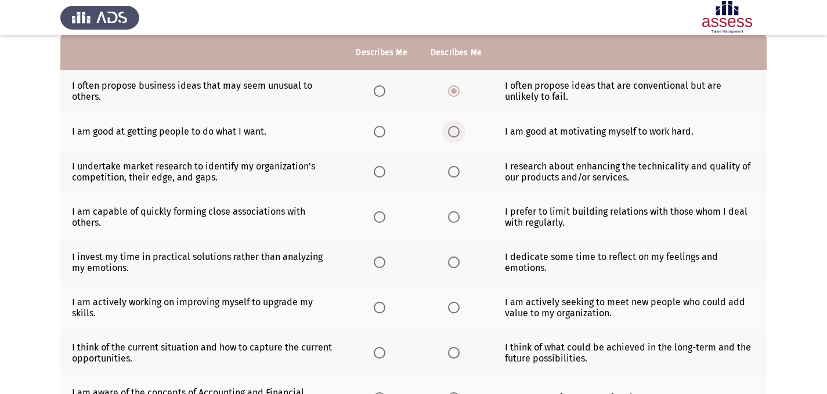
click at [456, 136] on span "Select an option" at bounding box center [454, 132] width 12 height 12
click at [456, 136] on input "Select an option" at bounding box center [454, 132] width 12 height 12
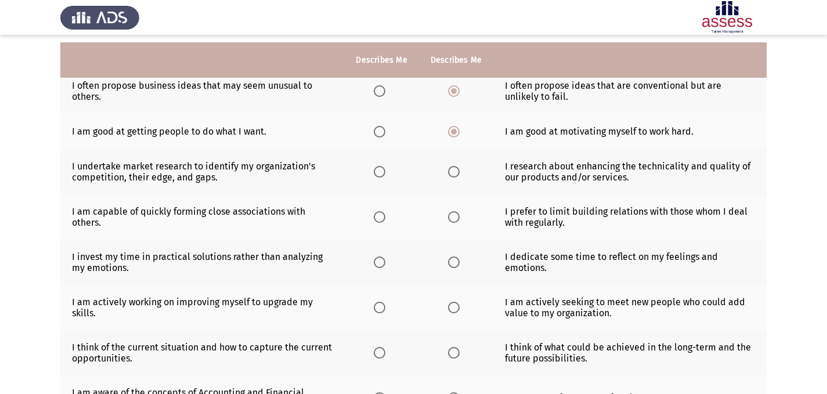
scroll to position [139, 0]
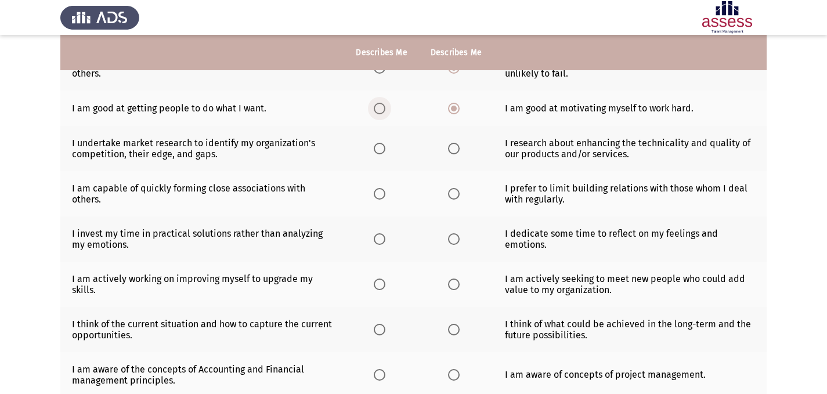
click at [382, 109] on span "Select an option" at bounding box center [380, 109] width 12 height 12
click at [382, 109] on input "Select an option" at bounding box center [380, 109] width 12 height 12
click at [377, 151] on span "Select an option" at bounding box center [380, 149] width 12 height 12
click at [377, 151] on input "Select an option" at bounding box center [380, 149] width 12 height 12
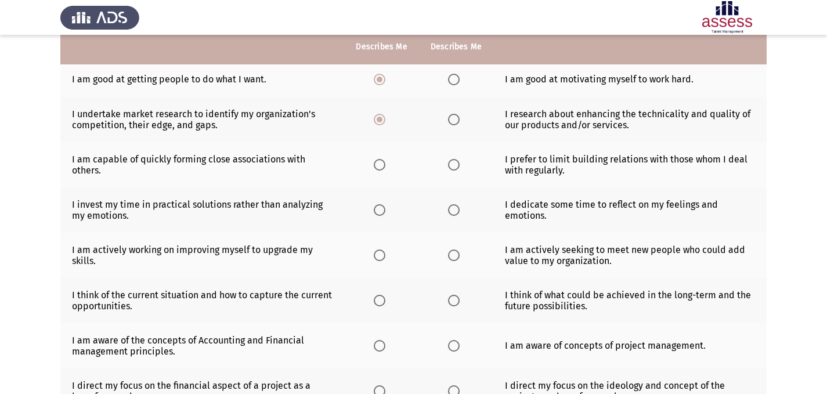
scroll to position [186, 0]
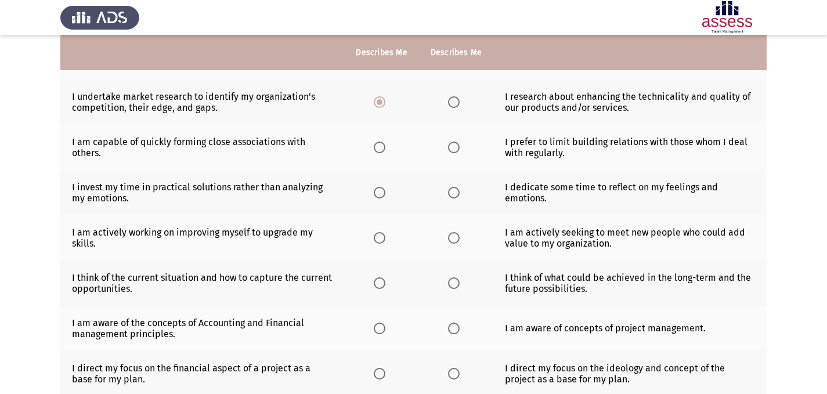
click at [378, 151] on span "Select an option" at bounding box center [380, 148] width 12 height 12
click at [378, 151] on input "Select an option" at bounding box center [380, 148] width 12 height 12
click at [374, 191] on span "Select an option" at bounding box center [380, 193] width 12 height 12
click at [374, 191] on input "Select an option" at bounding box center [380, 193] width 12 height 12
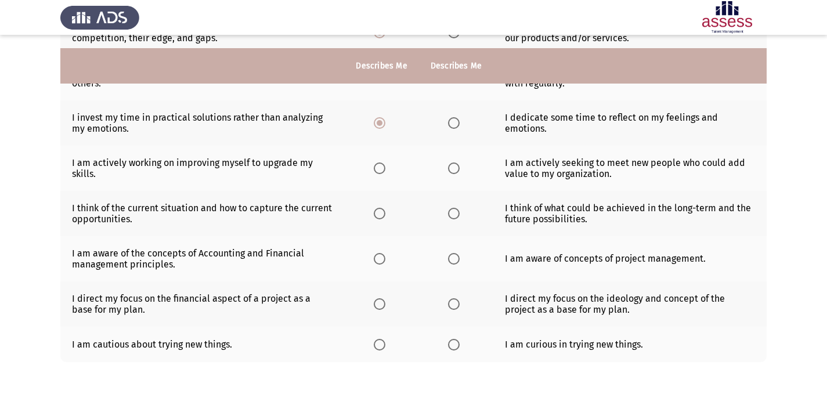
scroll to position [279, 0]
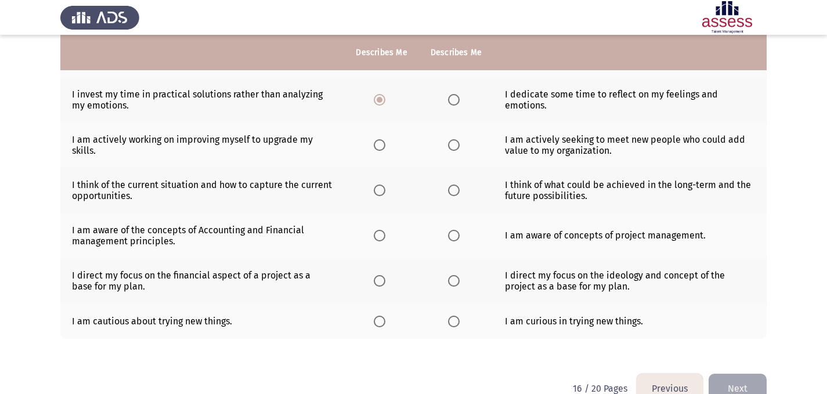
click at [453, 143] on span "Select an option" at bounding box center [454, 145] width 12 height 12
click at [453, 143] on input "Select an option" at bounding box center [454, 145] width 12 height 12
click at [376, 193] on span "Select an option" at bounding box center [380, 191] width 12 height 12
click at [376, 193] on input "Select an option" at bounding box center [380, 191] width 12 height 12
click at [450, 193] on span "Select an option" at bounding box center [454, 191] width 12 height 12
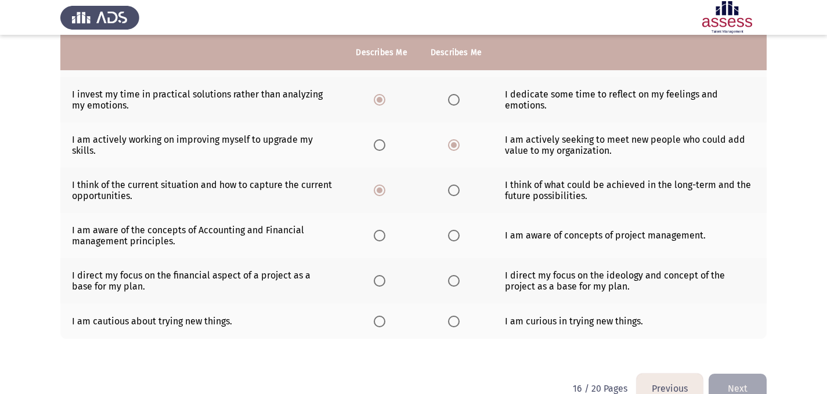
click at [450, 193] on input "Select an option" at bounding box center [454, 191] width 12 height 12
click at [375, 237] on span "Select an option" at bounding box center [380, 236] width 12 height 12
click at [375, 237] on input "Select an option" at bounding box center [380, 236] width 12 height 12
click at [382, 281] on span "Select an option" at bounding box center [380, 281] width 12 height 12
click at [382, 281] on input "Select an option" at bounding box center [380, 281] width 12 height 12
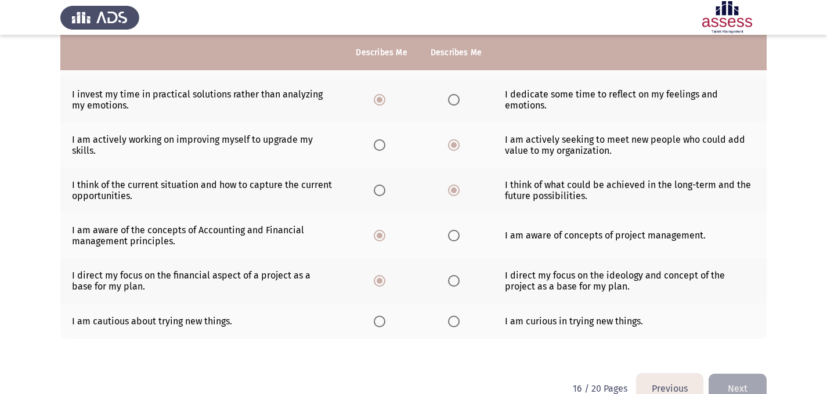
click at [385, 346] on div "Please choose the phrase that best describes you or that you agree with the mos…" at bounding box center [413, 84] width 706 height 555
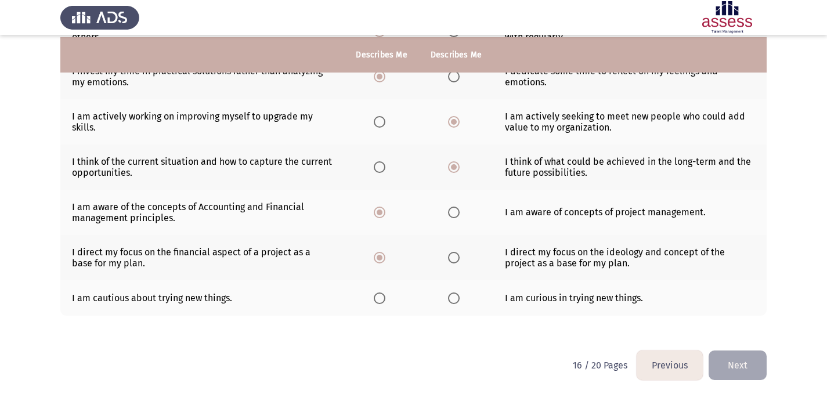
scroll to position [304, 0]
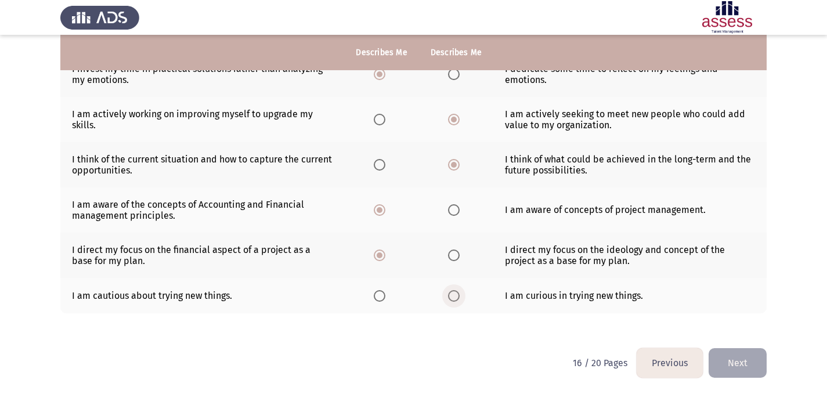
click at [459, 293] on label "Select an option" at bounding box center [456, 296] width 16 height 12
click at [459, 293] on input "Select an option" at bounding box center [454, 296] width 12 height 12
click at [746, 362] on button "Next" at bounding box center [738, 363] width 58 height 30
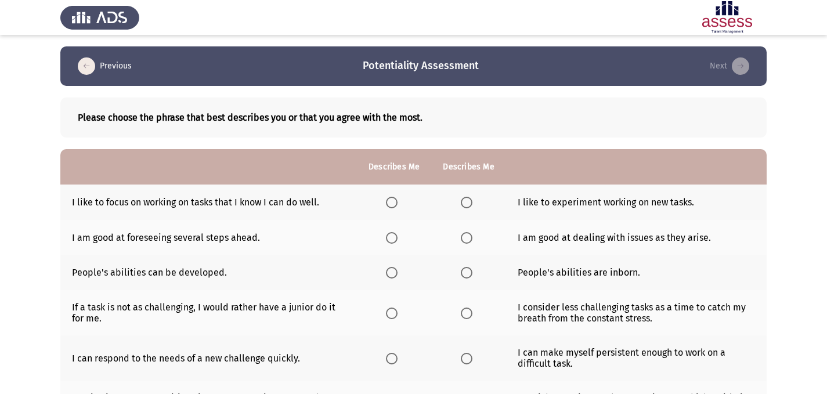
click at [465, 201] on span "Select an option" at bounding box center [467, 203] width 12 height 12
click at [465, 201] on input "Select an option" at bounding box center [467, 203] width 12 height 12
click at [464, 239] on span "Select an option" at bounding box center [467, 238] width 12 height 12
click at [464, 239] on input "Select an option" at bounding box center [467, 238] width 12 height 12
click at [804, 191] on app-assessment-container "Previous Potentiality Assessment Next Please choose the phrase that best descri…" at bounding box center [413, 343] width 827 height 595
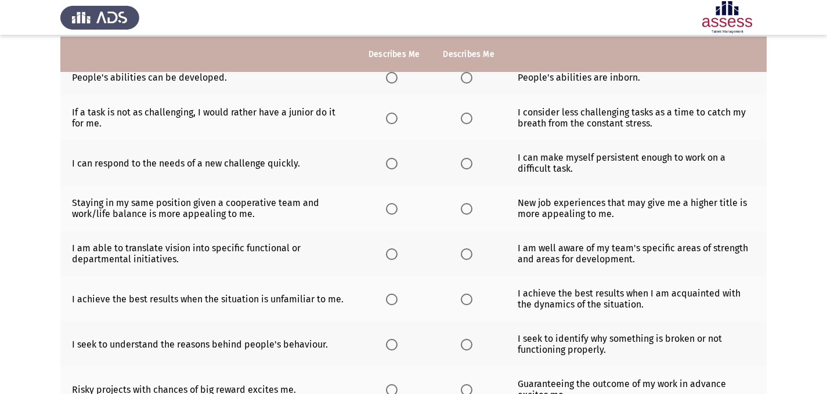
scroll to position [174, 0]
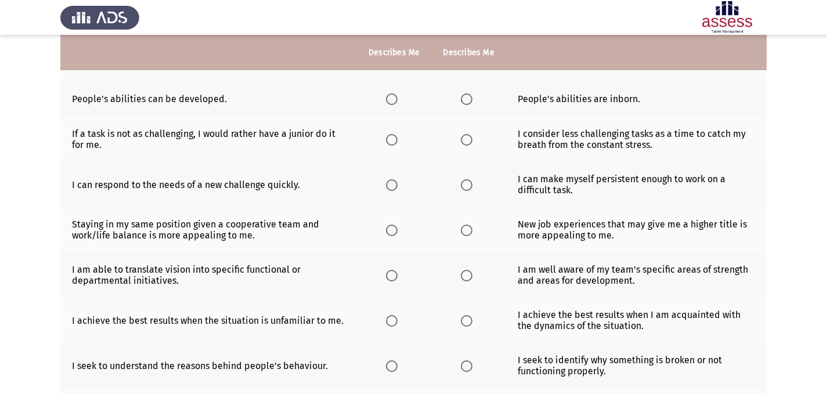
click at [389, 103] on span "Select an option" at bounding box center [392, 99] width 12 height 12
click at [389, 103] on input "Select an option" at bounding box center [392, 99] width 12 height 12
click at [392, 144] on span "Select an option" at bounding box center [392, 140] width 12 height 12
click at [392, 144] on input "Select an option" at bounding box center [392, 140] width 12 height 12
click at [370, 149] on th at bounding box center [394, 139] width 74 height 45
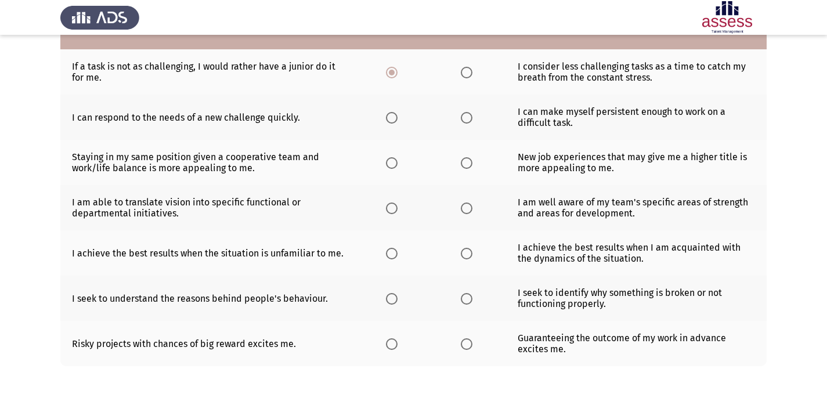
scroll to position [243, 0]
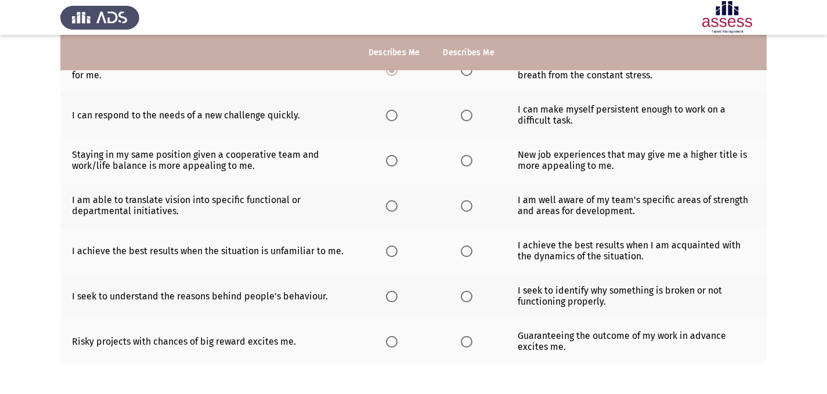
click at [466, 118] on span "Select an option" at bounding box center [467, 116] width 12 height 12
click at [466, 118] on input "Select an option" at bounding box center [467, 116] width 12 height 12
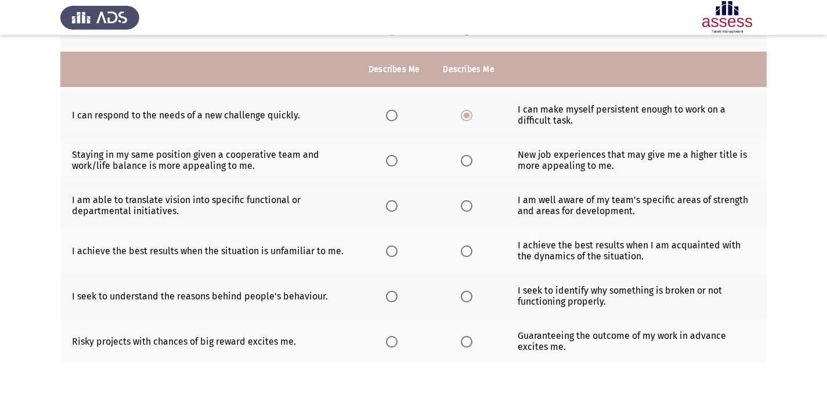
scroll to position [294, 0]
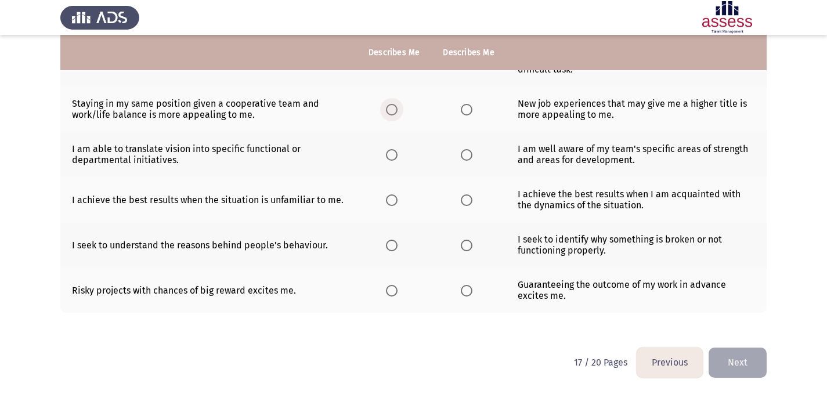
click at [387, 106] on span "Select an option" at bounding box center [392, 110] width 12 height 12
click at [387, 106] on input "Select an option" at bounding box center [392, 110] width 12 height 12
click at [395, 154] on span "Select an option" at bounding box center [392, 155] width 12 height 12
click at [395, 154] on input "Select an option" at bounding box center [392, 155] width 12 height 12
click at [465, 200] on span "Select an option" at bounding box center [467, 200] width 12 height 12
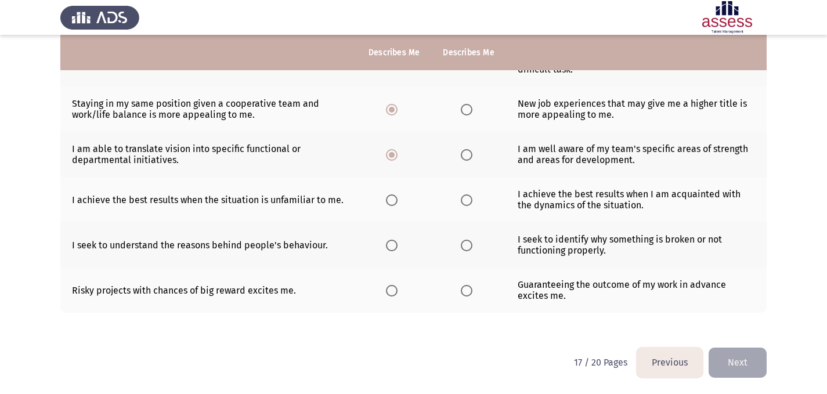
click at [465, 200] on input "Select an option" at bounding box center [467, 200] width 12 height 12
click at [461, 241] on span "Select an option" at bounding box center [467, 246] width 12 height 12
click at [461, 241] on input "Select an option" at bounding box center [467, 246] width 12 height 12
click at [445, 333] on div "Please choose the phrase that best describes you or that you agree with the mos…" at bounding box center [413, 64] width 706 height 544
click at [466, 294] on span "Select an option" at bounding box center [467, 291] width 12 height 12
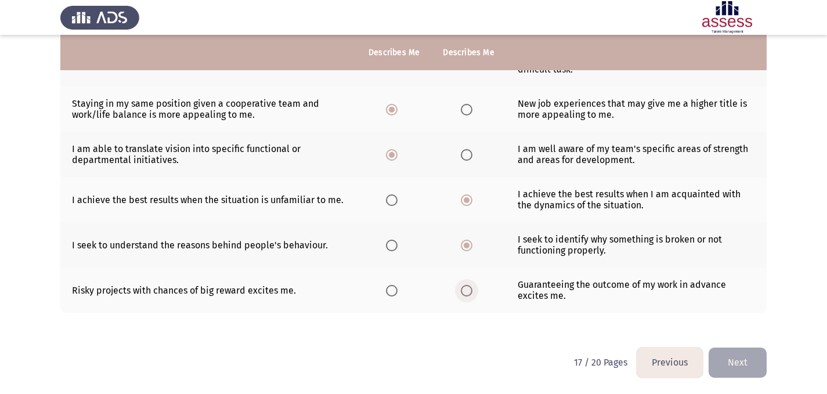
click at [466, 294] on input "Select an option" at bounding box center [467, 291] width 12 height 12
click at [729, 359] on button "Next" at bounding box center [738, 363] width 58 height 30
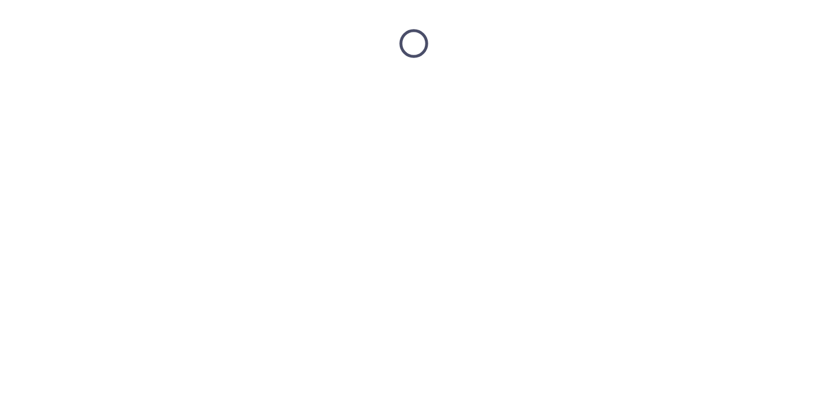
scroll to position [0, 0]
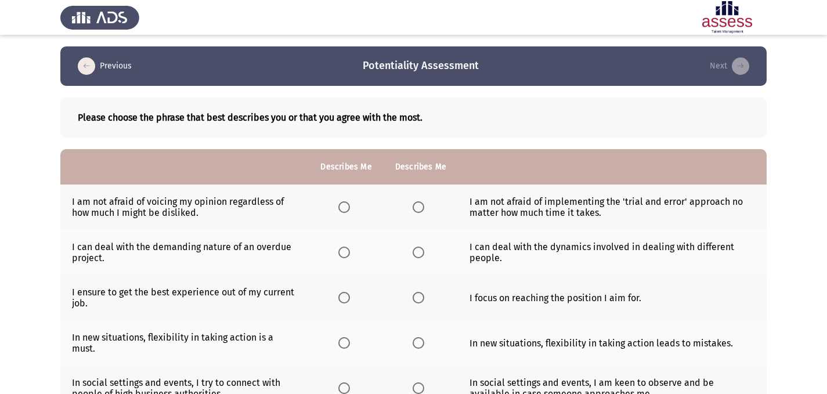
click at [337, 208] on th at bounding box center [346, 207] width 74 height 45
click at [342, 209] on span "Select an option" at bounding box center [344, 207] width 12 height 12
click at [342, 209] on input "Select an option" at bounding box center [344, 207] width 12 height 12
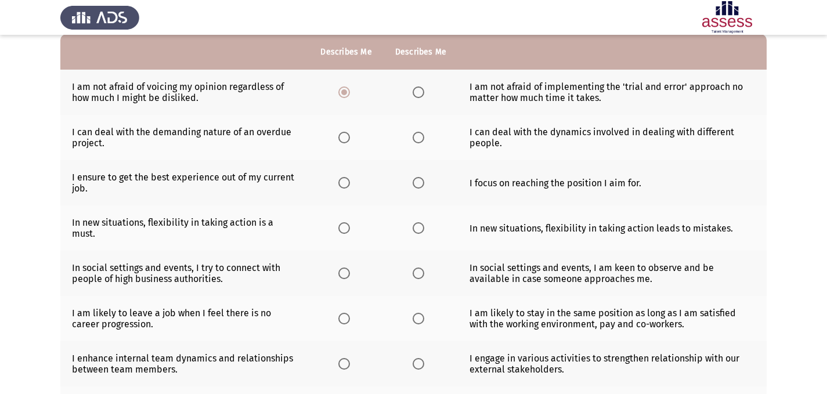
scroll to position [116, 0]
click at [415, 136] on span "Select an option" at bounding box center [419, 137] width 12 height 12
click at [415, 136] on input "Select an option" at bounding box center [419, 137] width 12 height 12
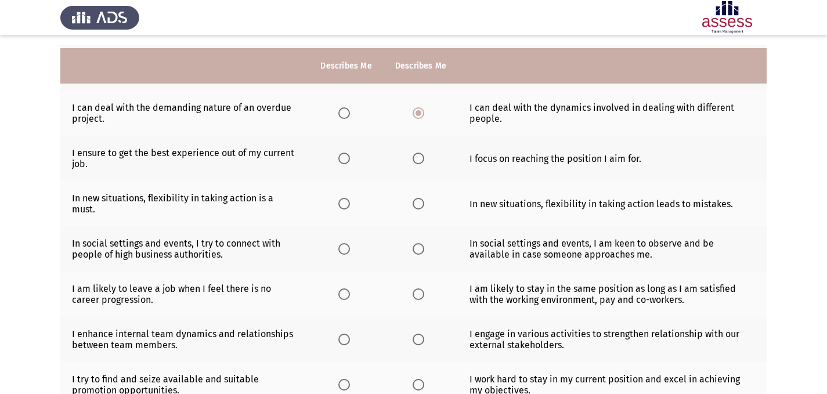
scroll to position [162, 0]
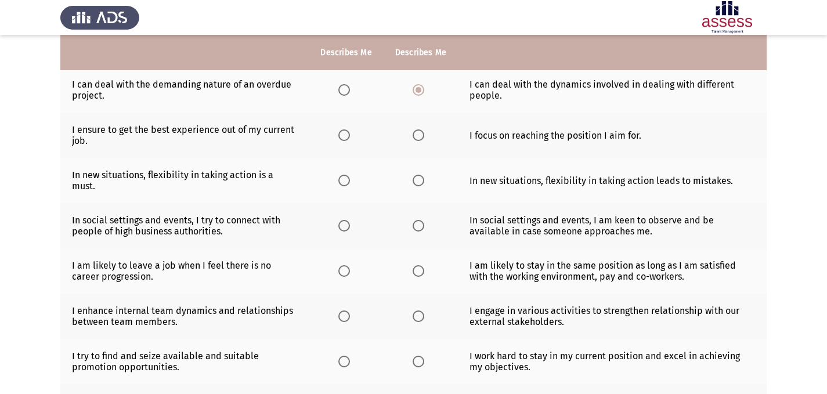
click at [344, 133] on span "Select an option" at bounding box center [344, 135] width 12 height 12
click at [344, 133] on input "Select an option" at bounding box center [344, 135] width 12 height 12
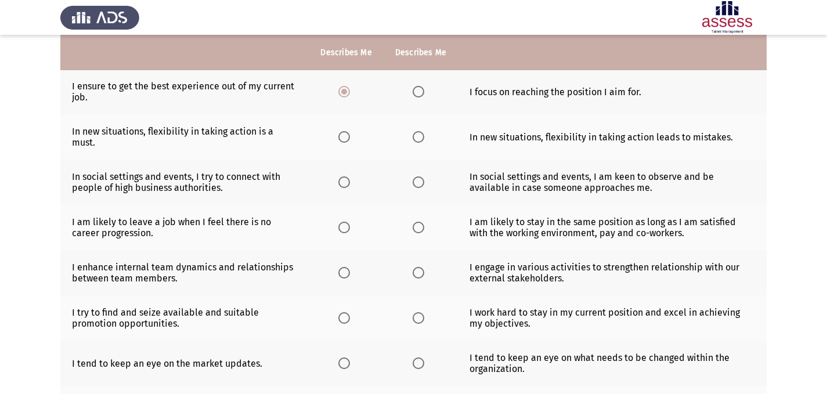
scroll to position [209, 0]
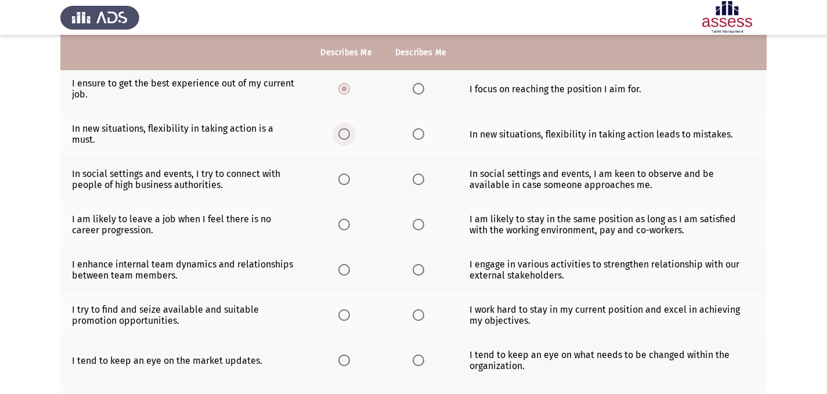
click at [345, 128] on span "Select an option" at bounding box center [344, 134] width 12 height 12
click at [345, 128] on input "Select an option" at bounding box center [344, 134] width 12 height 12
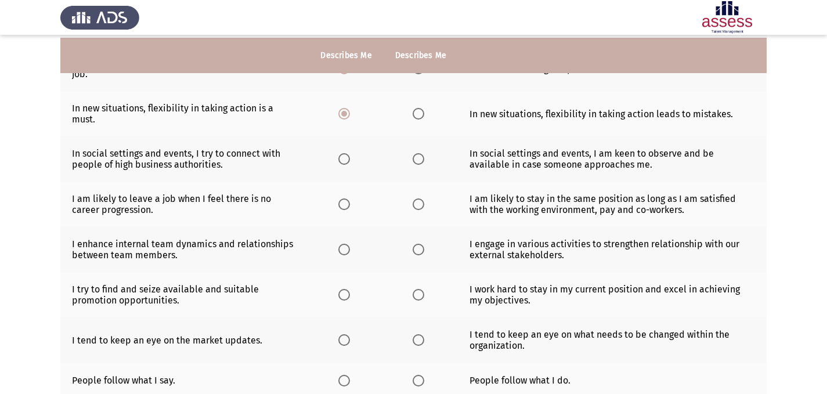
scroll to position [232, 0]
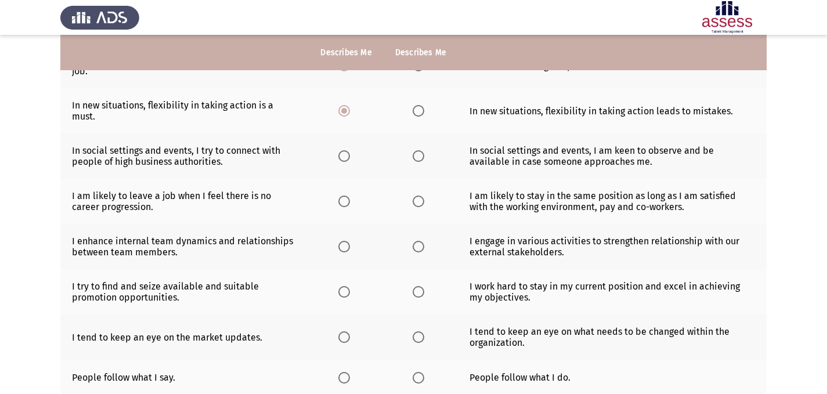
click at [343, 150] on span "Select an option" at bounding box center [344, 156] width 12 height 12
click at [343, 150] on input "Select an option" at bounding box center [344, 156] width 12 height 12
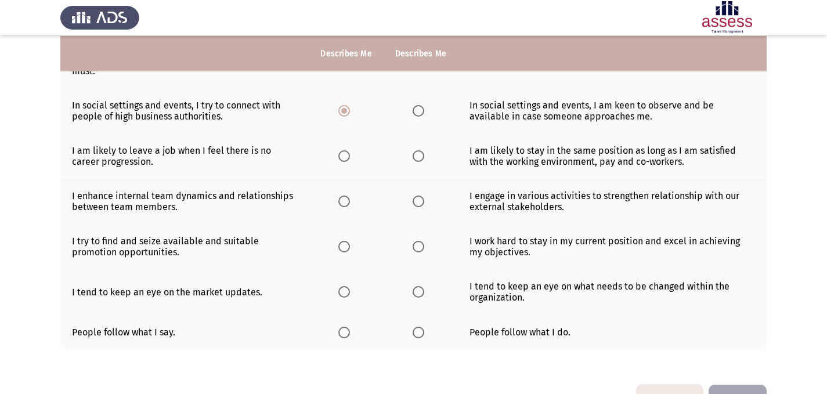
scroll to position [279, 0]
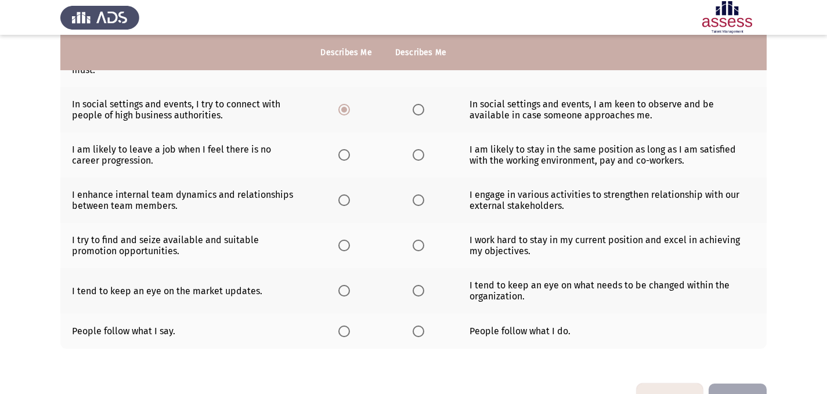
click at [345, 149] on span "Select an option" at bounding box center [344, 155] width 12 height 12
click at [345, 149] on input "Select an option" at bounding box center [344, 155] width 12 height 12
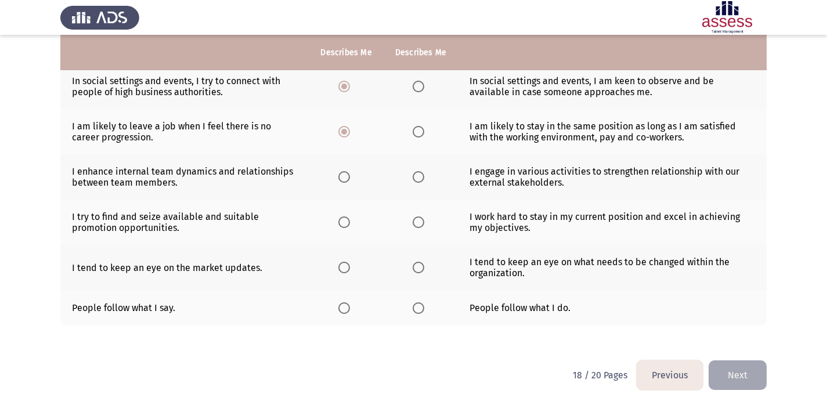
scroll to position [304, 0]
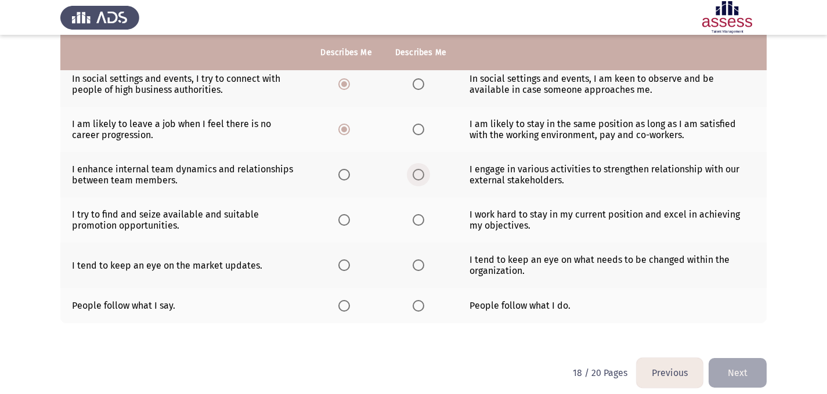
click at [420, 169] on span "Select an option" at bounding box center [419, 175] width 12 height 12
click at [420, 169] on input "Select an option" at bounding box center [419, 175] width 12 height 12
click at [346, 214] on span "Select an option" at bounding box center [344, 220] width 12 height 12
click at [346, 214] on input "Select an option" at bounding box center [344, 220] width 12 height 12
click at [348, 259] on span "Select an option" at bounding box center [344, 265] width 12 height 12
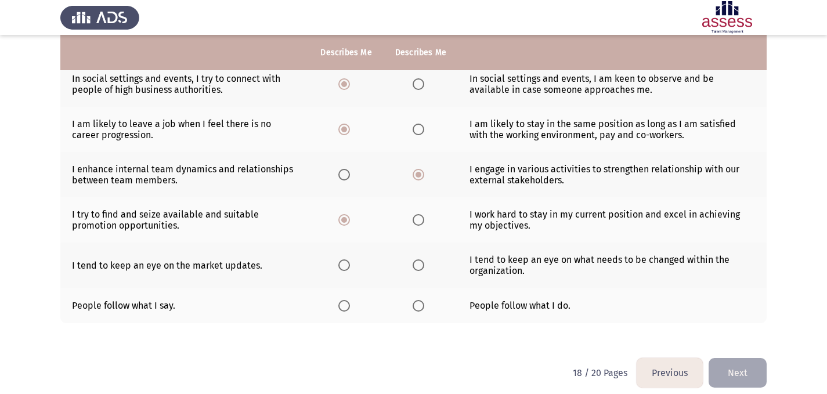
click at [348, 259] on input "Select an option" at bounding box center [344, 265] width 12 height 12
click at [417, 300] on span "Select an option" at bounding box center [419, 306] width 12 height 12
click at [417, 300] on input "Select an option" at bounding box center [419, 306] width 12 height 12
click at [725, 366] on button "Next" at bounding box center [738, 373] width 58 height 30
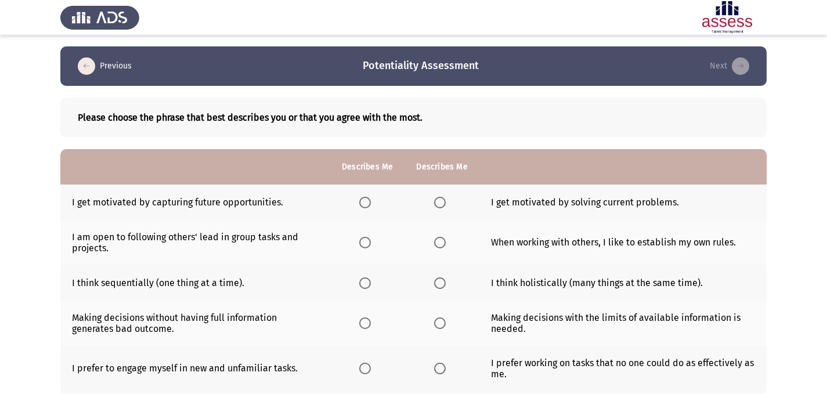
click at [808, 209] on app-assessment-container "Previous Potentiality Assessment Next Please choose the phrase that best descri…" at bounding box center [413, 303] width 827 height 515
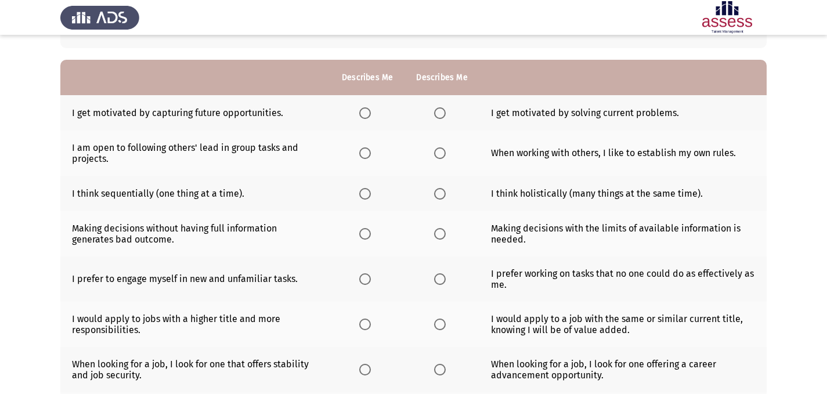
scroll to position [97, 0]
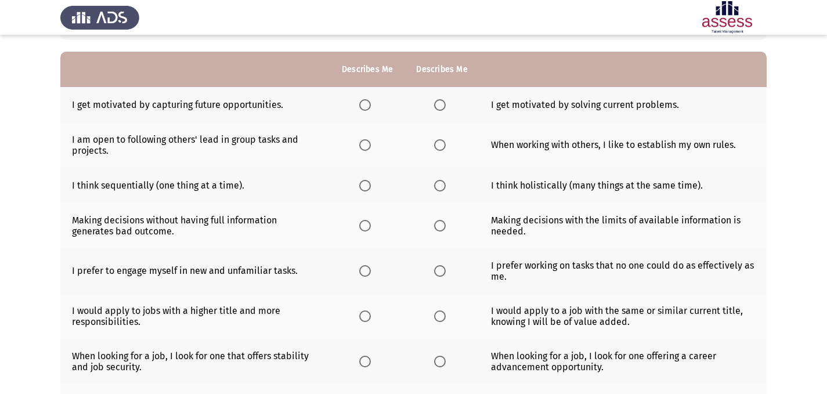
click at [365, 107] on span "Select an option" at bounding box center [365, 105] width 12 height 12
click at [365, 107] on input "Select an option" at bounding box center [365, 105] width 12 height 12
click at [369, 144] on span "Select an option" at bounding box center [365, 145] width 12 height 12
click at [369, 144] on input "Select an option" at bounding box center [365, 145] width 12 height 12
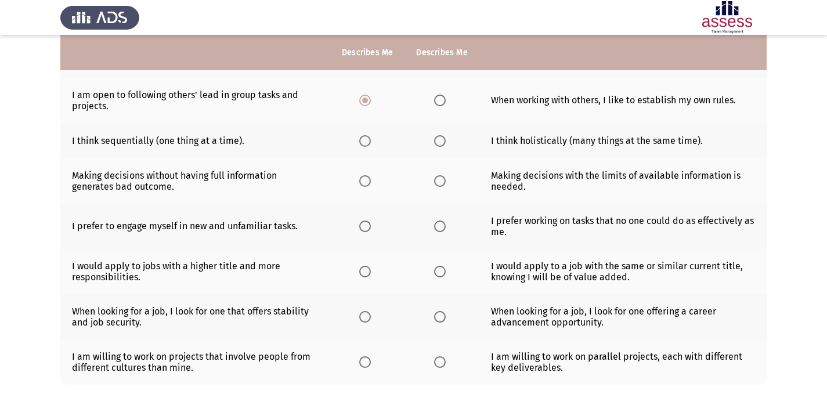
scroll to position [144, 0]
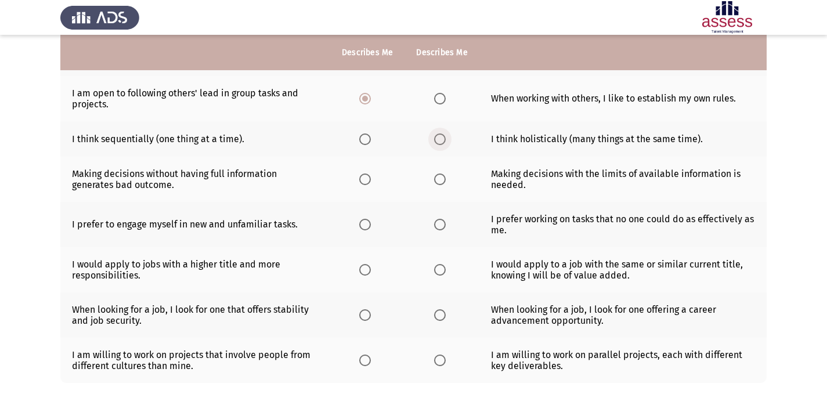
click at [441, 138] on span "Select an option" at bounding box center [440, 139] width 12 height 12
click at [441, 138] on input "Select an option" at bounding box center [440, 139] width 12 height 12
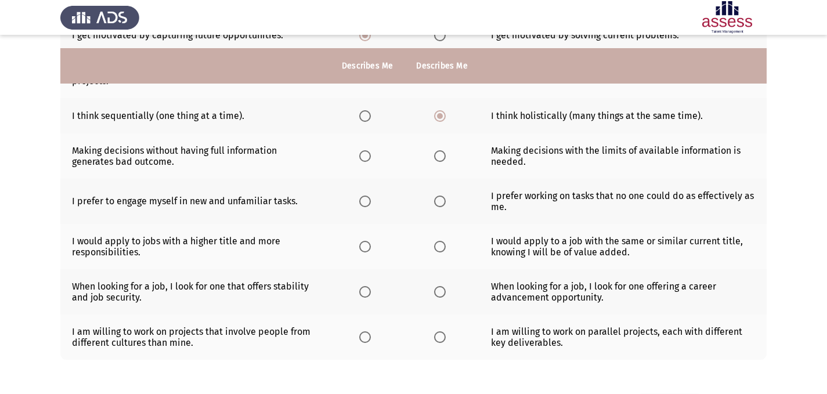
scroll to position [190, 0]
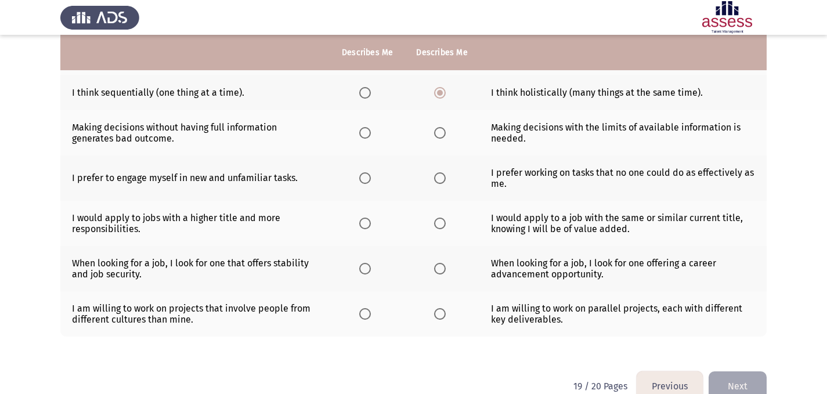
click at [367, 135] on span "Select an option" at bounding box center [365, 133] width 12 height 12
click at [367, 135] on input "Select an option" at bounding box center [365, 133] width 12 height 12
click at [439, 179] on span "Select an option" at bounding box center [440, 178] width 12 height 12
click at [439, 179] on input "Select an option" at bounding box center [440, 178] width 12 height 12
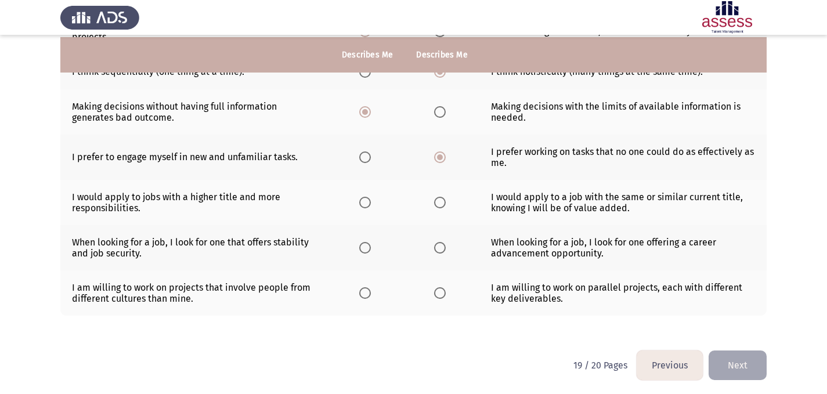
scroll to position [214, 0]
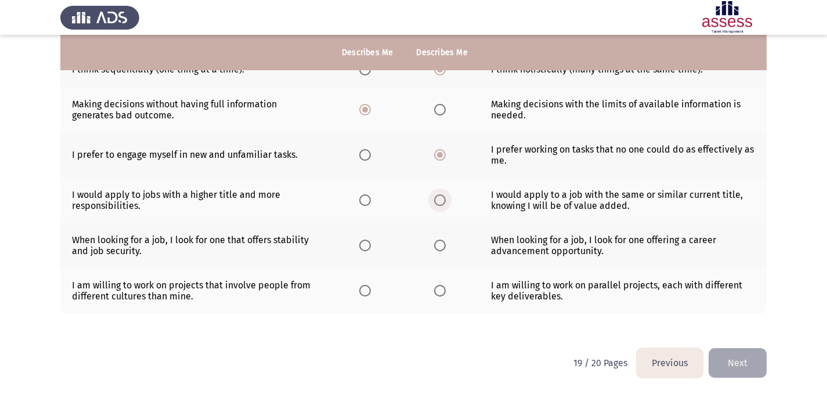
click at [436, 199] on span "Select an option" at bounding box center [440, 200] width 12 height 12
click at [436, 199] on input "Select an option" at bounding box center [440, 200] width 12 height 12
click at [445, 248] on span "Select an option" at bounding box center [440, 246] width 12 height 12
click at [445, 248] on input "Select an option" at bounding box center [440, 246] width 12 height 12
click at [368, 291] on span "Select an option" at bounding box center [365, 291] width 12 height 12
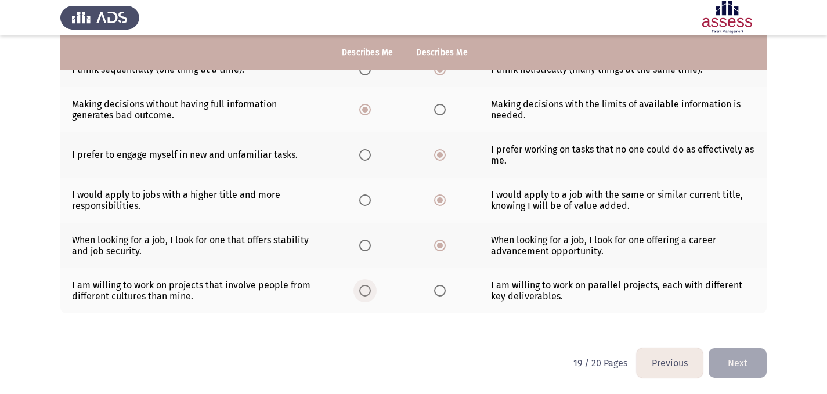
click at [368, 291] on input "Select an option" at bounding box center [365, 291] width 12 height 12
click at [745, 363] on button "Next" at bounding box center [738, 363] width 58 height 30
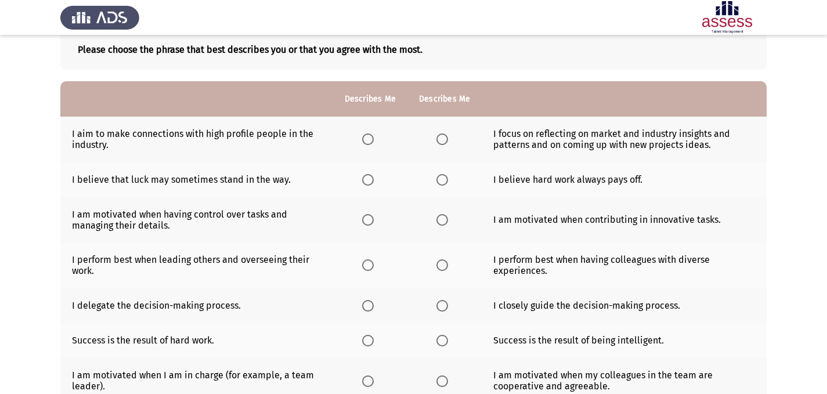
scroll to position [70, 0]
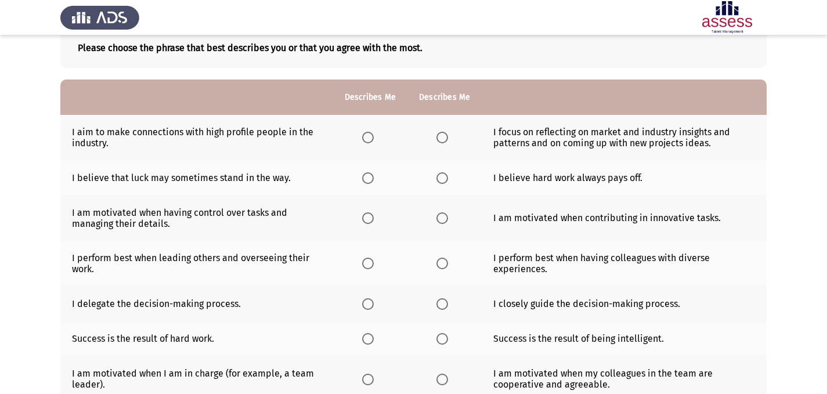
click at [447, 136] on label "Select an option" at bounding box center [444, 138] width 16 height 12
click at [447, 136] on input "Select an option" at bounding box center [442, 138] width 12 height 12
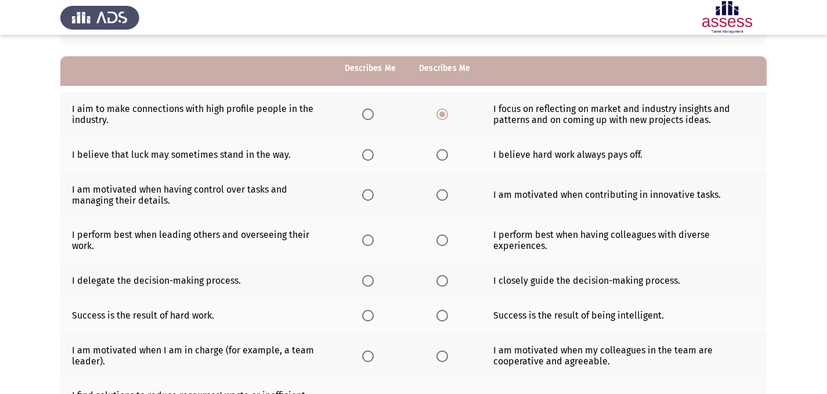
scroll to position [116, 0]
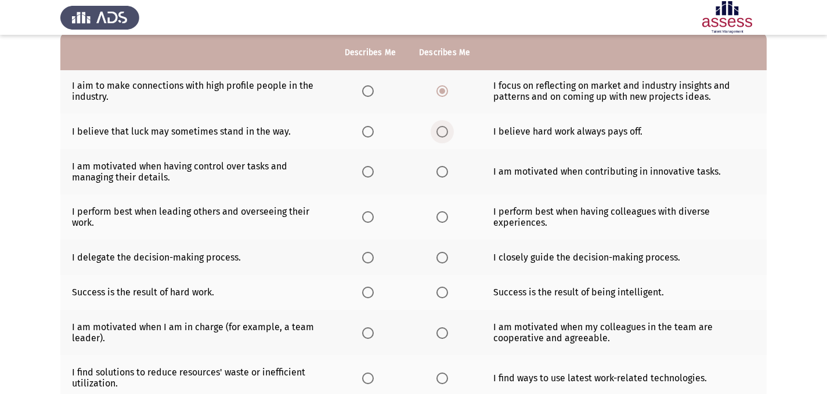
click at [441, 133] on span "Select an option" at bounding box center [442, 132] width 12 height 12
click at [441, 133] on input "Select an option" at bounding box center [442, 132] width 12 height 12
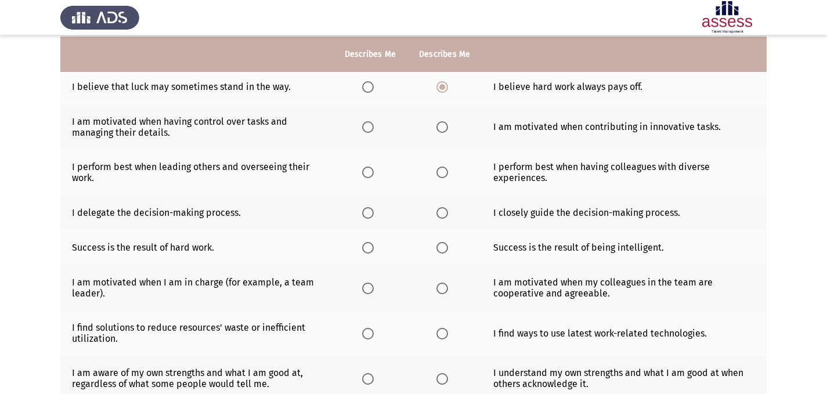
scroll to position [162, 0]
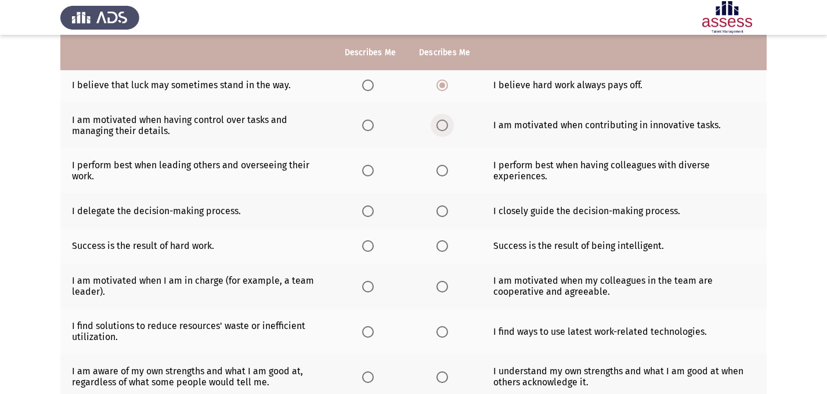
click at [439, 122] on span "Select an option" at bounding box center [442, 126] width 12 height 12
click at [439, 122] on input "Select an option" at bounding box center [442, 126] width 12 height 12
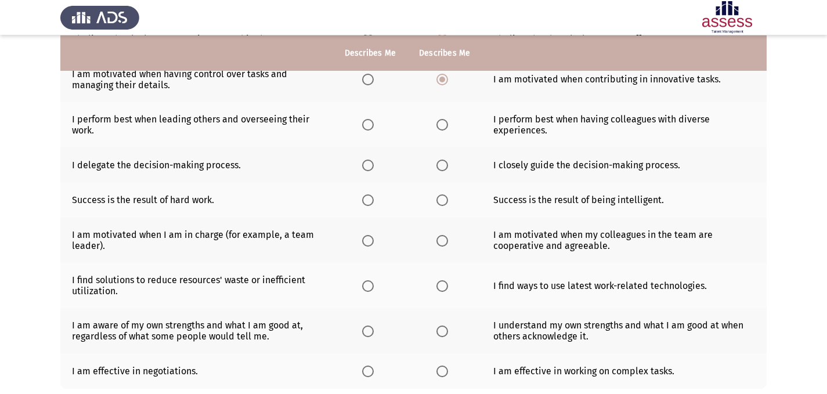
scroll to position [209, 0]
click at [364, 124] on span "Select an option" at bounding box center [368, 124] width 12 height 12
click at [364, 124] on input "Select an option" at bounding box center [368, 124] width 12 height 12
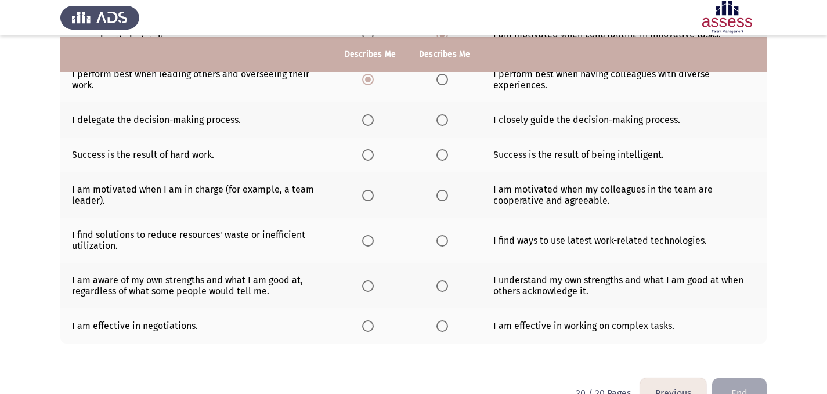
scroll to position [255, 0]
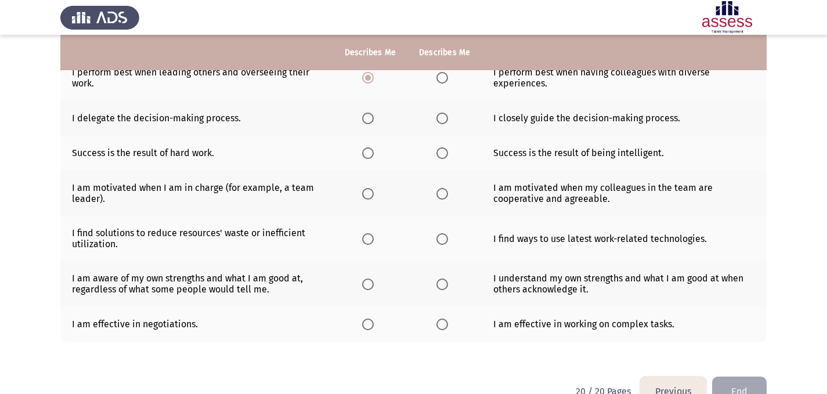
click at [443, 127] on th at bounding box center [444, 117] width 74 height 35
click at [442, 120] on span "Select an option" at bounding box center [442, 119] width 12 height 12
click at [442, 120] on input "Select an option" at bounding box center [442, 119] width 12 height 12
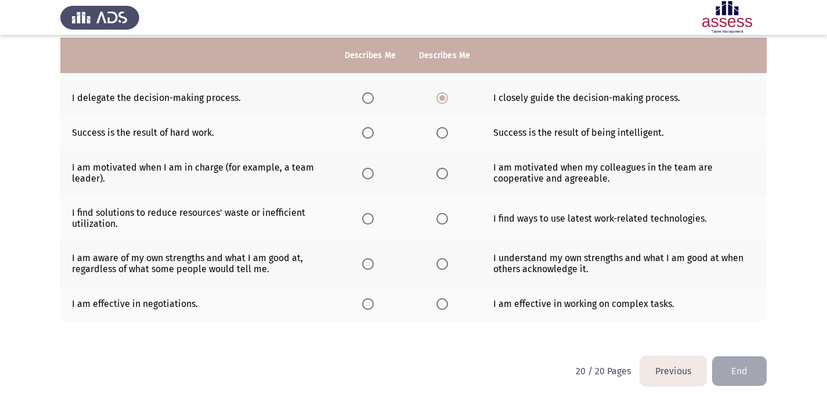
scroll to position [279, 0]
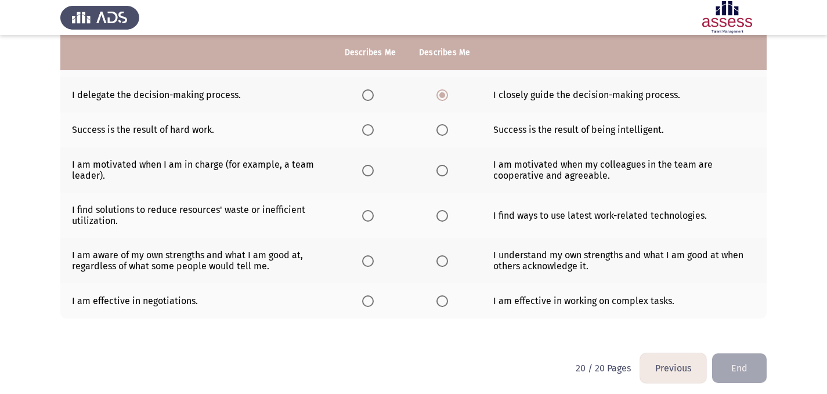
click at [368, 127] on span "Select an option" at bounding box center [368, 130] width 12 height 12
click at [368, 127] on input "Select an option" at bounding box center [368, 130] width 12 height 12
click at [439, 132] on span "Select an option" at bounding box center [442, 130] width 12 height 12
click at [439, 132] on input "Select an option" at bounding box center [442, 130] width 12 height 12
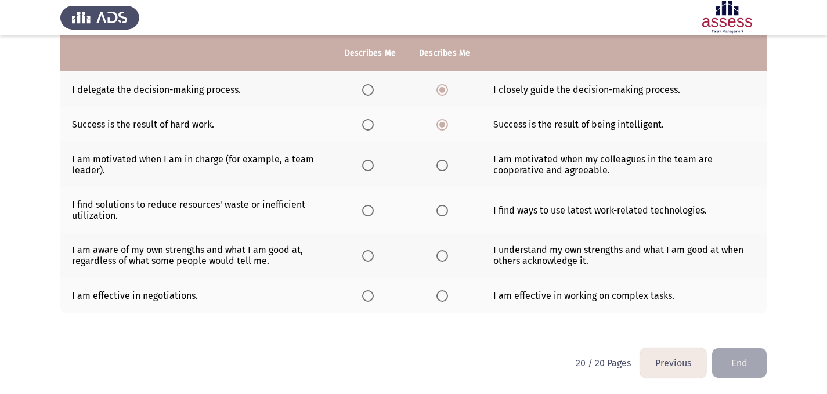
scroll to position [284, 0]
click at [442, 165] on span "Select an option" at bounding box center [442, 165] width 0 height 0
click at [441, 164] on input "Select an option" at bounding box center [442, 165] width 12 height 12
click at [444, 212] on span "Select an option" at bounding box center [442, 210] width 12 height 12
click at [444, 212] on input "Select an option" at bounding box center [442, 210] width 12 height 12
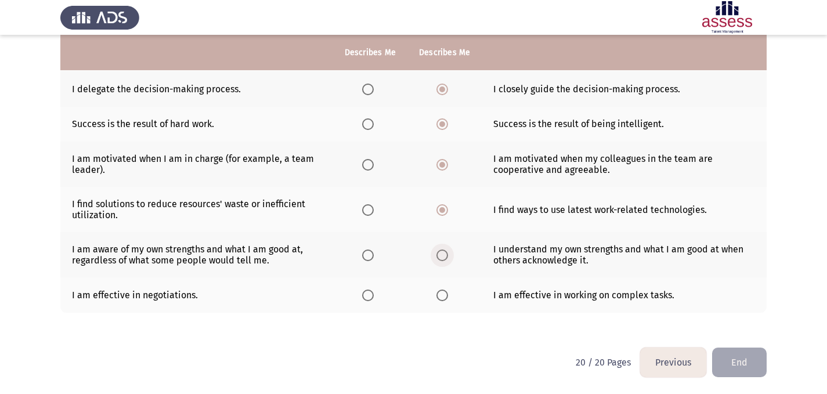
click at [437, 254] on span "Select an option" at bounding box center [442, 256] width 12 height 12
click at [437, 254] on input "Select an option" at bounding box center [442, 256] width 12 height 12
click at [366, 295] on span "Select an option" at bounding box center [368, 296] width 12 height 12
click at [366, 295] on input "Select an option" at bounding box center [368, 296] width 12 height 12
click at [743, 360] on button "End" at bounding box center [739, 363] width 55 height 30
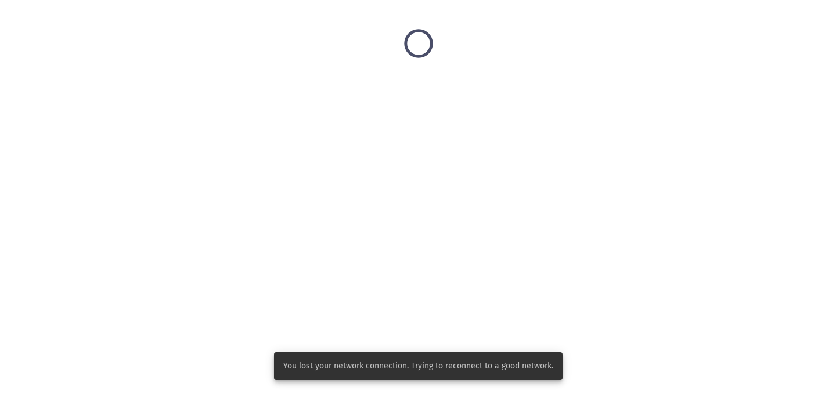
scroll to position [0, 0]
